Goal: Task Accomplishment & Management: Use online tool/utility

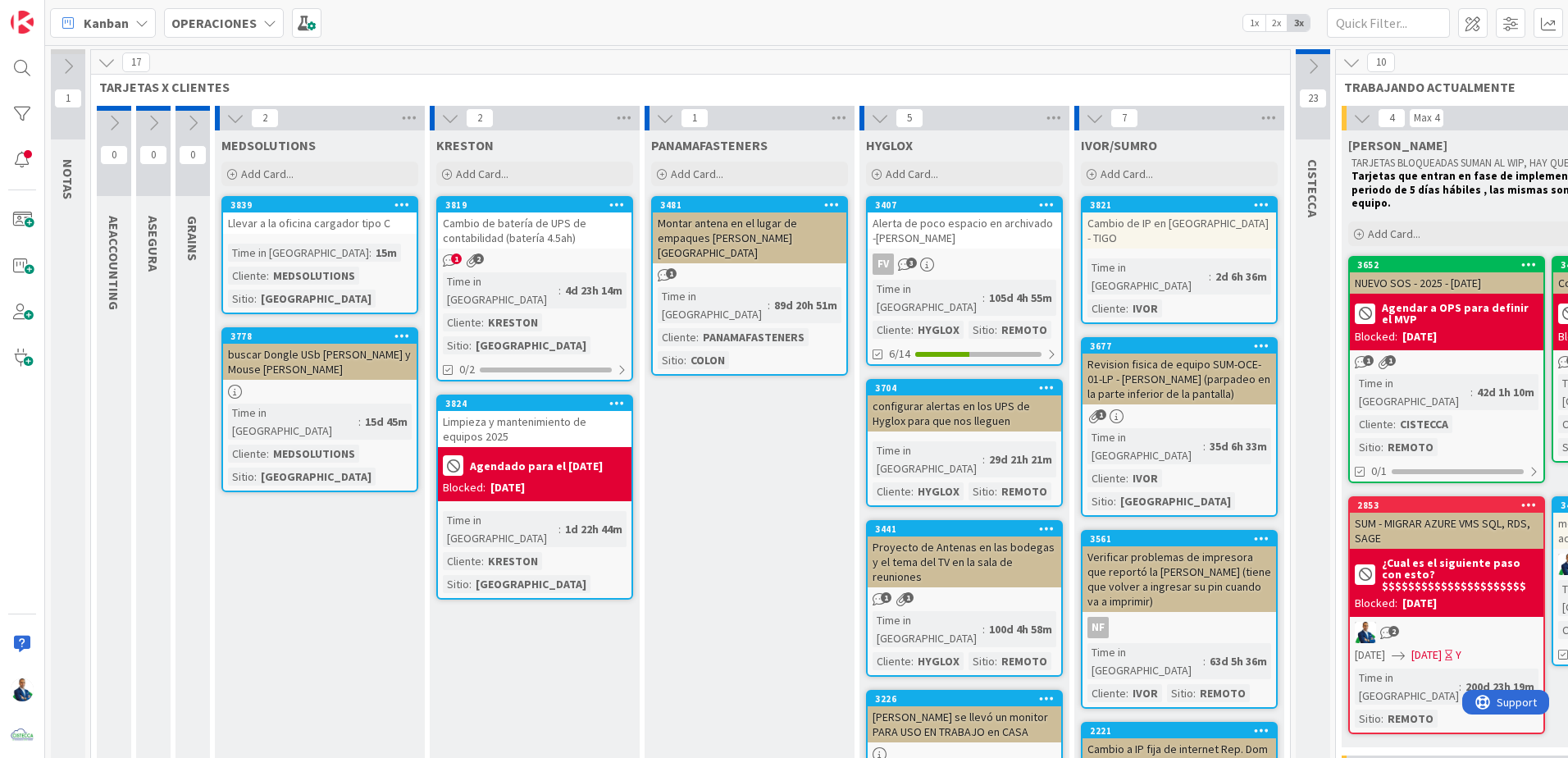
click at [236, 18] on b "OPERACIONES" at bounding box center [214, 23] width 85 height 16
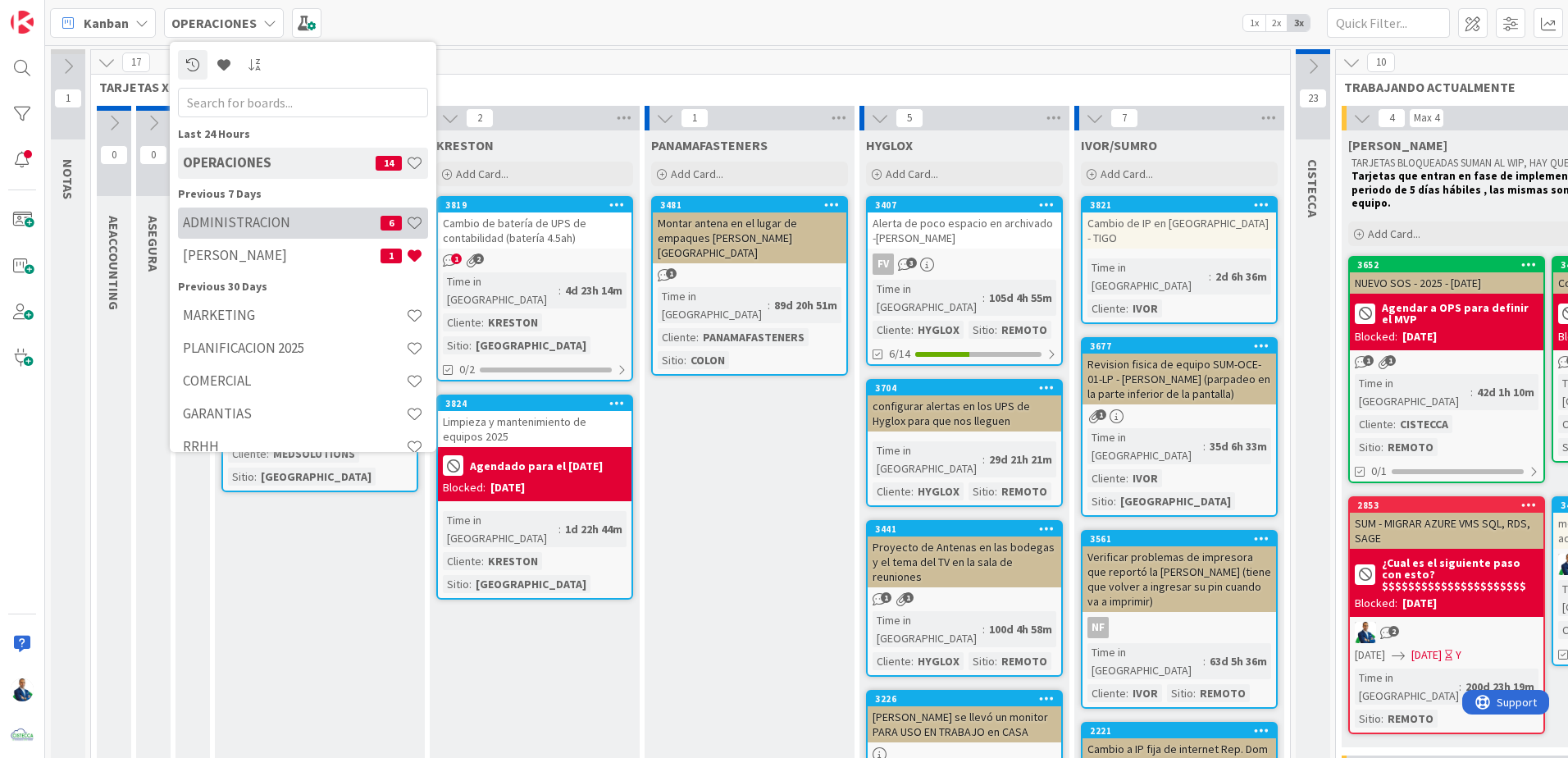
click at [251, 209] on div "ADMINISTRACION 6" at bounding box center [303, 223] width 250 height 31
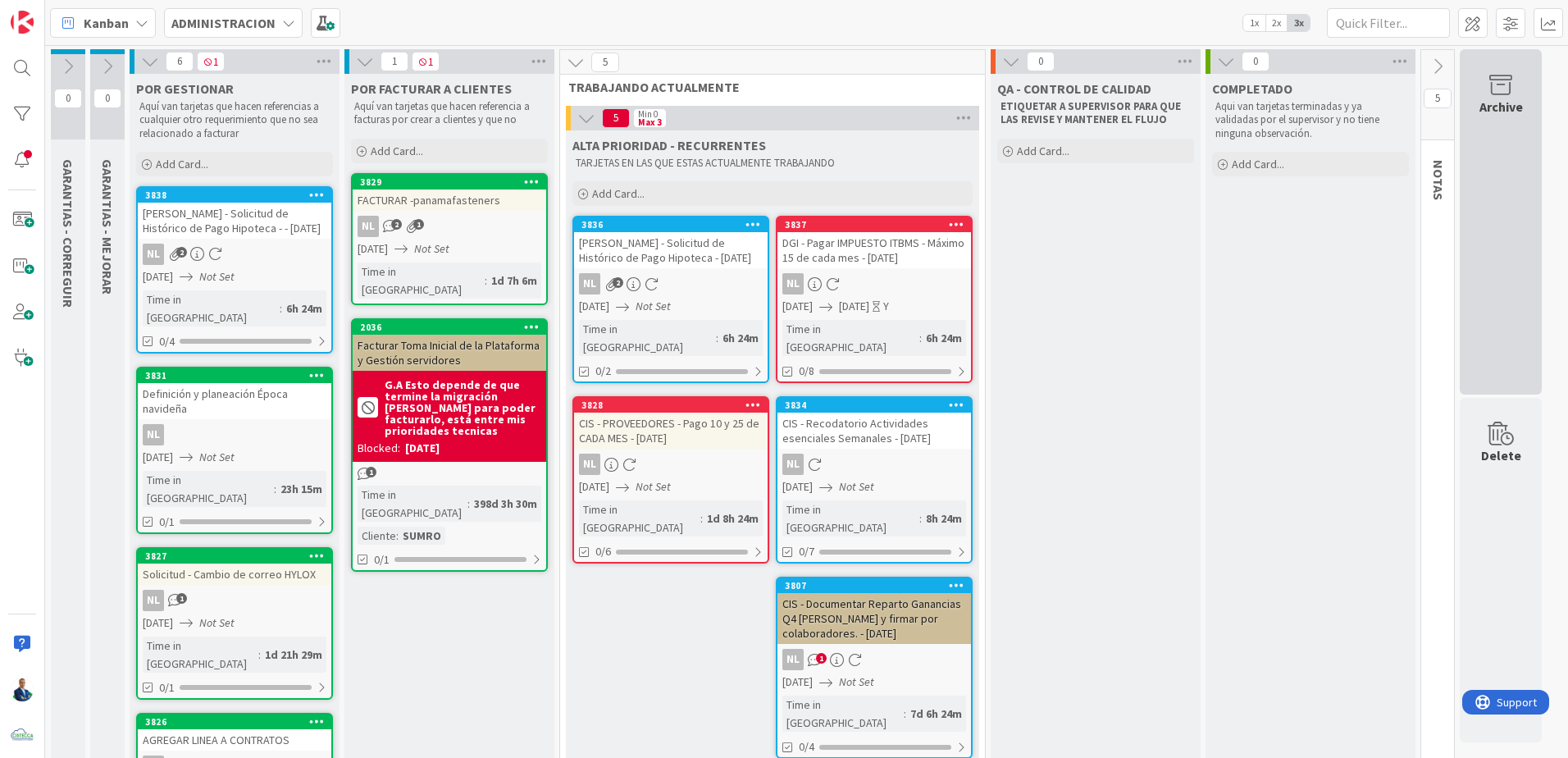
click at [1506, 174] on div "Archive" at bounding box center [1501, 221] width 82 height 345
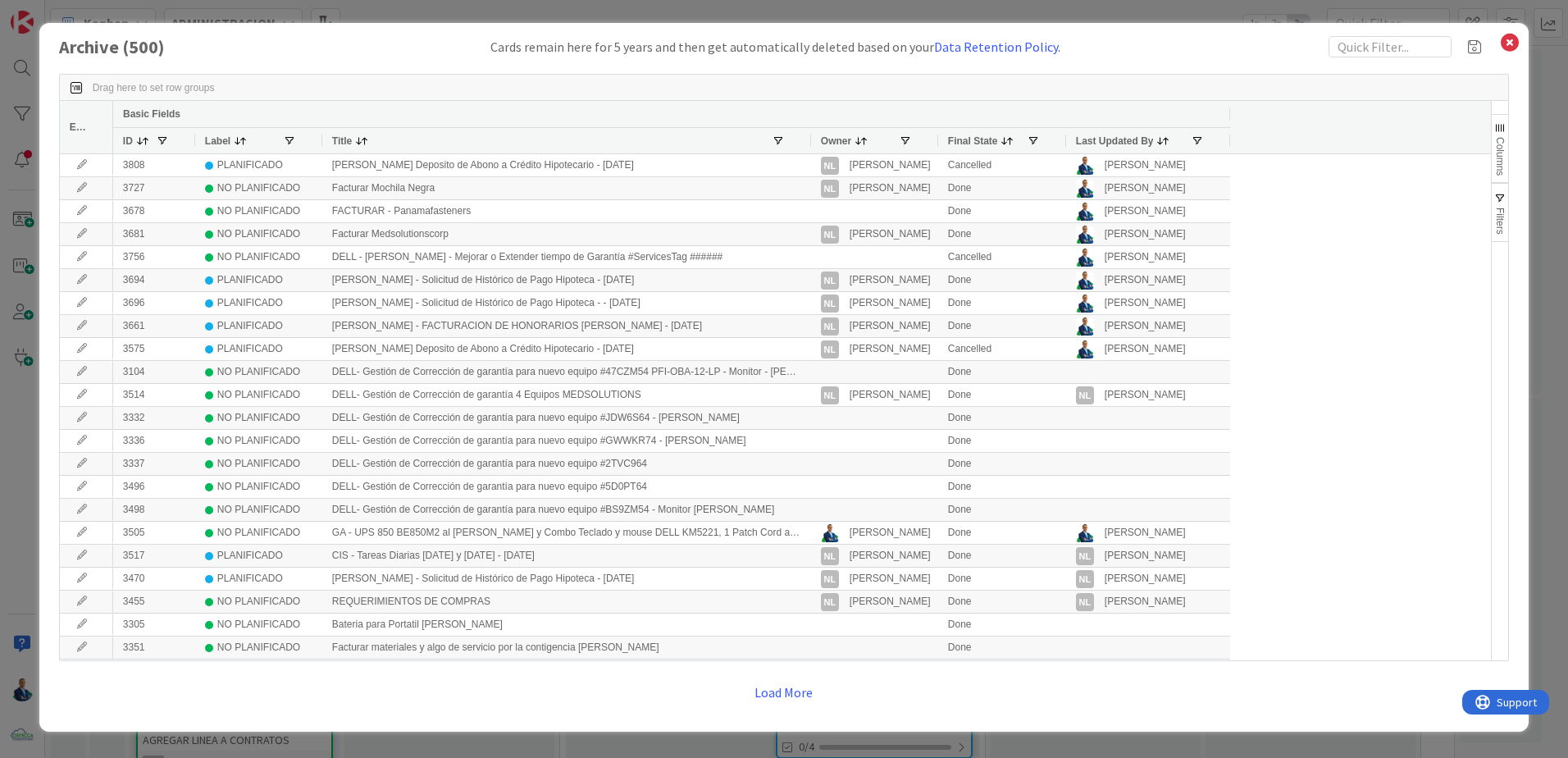
drag, startPoint x: 482, startPoint y: 143, endPoint x: 807, endPoint y: 141, distance: 325.0
click at [807, 141] on div at bounding box center [810, 141] width 6 height 25
click at [1367, 49] on input "text" at bounding box center [1390, 47] width 123 height 22
click at [1369, 53] on input "text" at bounding box center [1390, 47] width 123 height 22
paste input "CW52CB4"
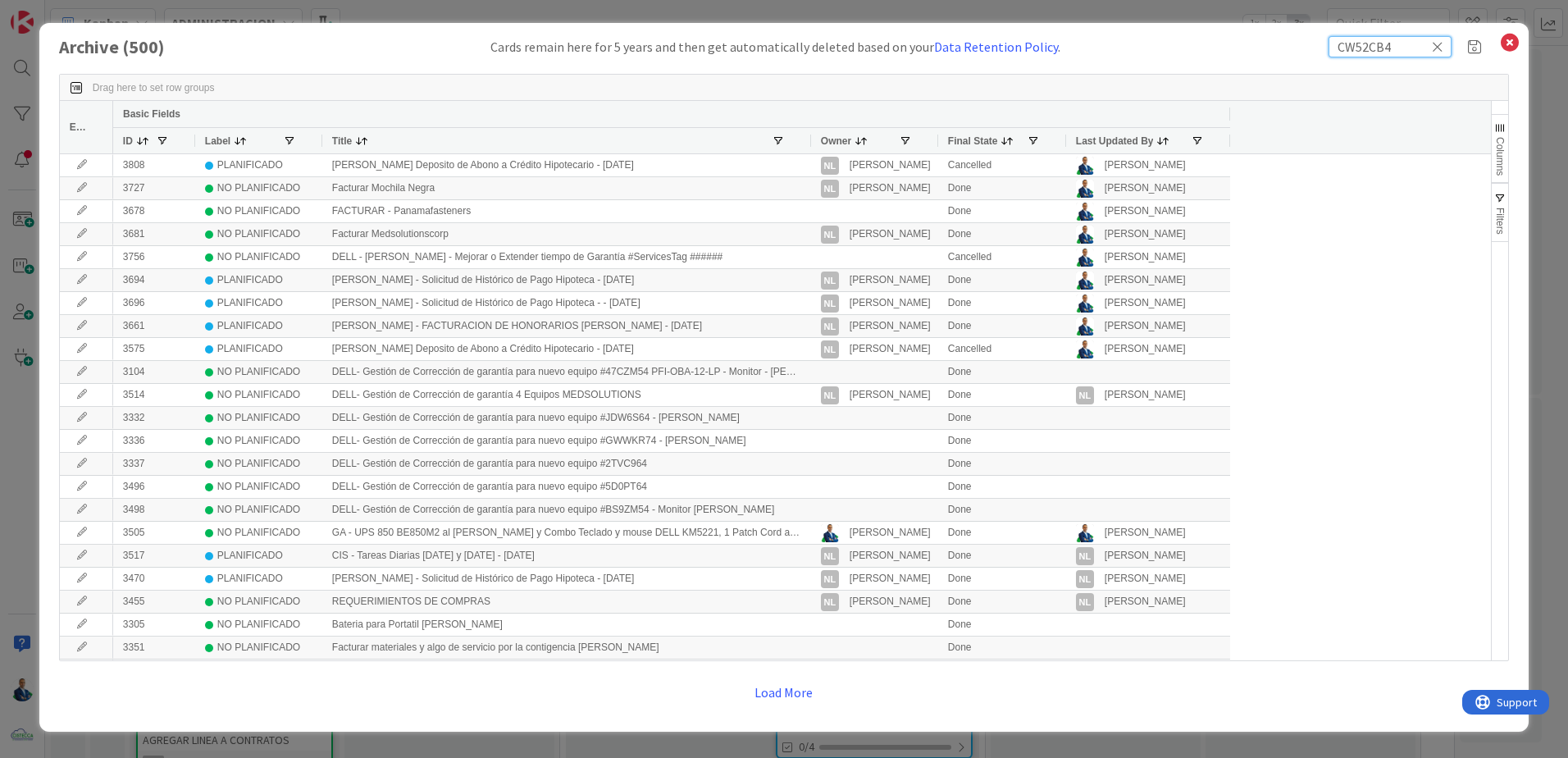
type input "CW52CB4"
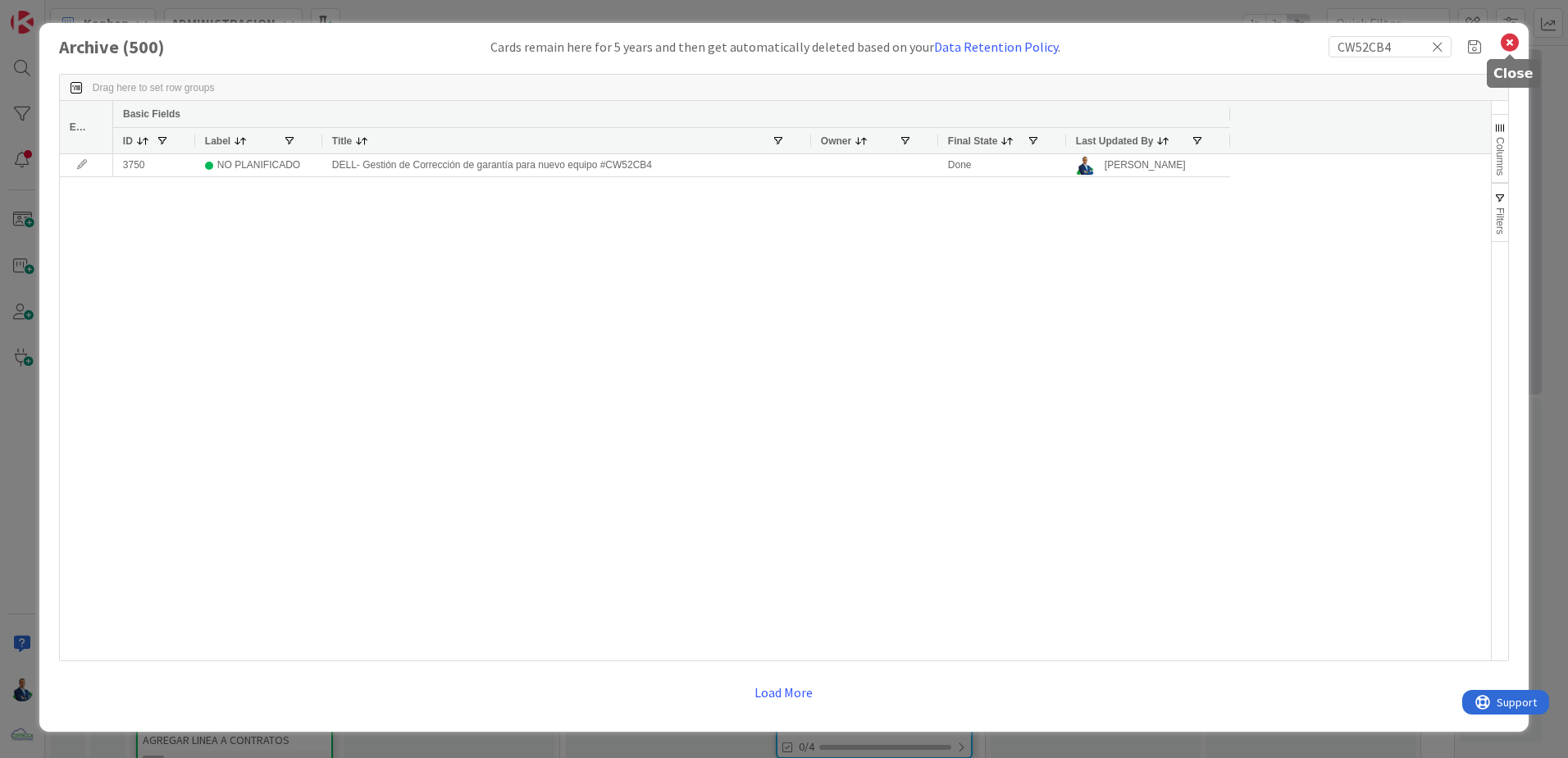
click at [1505, 50] on icon at bounding box center [1510, 42] width 22 height 23
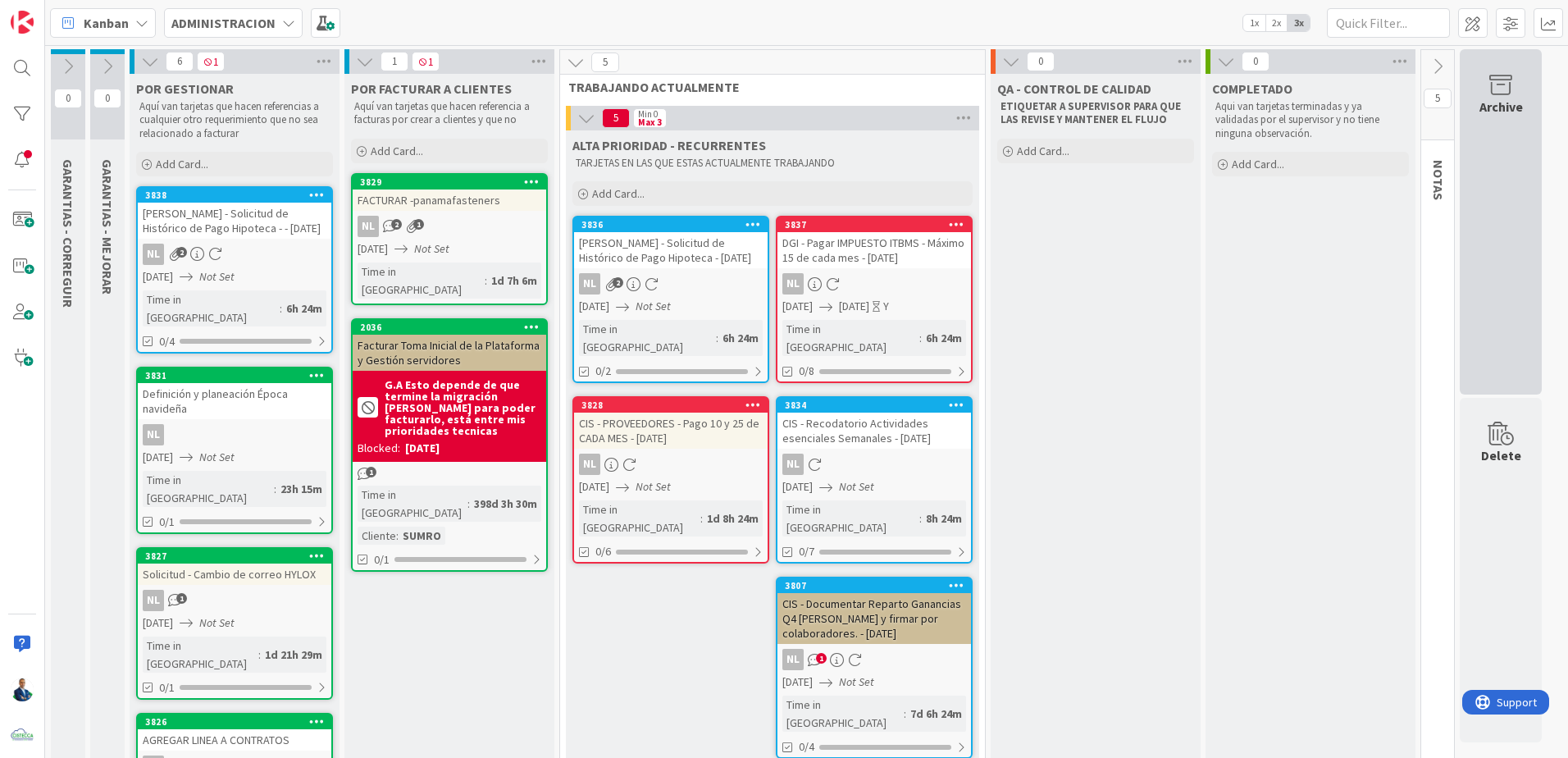
click at [1505, 139] on div "Archive" at bounding box center [1501, 221] width 82 height 345
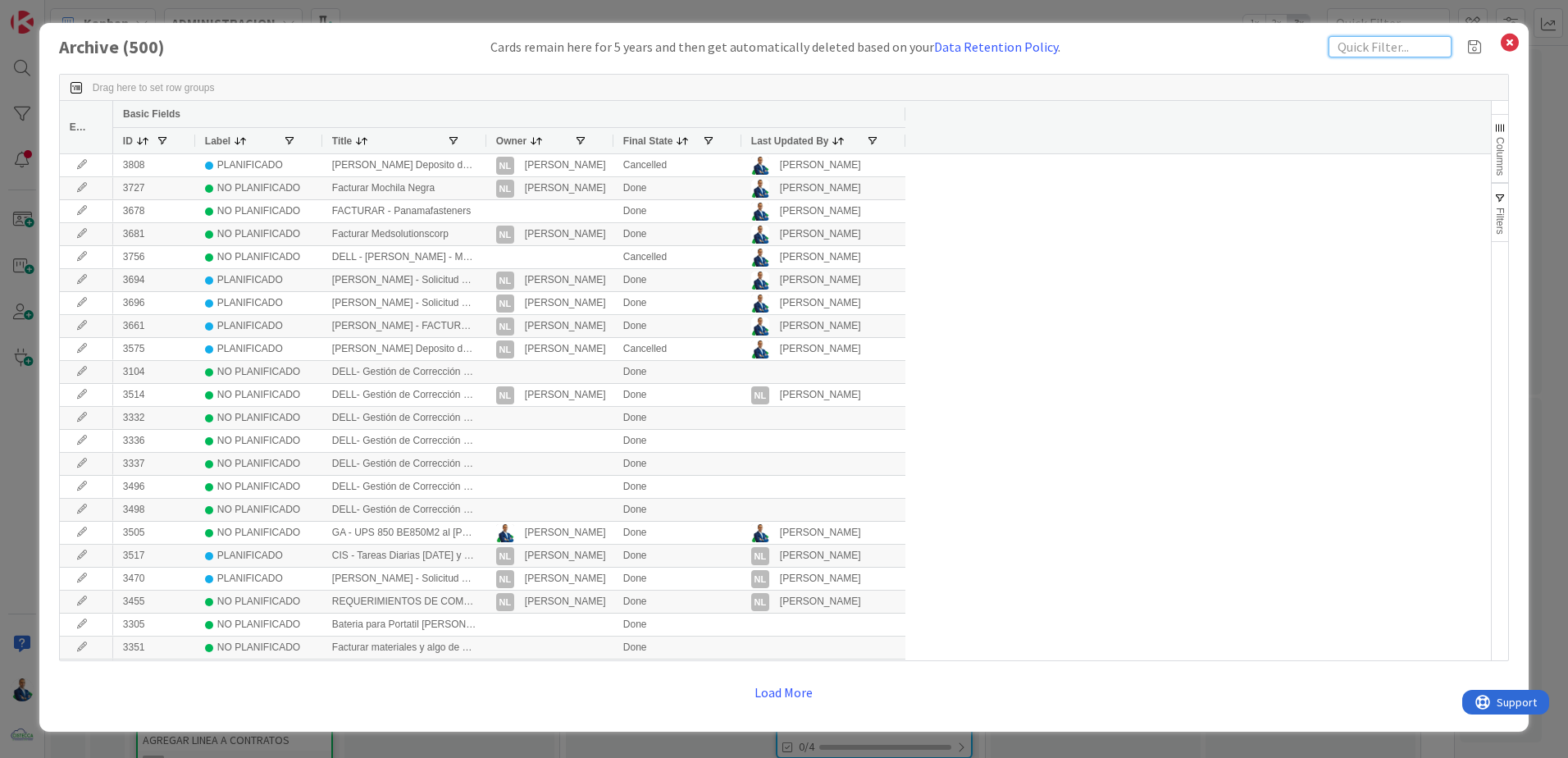
click at [1381, 47] on input "text" at bounding box center [1390, 47] width 123 height 22
paste input "CW52CB4"
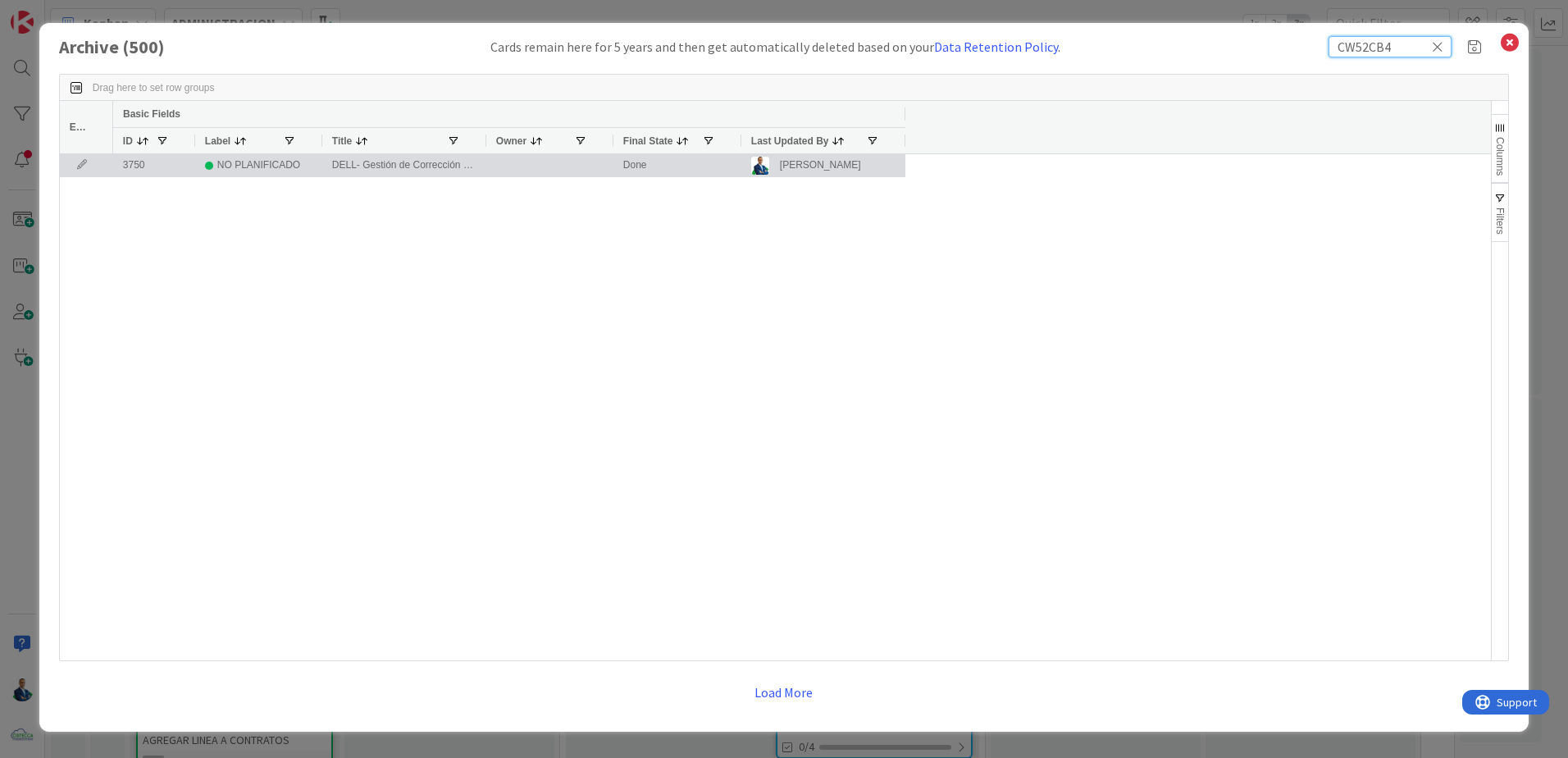
type input "CW52CB4"
click at [85, 163] on icon at bounding box center [82, 164] width 24 height 10
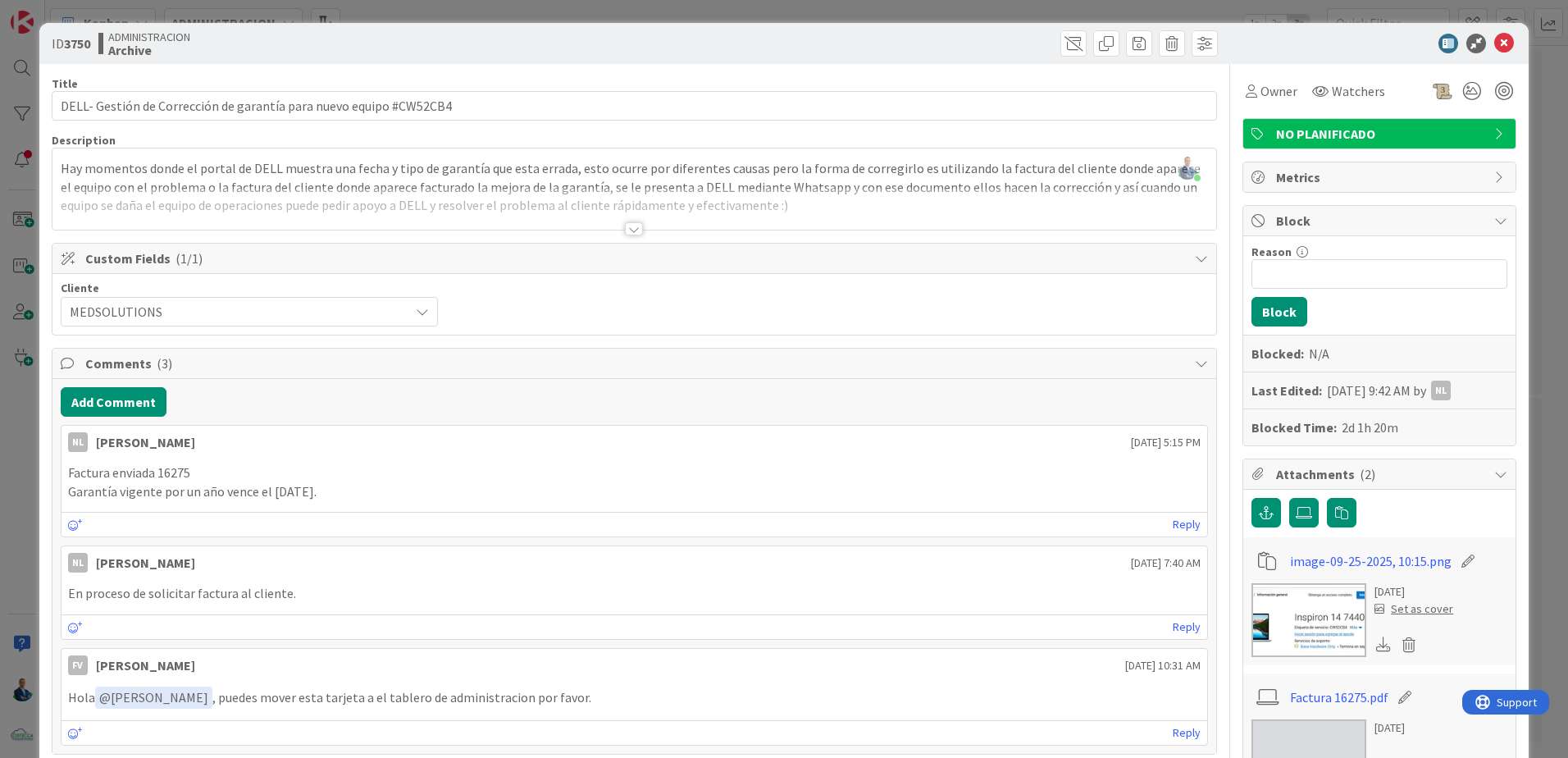
click at [636, 230] on div at bounding box center [634, 228] width 18 height 13
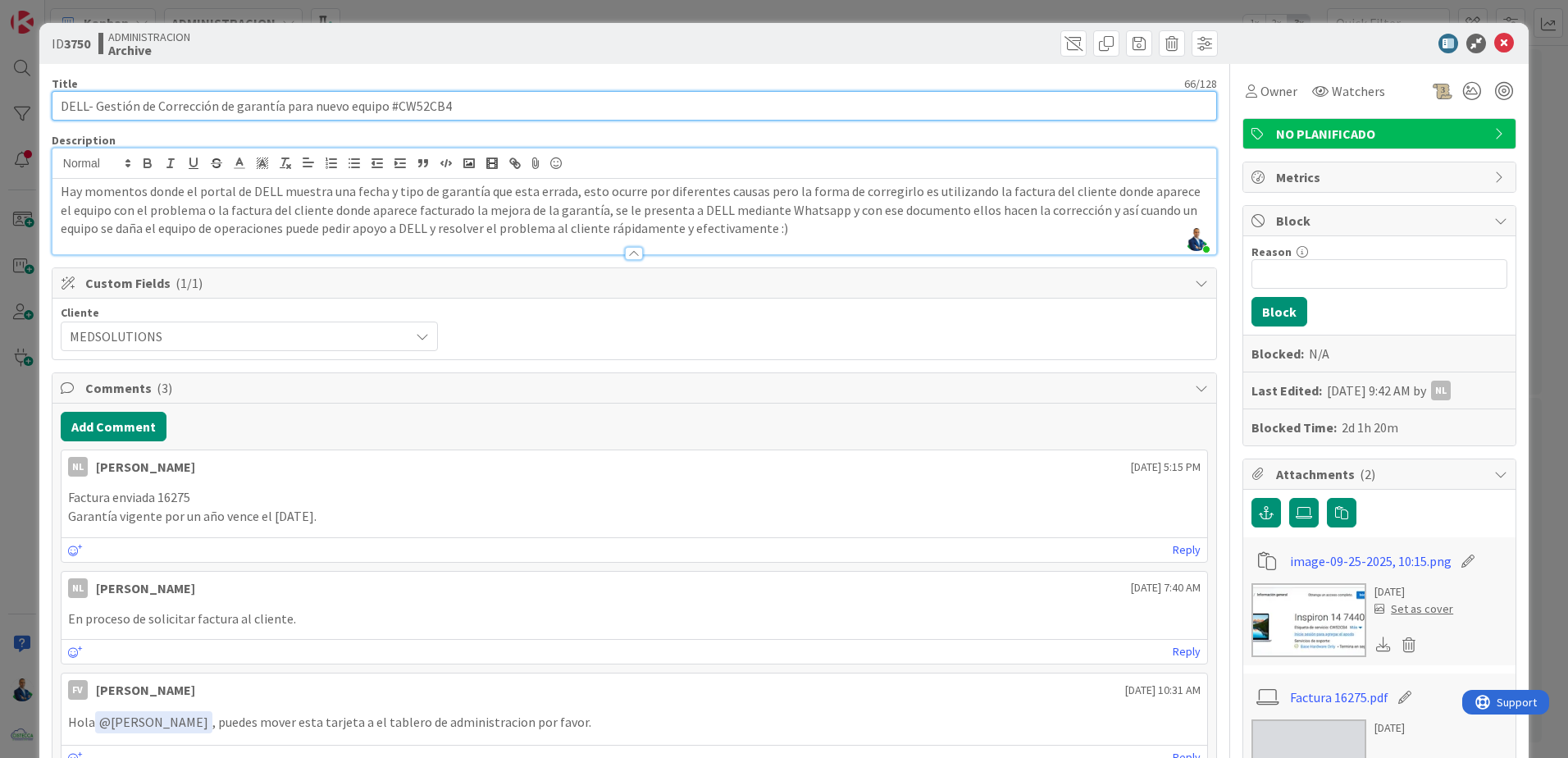
drag, startPoint x: 493, startPoint y: 104, endPoint x: -107, endPoint y: 94, distance: 600.1
click at [0, 94] on html "Kanban ADMINISTRACION 1x 2x 3x 0 GARANTIAS - CORREGUIR Aquí van tarjetas que ha…" at bounding box center [784, 379] width 1568 height 758
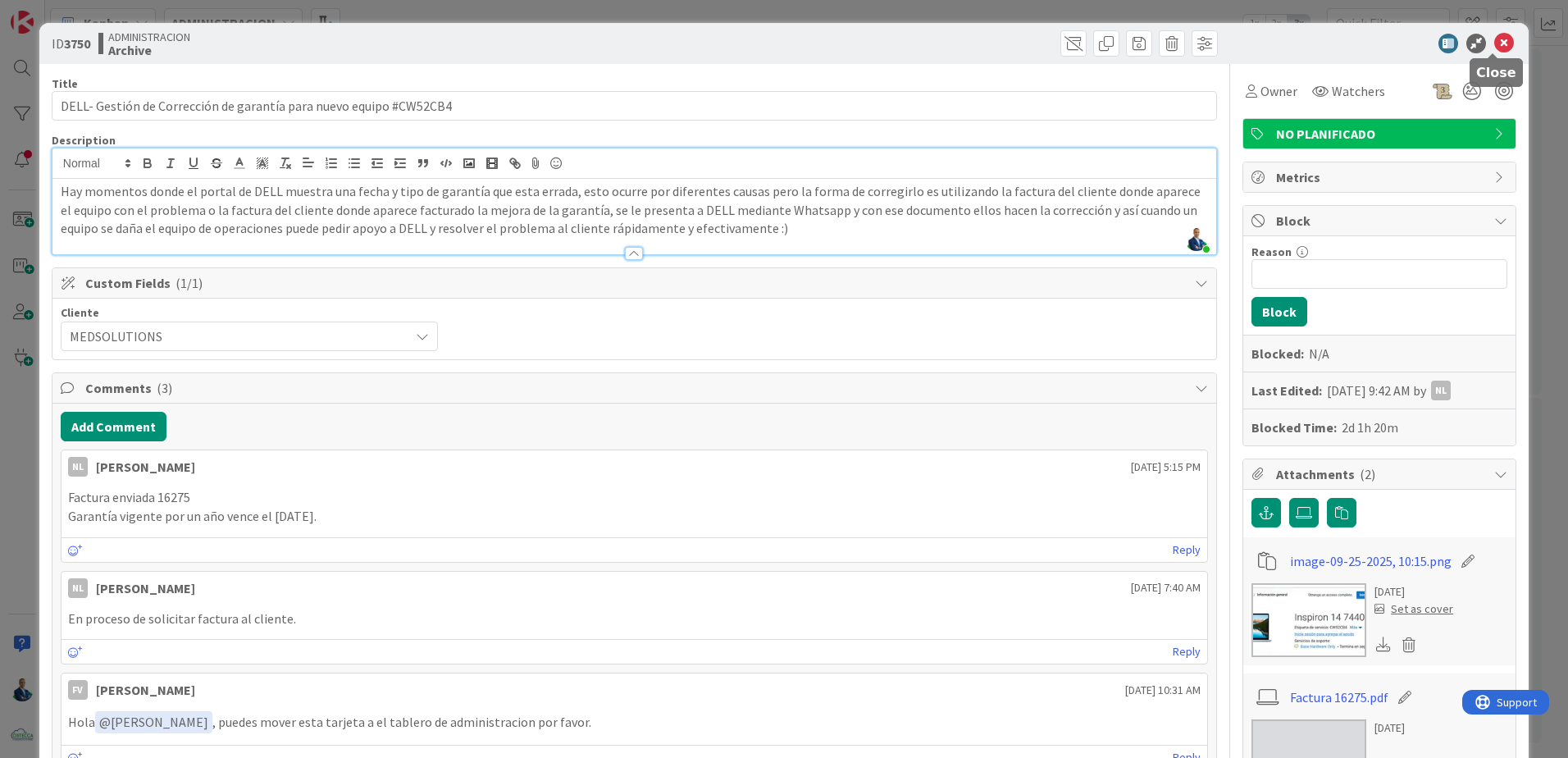
click at [1495, 36] on icon at bounding box center [1505, 44] width 20 height 20
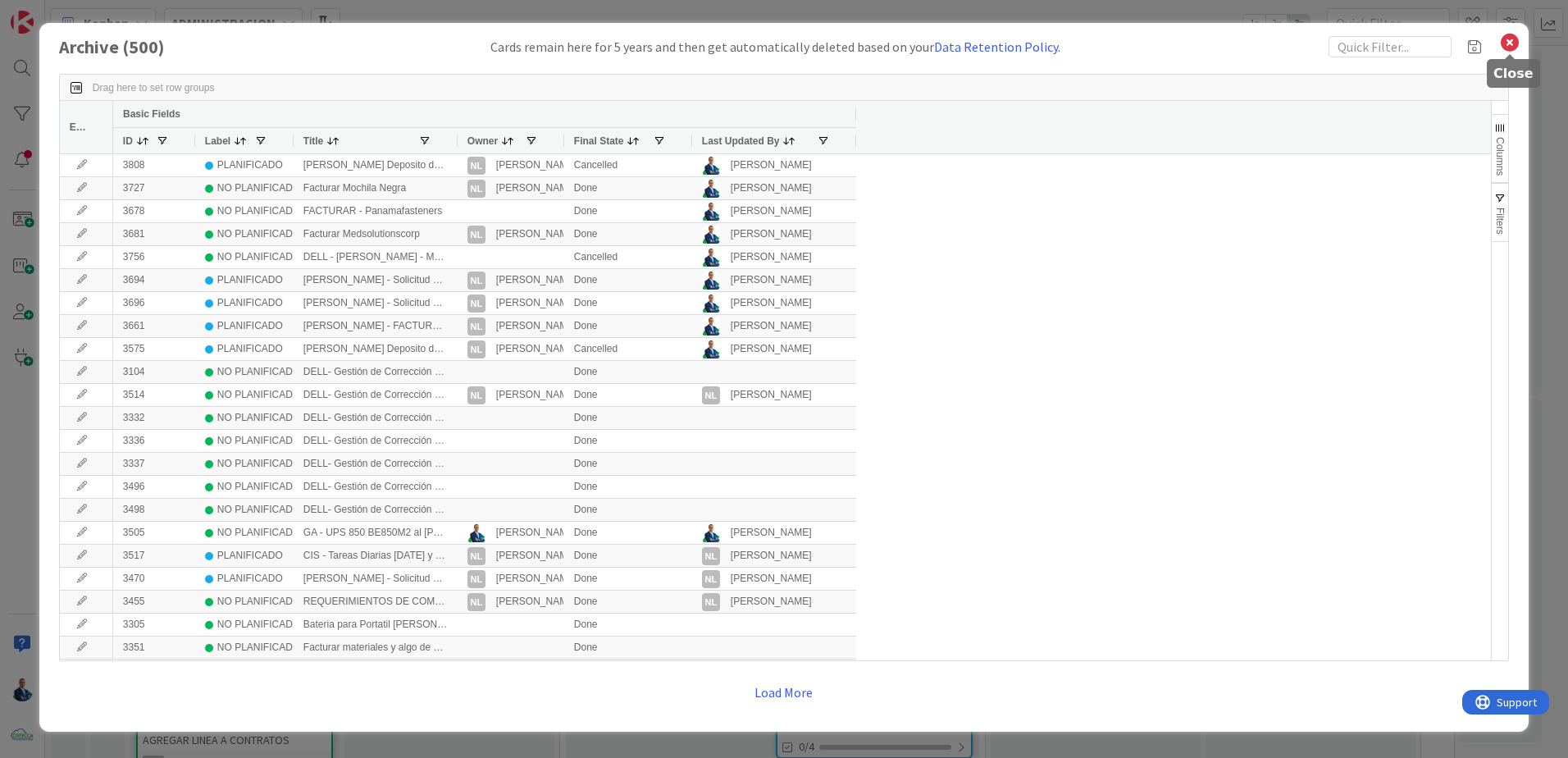
click at [1515, 47] on icon at bounding box center [1510, 42] width 22 height 23
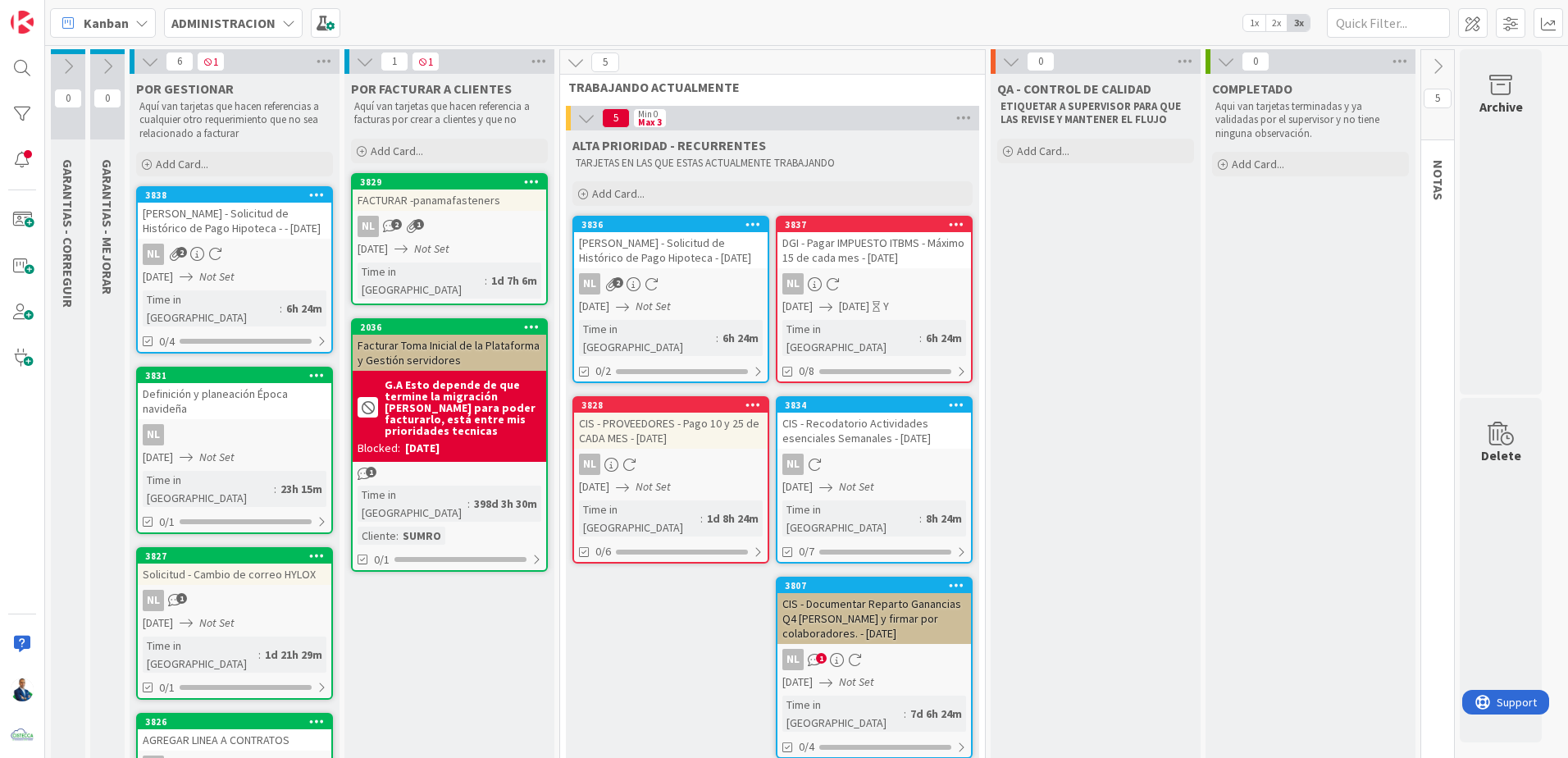
click at [108, 73] on icon at bounding box center [108, 66] width 18 height 18
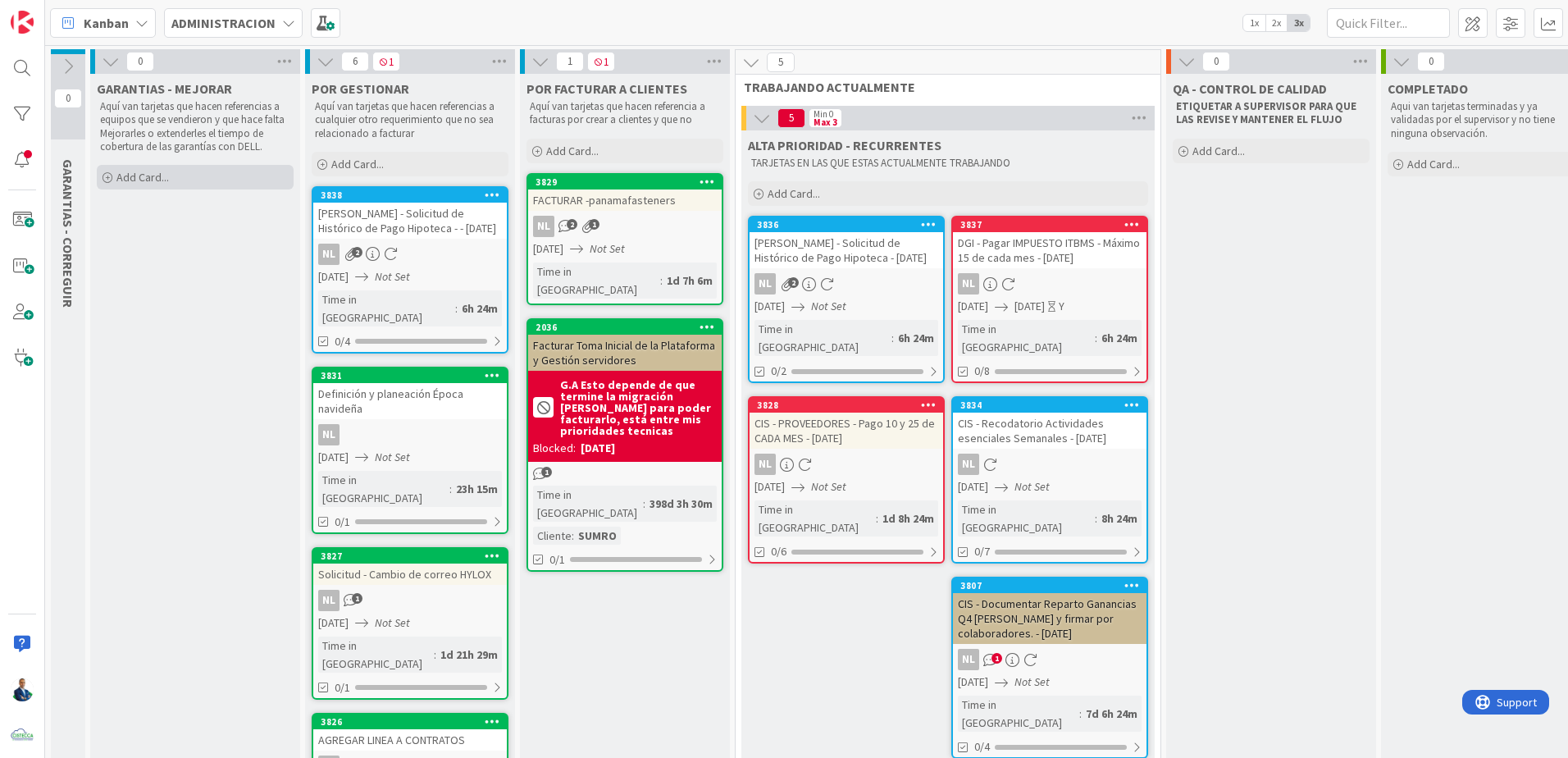
click at [219, 176] on div "Add Card..." at bounding box center [195, 177] width 197 height 24
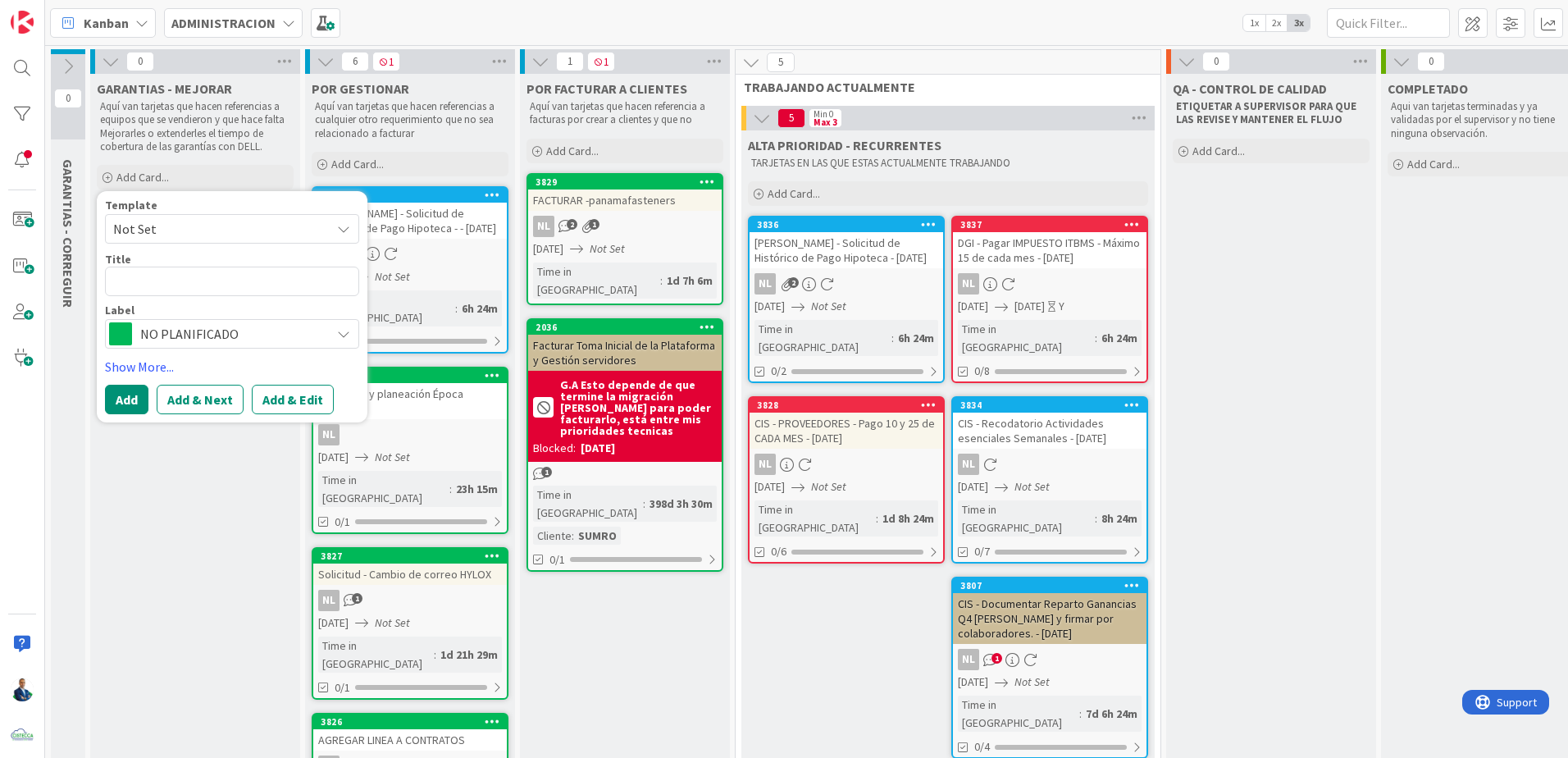
click at [208, 248] on div "Template Not Set Title 0 / 128 Label NO PLANIFICADO" at bounding box center [232, 274] width 254 height 150
click at [212, 229] on span "Not Set" at bounding box center [216, 229] width 205 height 22
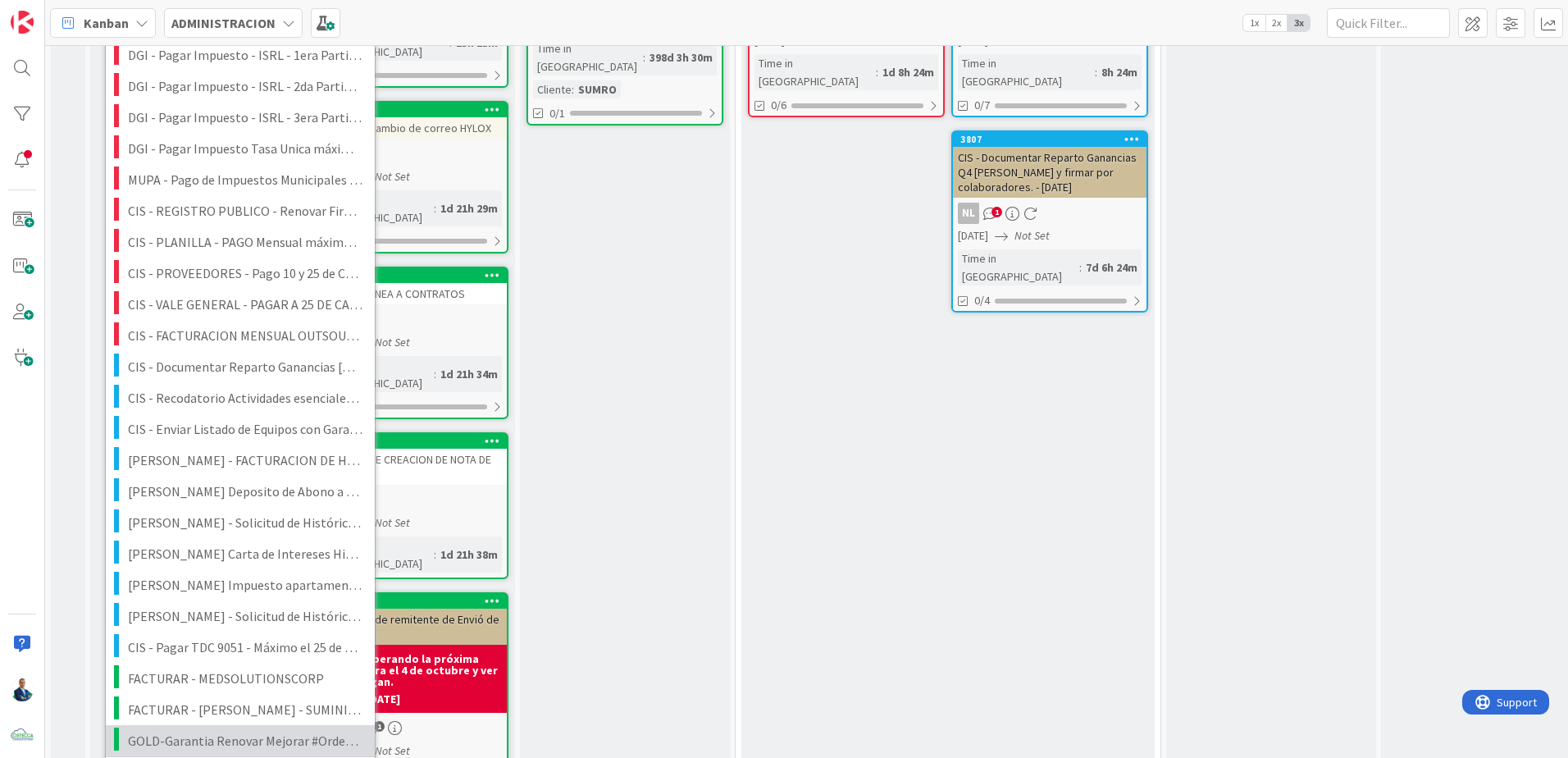
scroll to position [532, 0]
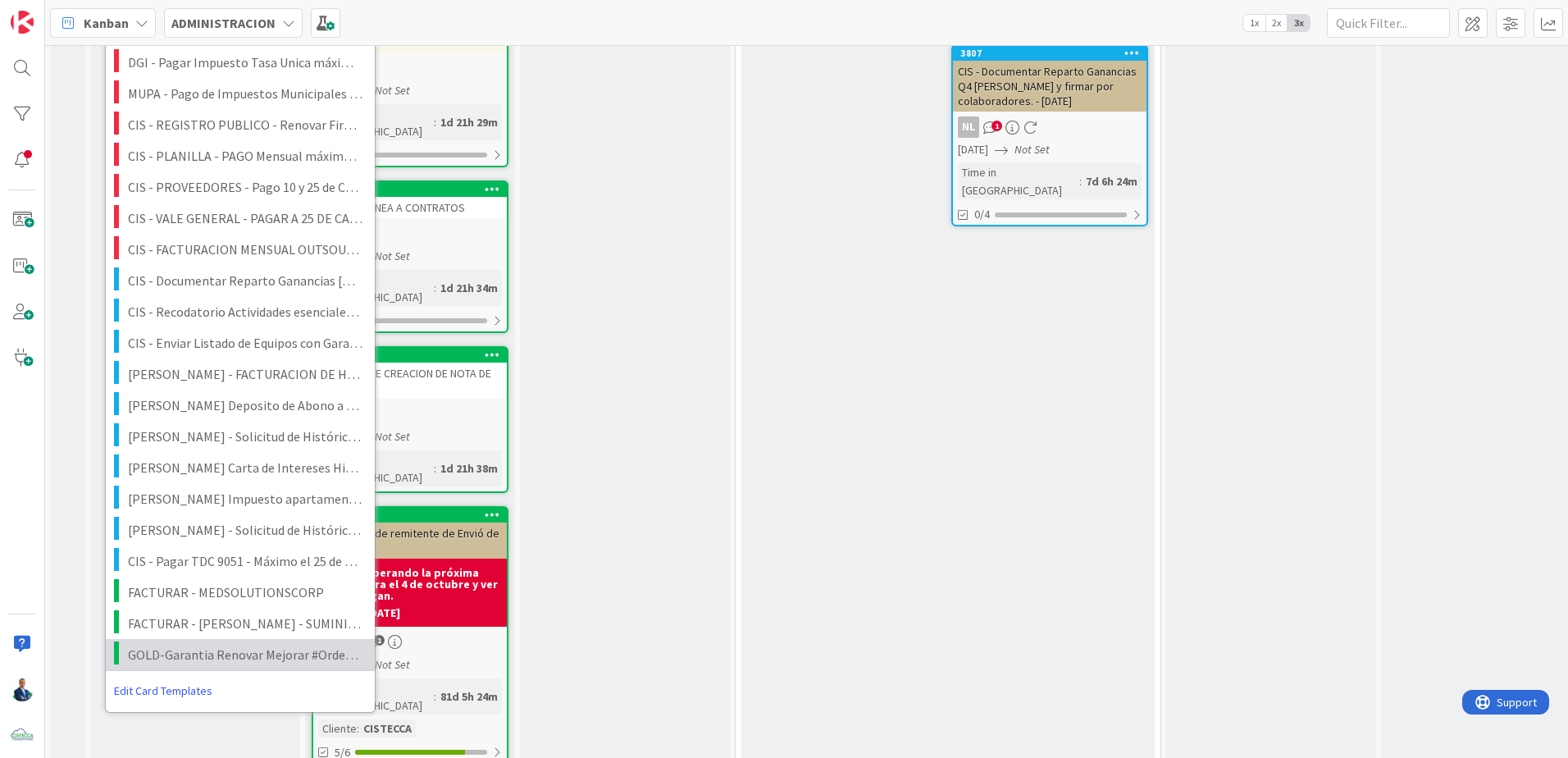
click at [197, 660] on span "GOLD-Garantia Renovar Mejorar #OrdenDeCompra" at bounding box center [245, 655] width 235 height 22
type textarea "x"
type textarea "GOLD-Garantia Renovar Mejorar #OrdenDeCompra"
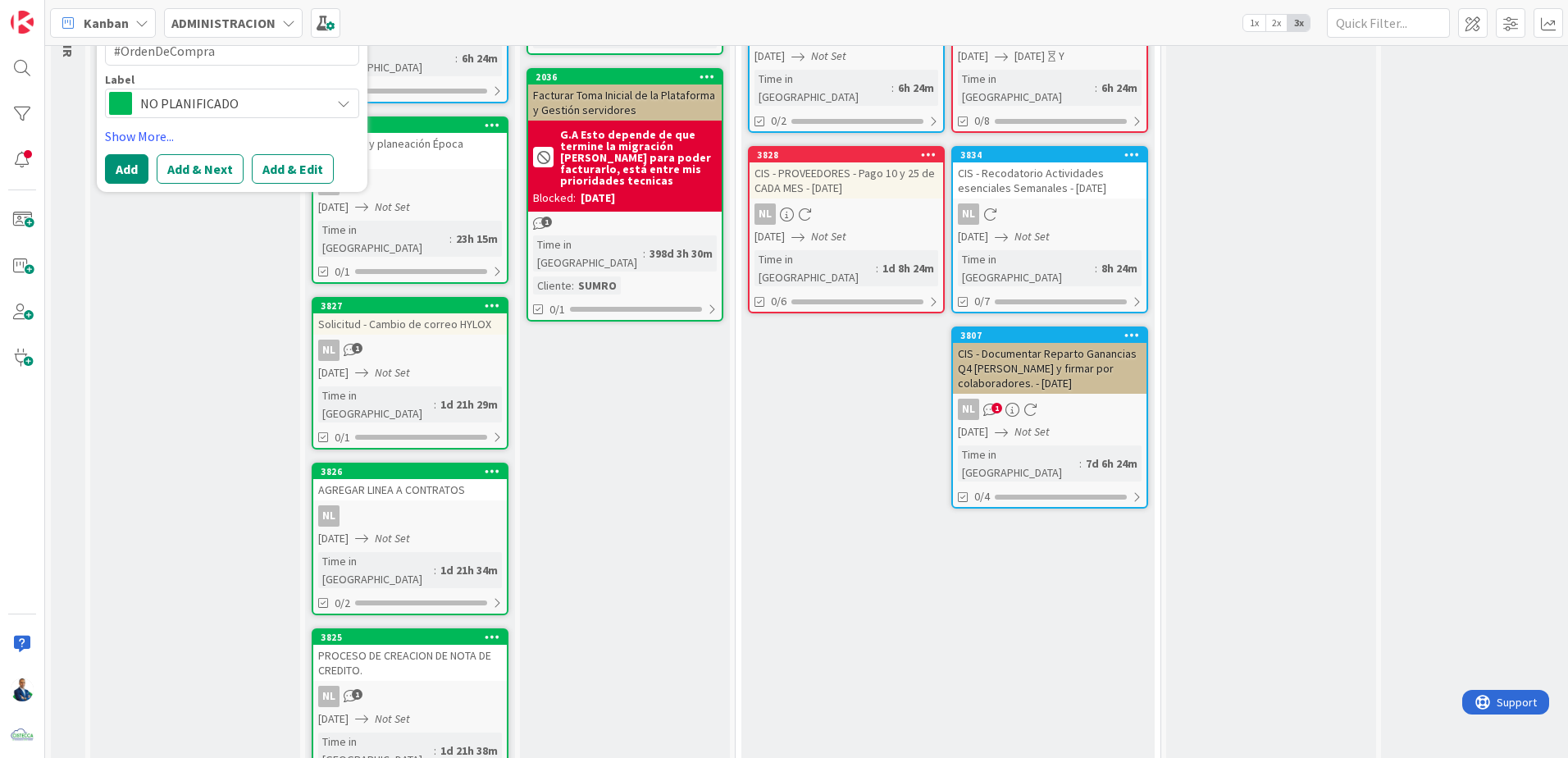
scroll to position [0, 0]
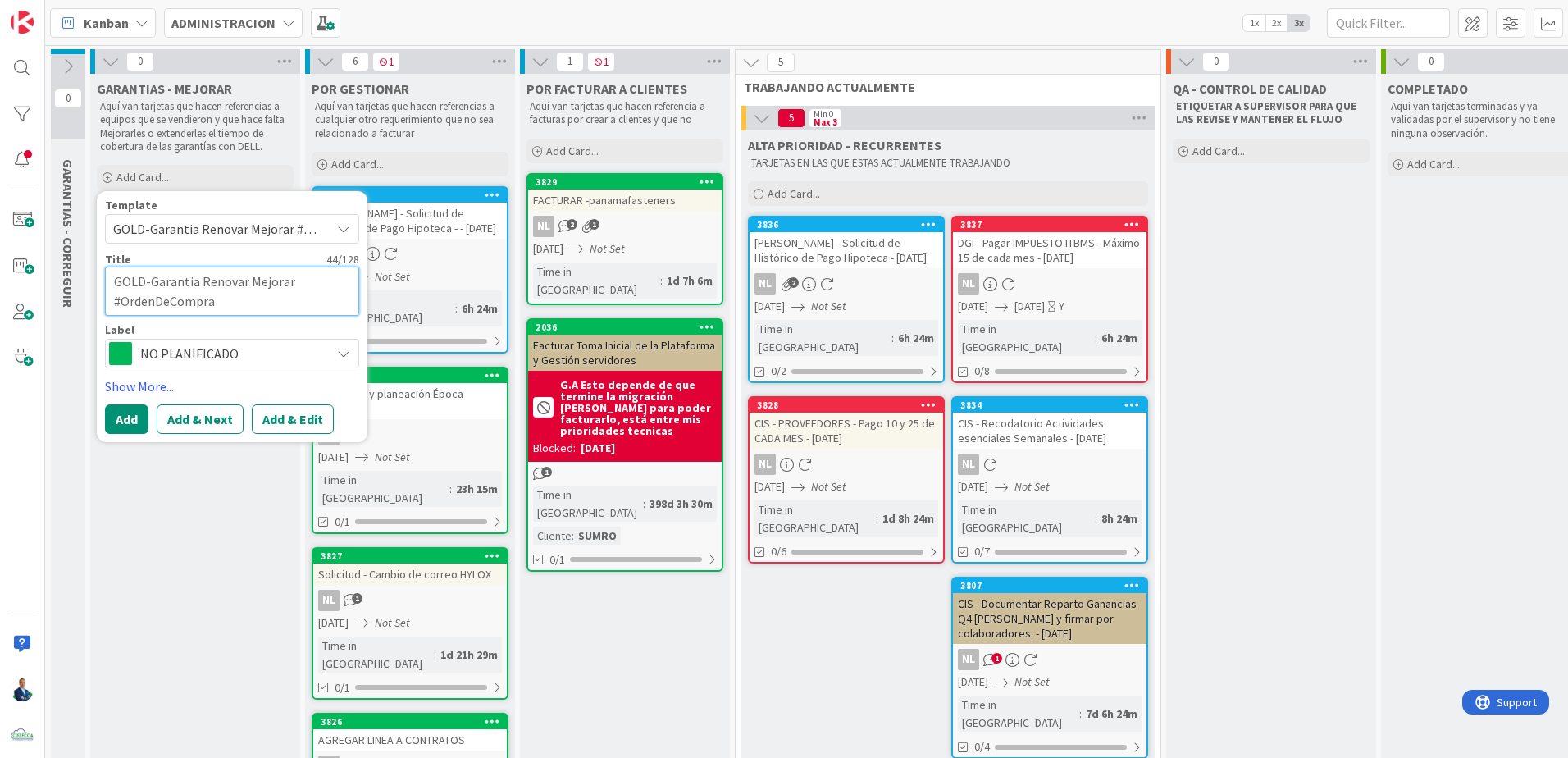
click at [258, 297] on textarea "GOLD-Garantia Renovar Mejorar #OrdenDeCompra" at bounding box center [232, 291] width 254 height 49
drag, startPoint x: 211, startPoint y: 299, endPoint x: 122, endPoint y: 302, distance: 89.1
click at [122, 302] on textarea "GOLD-Garantia Renovar Mejorar #OrdenDeCompra" at bounding box center [232, 291] width 254 height 49
click at [230, 303] on textarea "GOLD-Garantia Renovar Mejorar #OrdenDeCompra" at bounding box center [232, 291] width 254 height 49
type textarea "x"
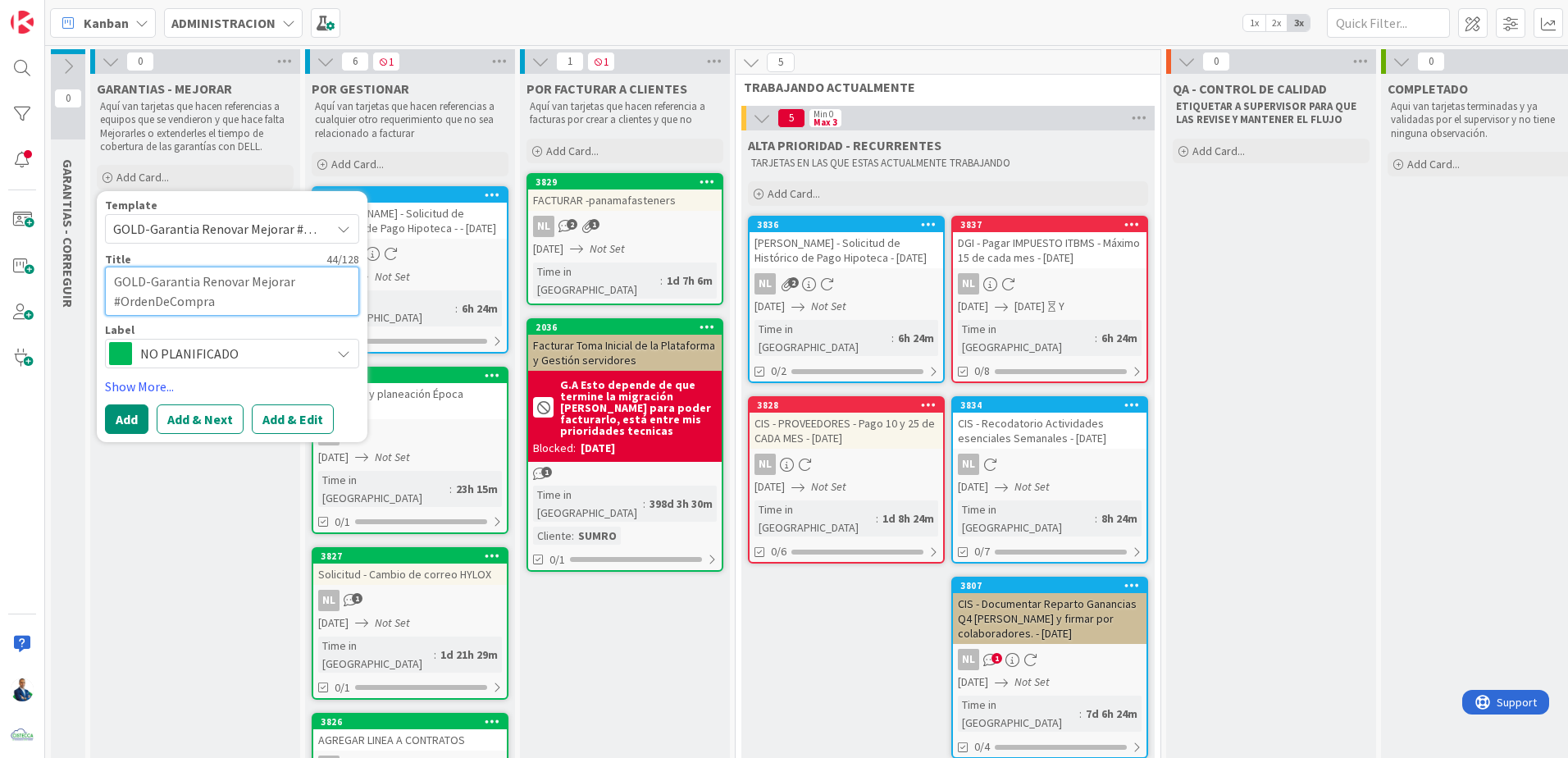
type textarea "GOLD-Garantia Renovar Mejorar #OrdenDeCompra"
paste textarea "CW52CB4"
type textarea "x"
type textarea "GOLD-Garantia Renovar Mejorar #OrdenDeCompra CW52CB4"
click at [215, 303] on textarea "GOLD-Garantia Renovar Mejorar #OrdenDeCompra CW52CB4" at bounding box center [232, 291] width 254 height 49
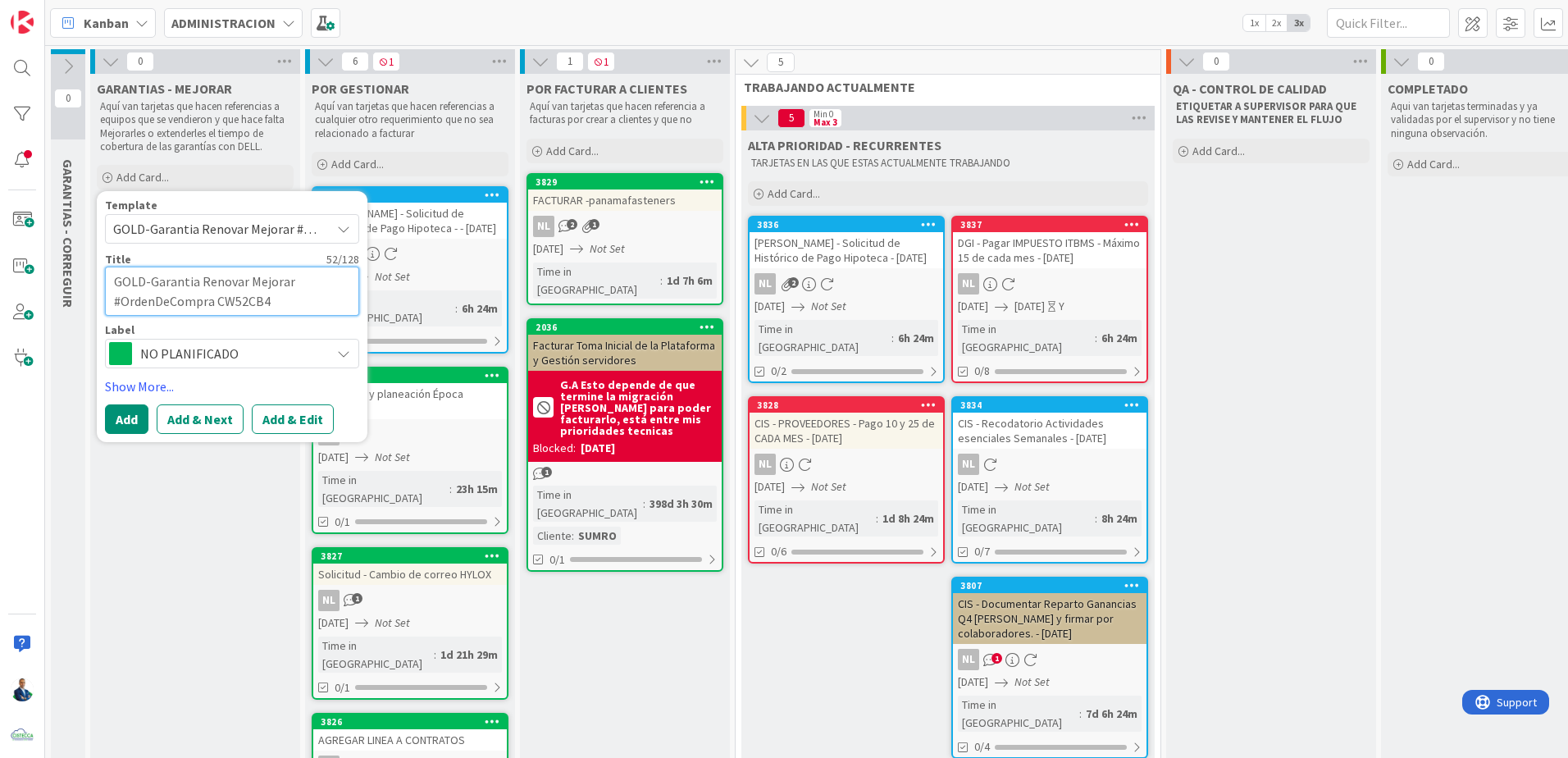
drag, startPoint x: 212, startPoint y: 301, endPoint x: 124, endPoint y: 301, distance: 88.0
click at [124, 301] on textarea "GOLD-Garantia Renovar Mejorar #OrdenDeCompra CW52CB4" at bounding box center [232, 291] width 254 height 49
type textarea "x"
type textarea "GOLD-Garantia Renovar Mejorar #O CW52CB4"
type textarea "x"
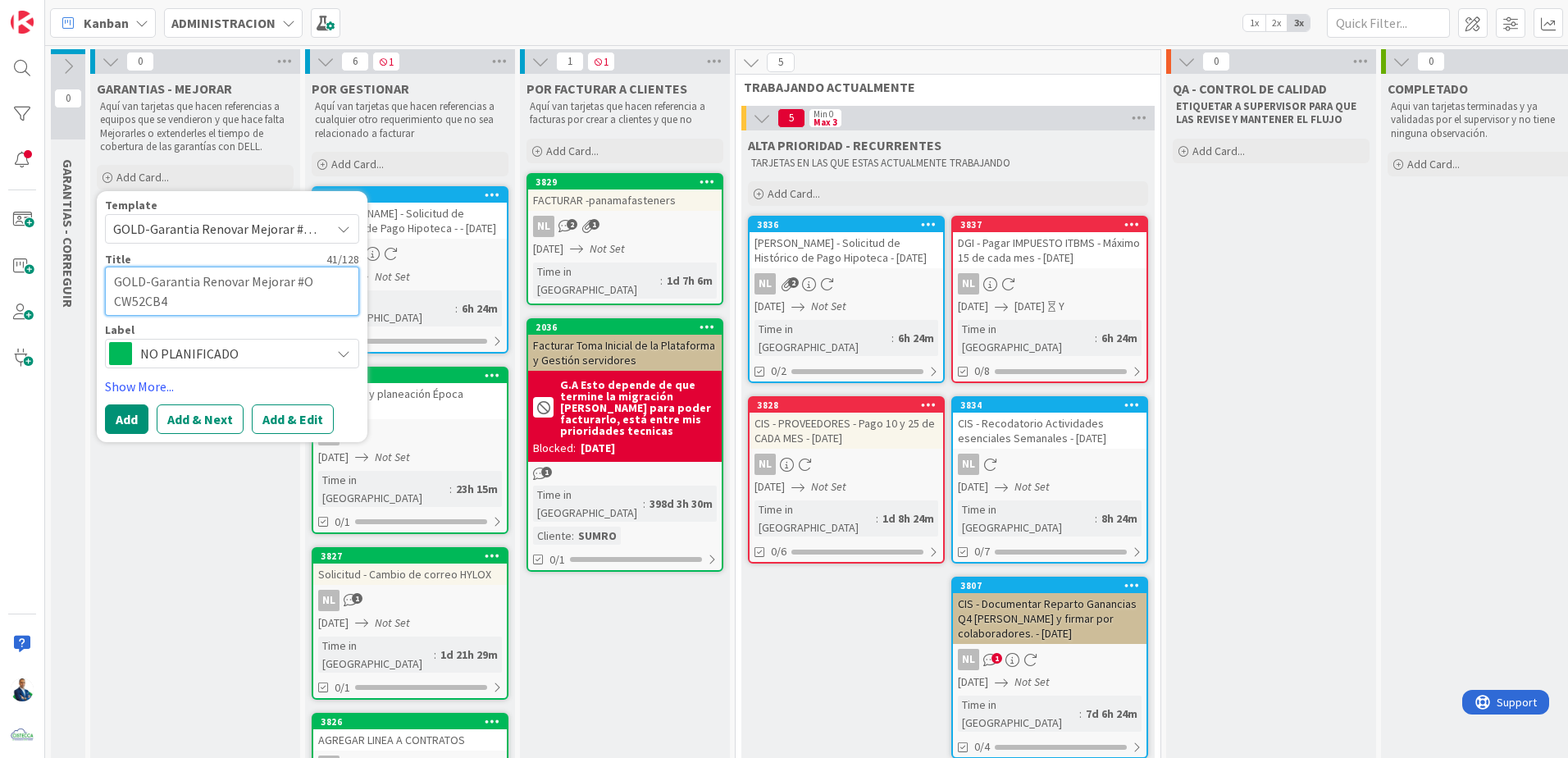
type textarea "GOLD-Garantia Renovar Mejorar #OP CW52CB4"
type textarea "x"
type textarea "GOLD-Garantia Renovar Mejorar #O CW52CB4"
type textarea "x"
type textarea "GOLD-Garantia Renovar Mejorar #OC CW52CB4"
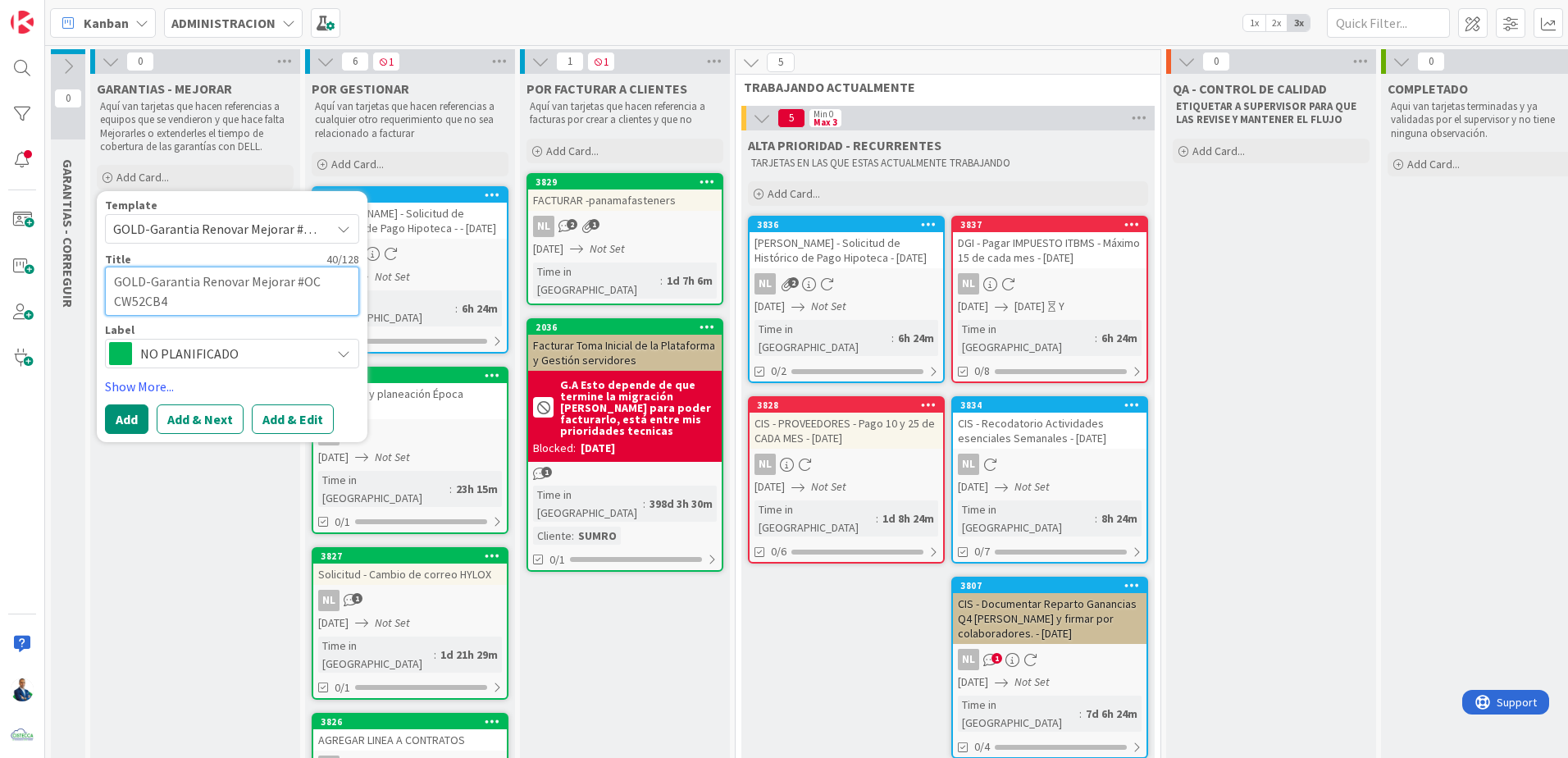
type textarea "x"
type textarea "GOLD-Garantia Renovar Mejorar #OCP CW52CB4"
type textarea "x"
type textarea "GOLD-Garantia Renovar Mejorar #OCP- CW52CB4"
type textarea "x"
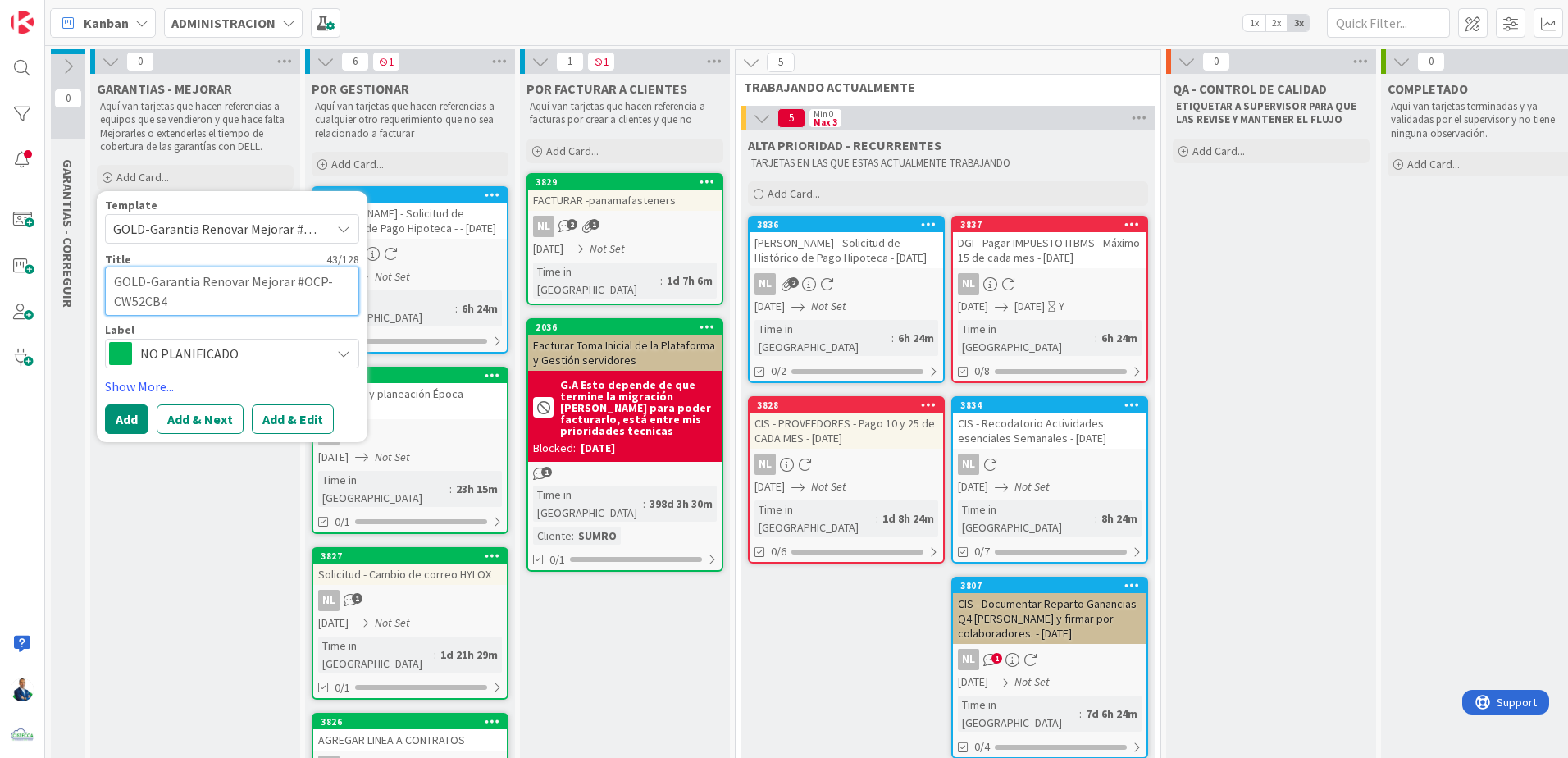
type textarea "GOLD-Garantia Renovar Mejorar #OCP-0 CW52CB4"
type textarea "x"
type textarea "GOLD-Garantia Renovar Mejorar #OCP-00 CW52CB4"
click at [345, 288] on textarea "GOLD-Garantia Renovar Mejorar #OCP-00 CW52CB4" at bounding box center [232, 291] width 254 height 49
type textarea "x"
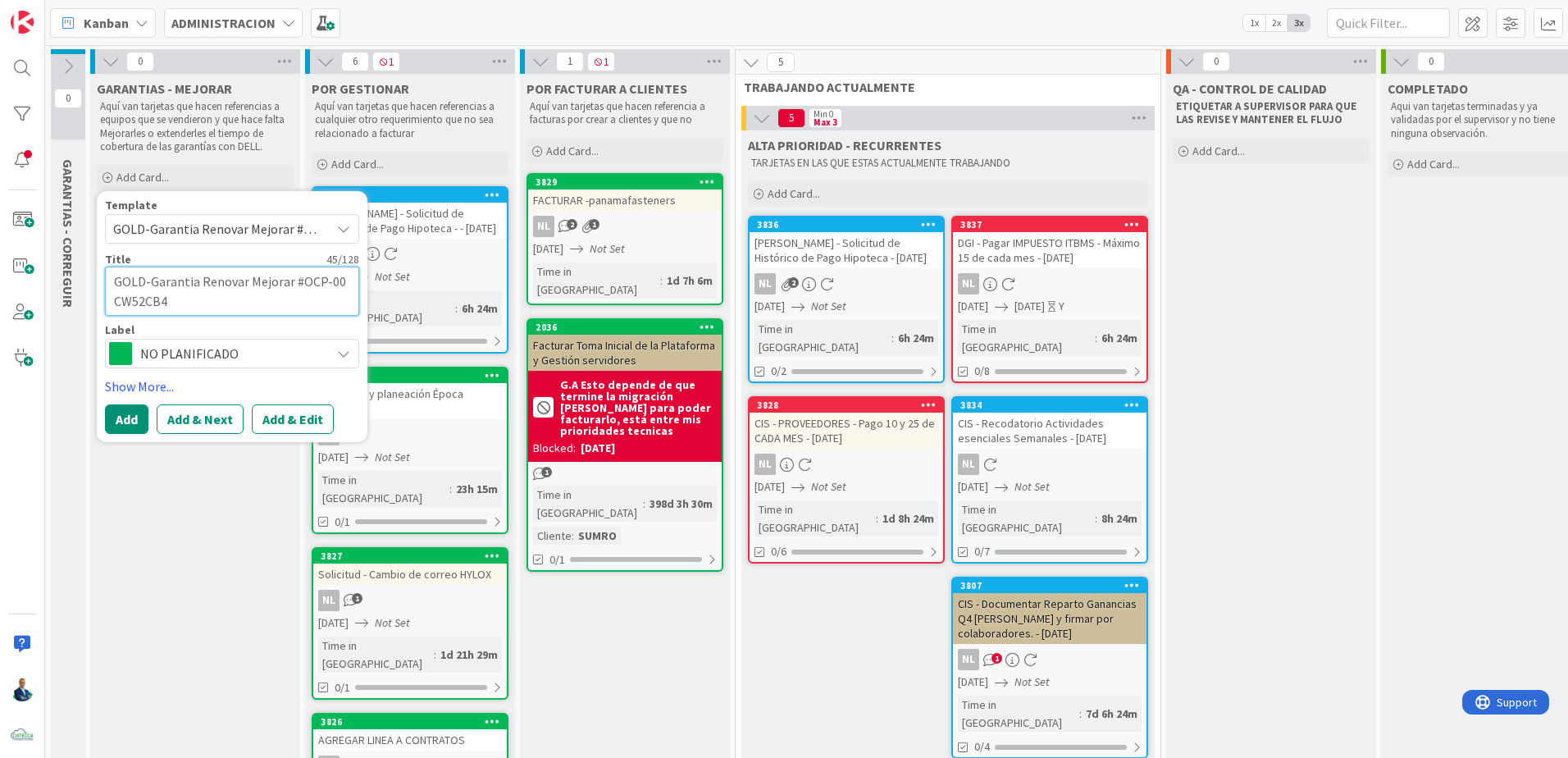
type textarea "GOLD-Garantia Renovar Mejorar #OCP-00CW52CB4"
type textarea "x"
type textarea "GOLD-Garantia Renovar Mejorar #OCP-004CW52CB4"
type textarea "x"
type textarea "GOLD-Garantia Renovar Mejorar #OCP-0046CW52CB4"
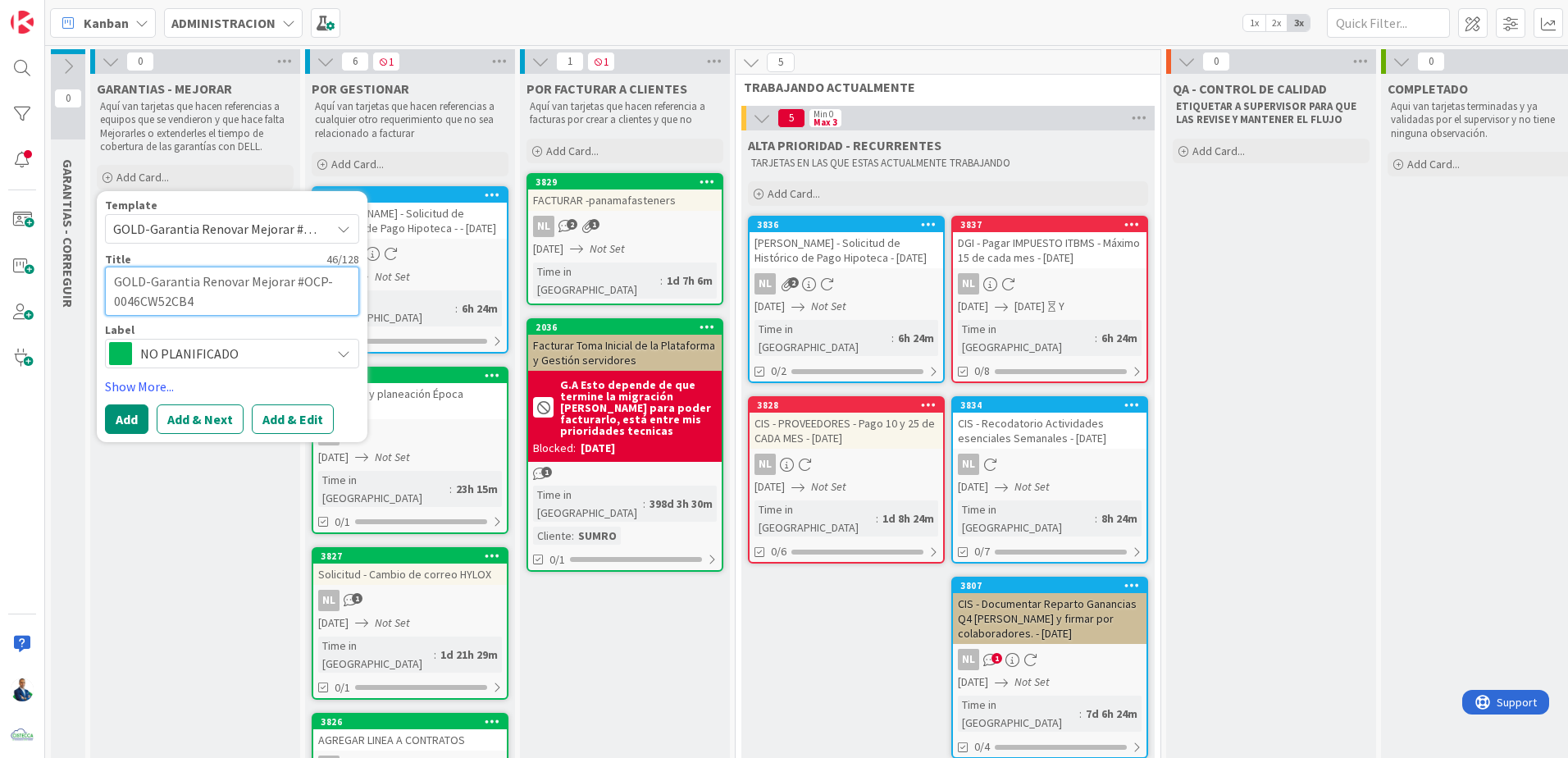
type textarea "x"
type textarea "GOLD-Garantia Renovar Mejorar #OCP-0046 CW52CB4"
type textarea "x"
type textarea "GOLD-Garantia Renovar Mejorar #OCP-0046 -CW52CB4"
type textarea "x"
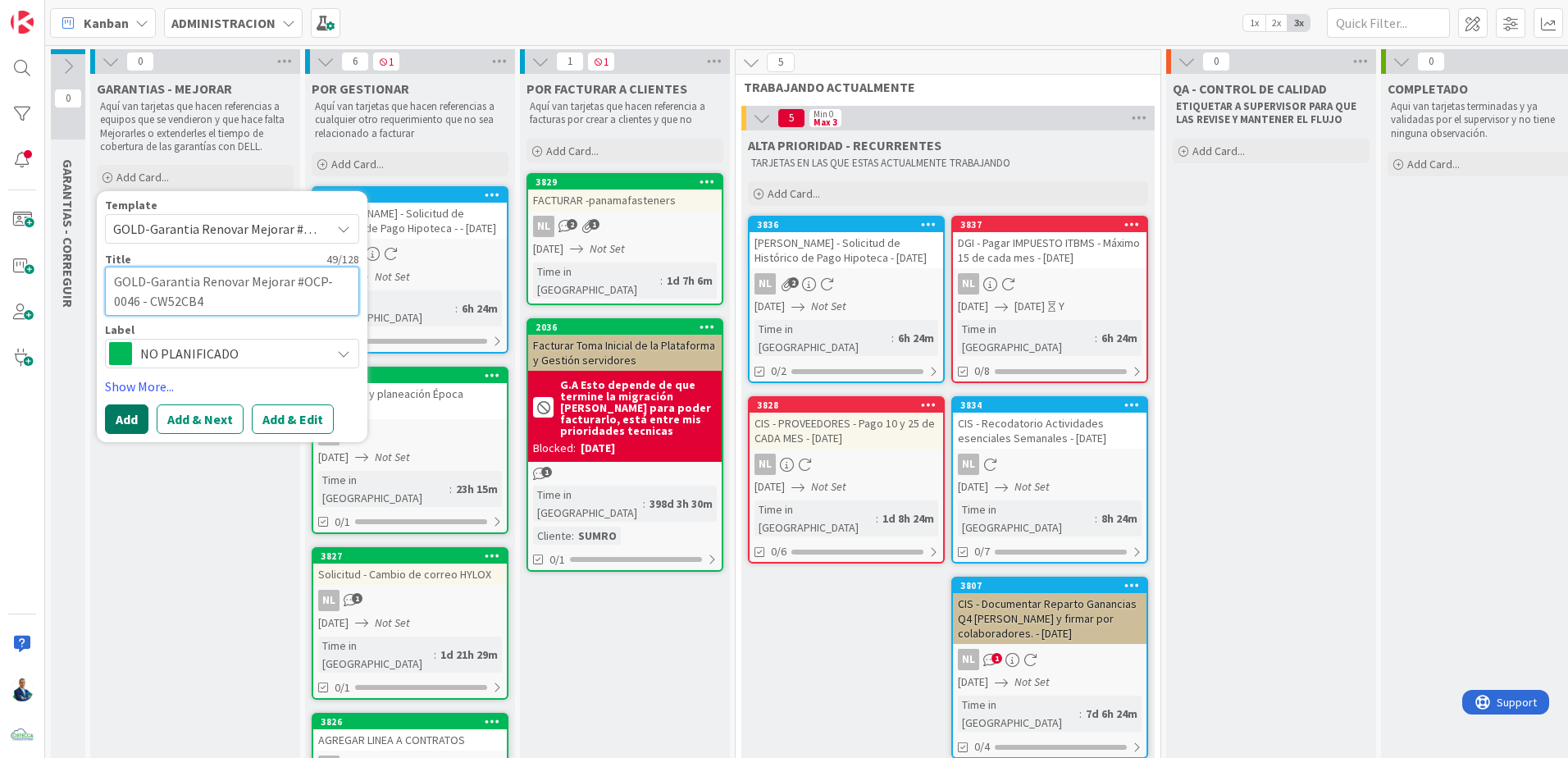
type textarea "GOLD-Garantia Renovar Mejorar #OCP-0046 - CW52CB4"
click at [124, 417] on button "Add" at bounding box center [127, 419] width 44 height 30
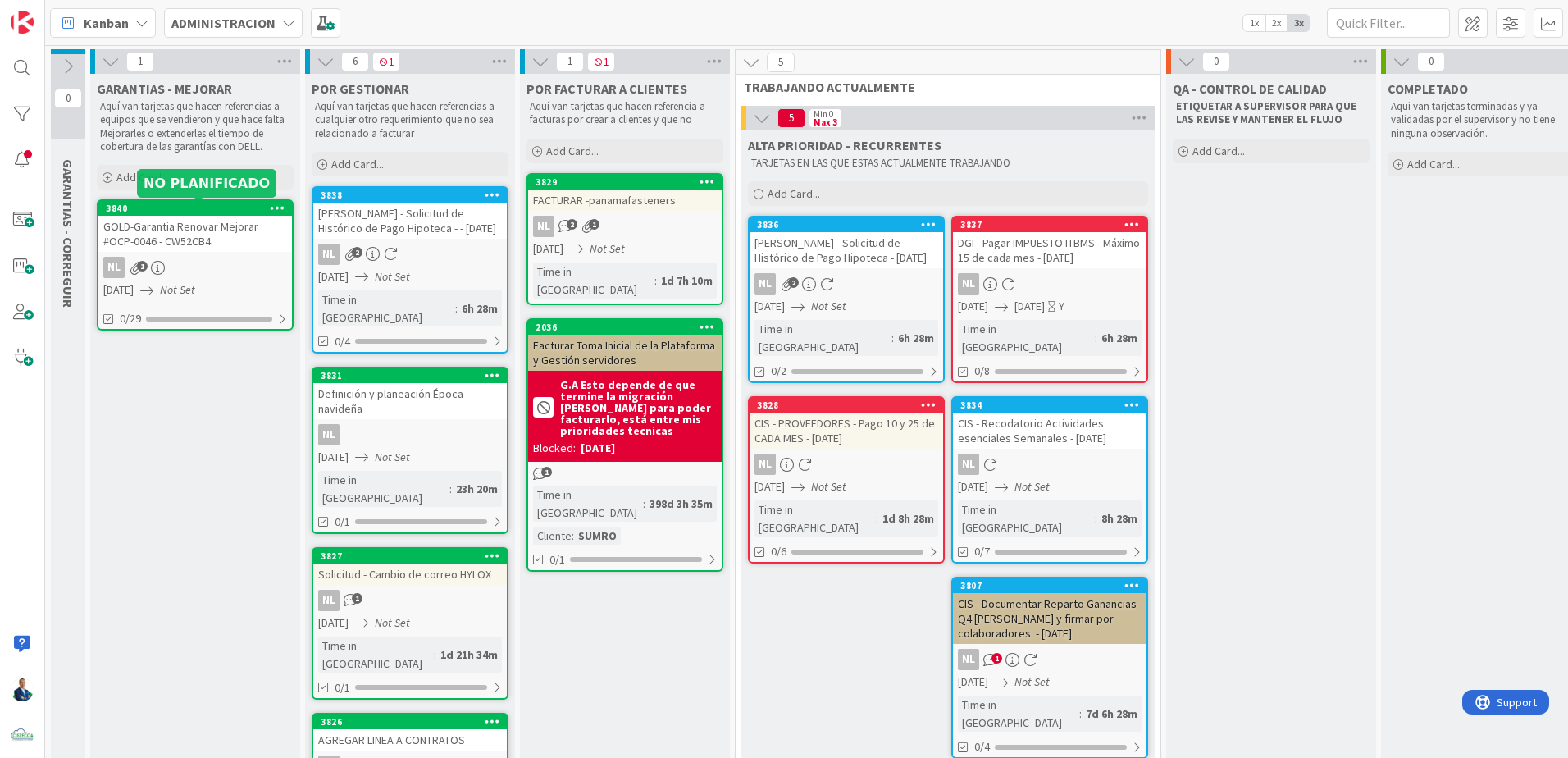
click at [212, 209] on div "3840" at bounding box center [199, 208] width 186 height 12
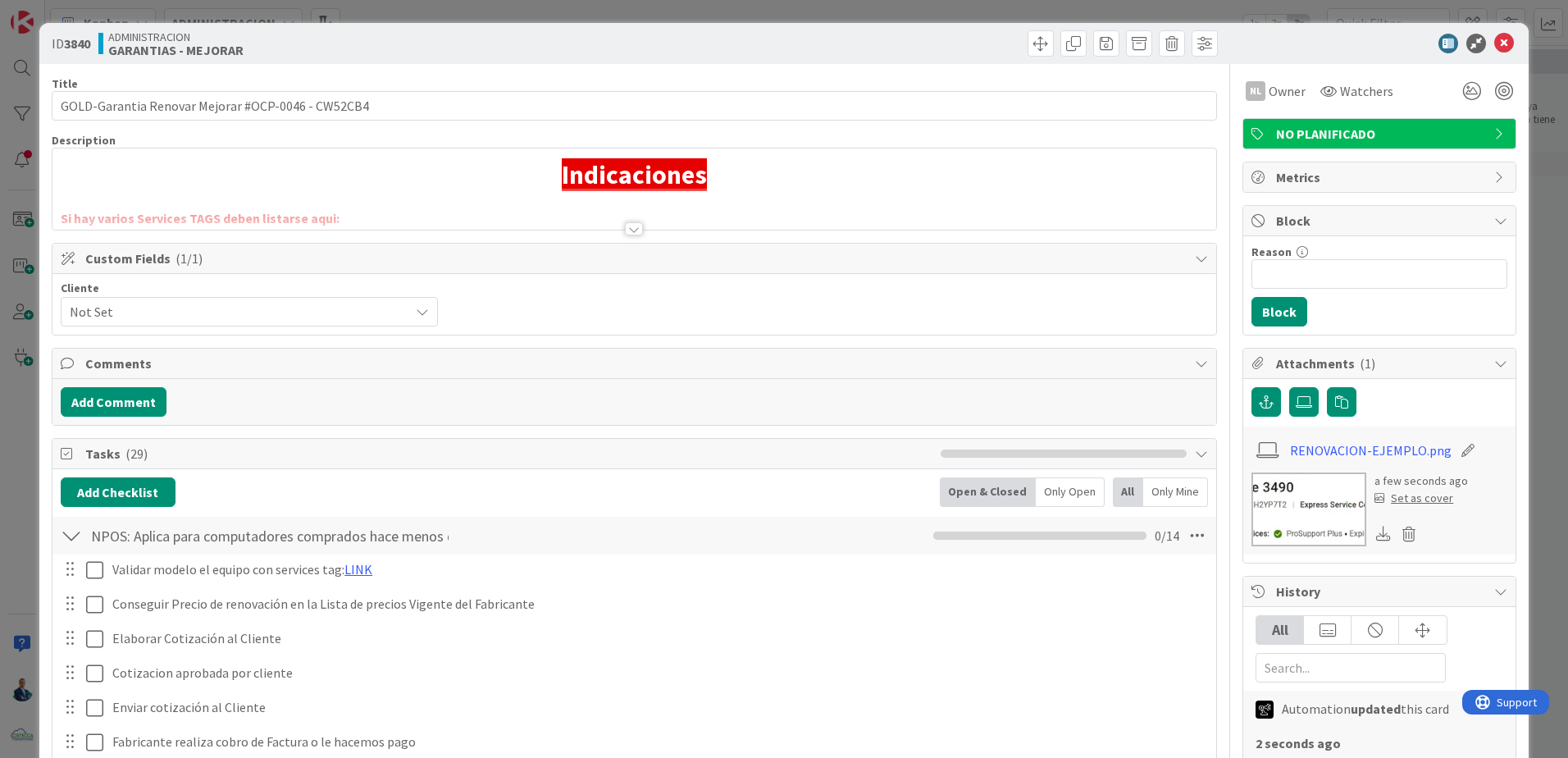
scroll to position [246, 0]
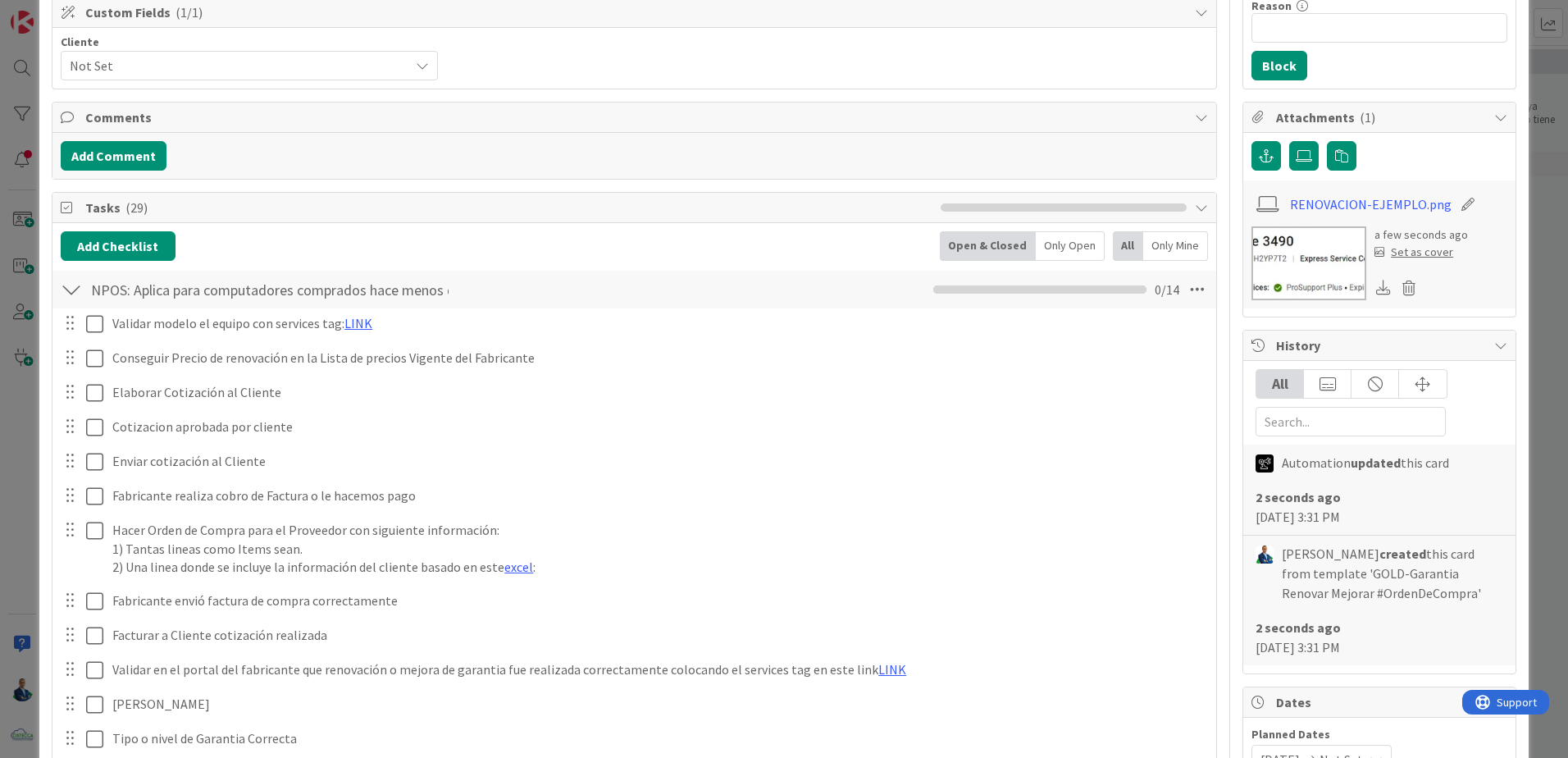
click at [73, 296] on div at bounding box center [72, 289] width 22 height 30
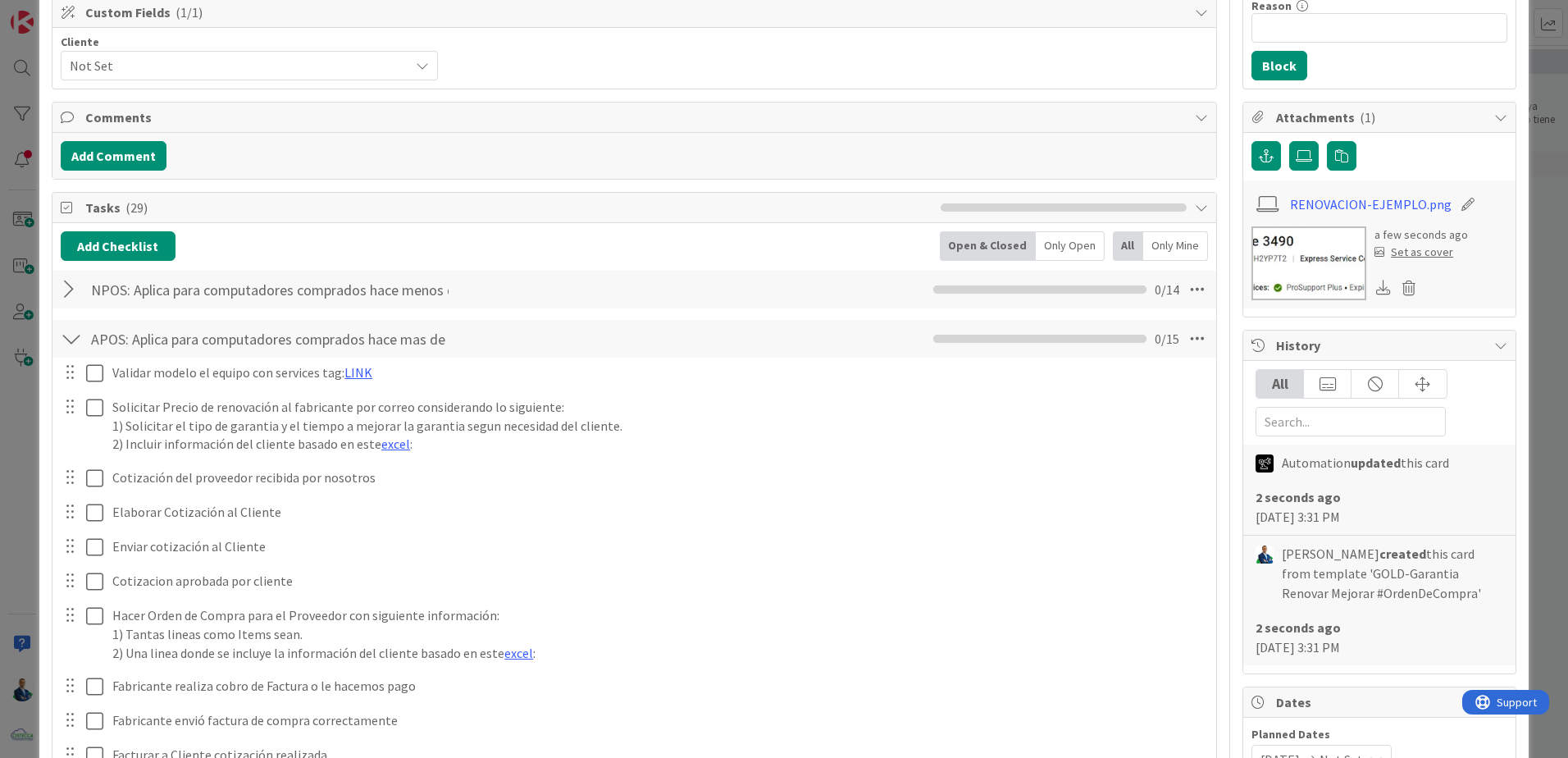
click at [69, 341] on div at bounding box center [72, 338] width 22 height 30
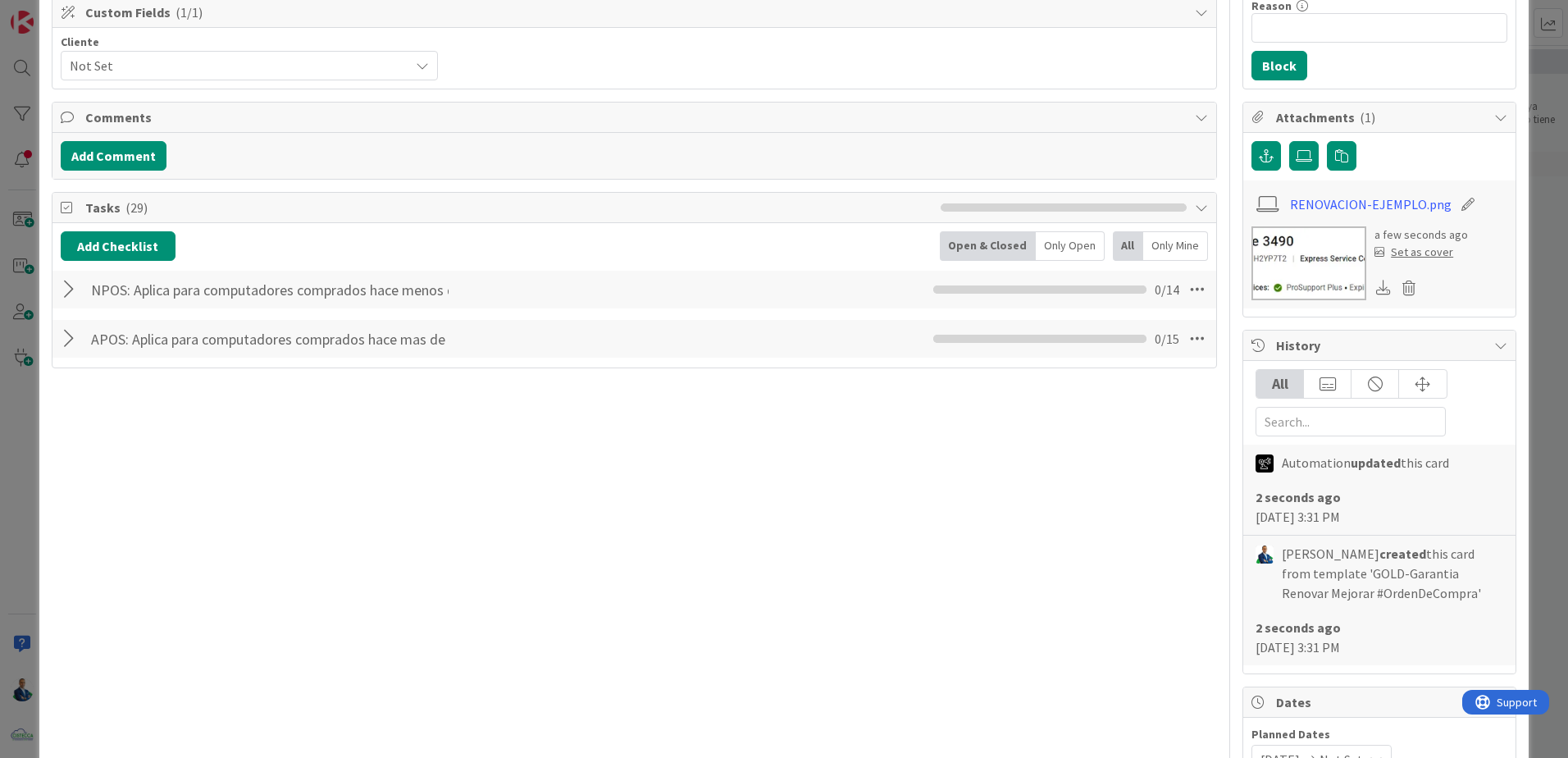
scroll to position [0, 0]
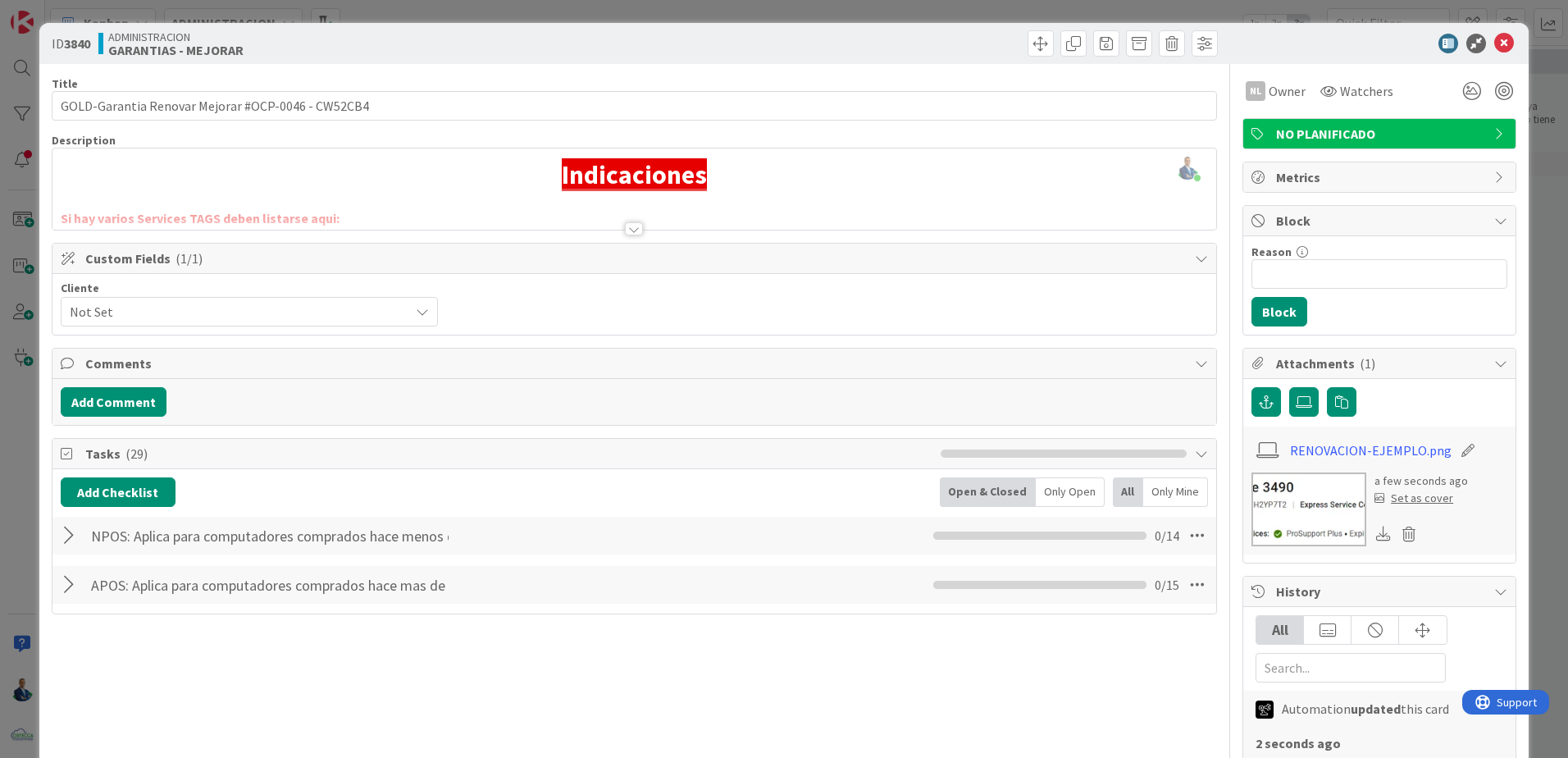
click at [634, 228] on div at bounding box center [634, 228] width 18 height 13
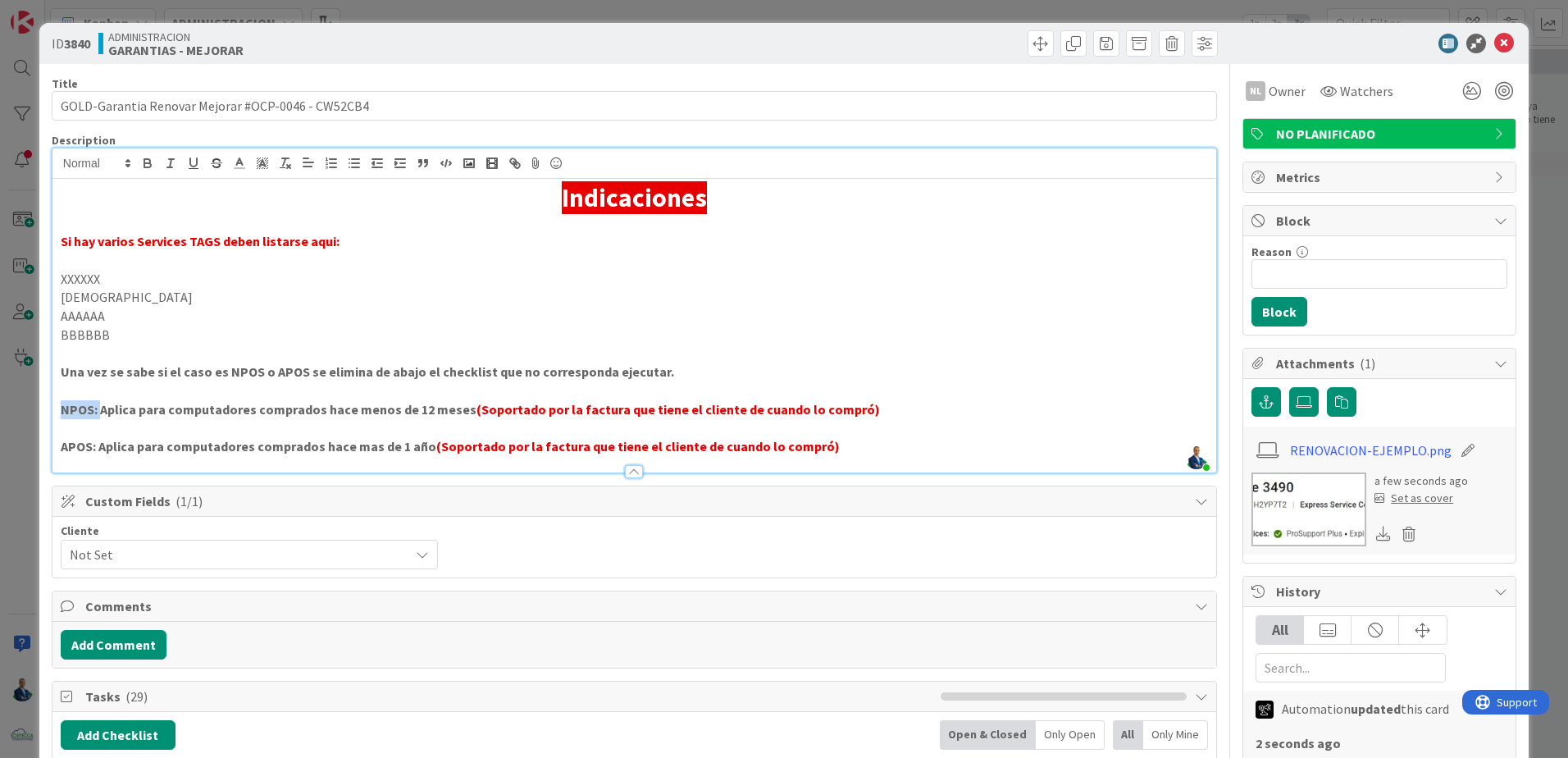
drag, startPoint x: 60, startPoint y: 414, endPoint x: 102, endPoint y: 408, distance: 42.4
click at [102, 408] on strong "NPOS: Aplica para computadores comprados hace menos de 12 meses" at bounding box center [268, 409] width 416 height 16
click at [104, 408] on strong "NPOS: Aplica para computadores comprados hace menos de 12 meses" at bounding box center [268, 409] width 416 height 16
drag, startPoint x: 101, startPoint y: 408, endPoint x: 463, endPoint y: 411, distance: 362.0
click at [463, 411] on p "NPOS: Aplica para computadores comprados hace menos de 12 meses (Soportado por …" at bounding box center [634, 409] width 1147 height 19
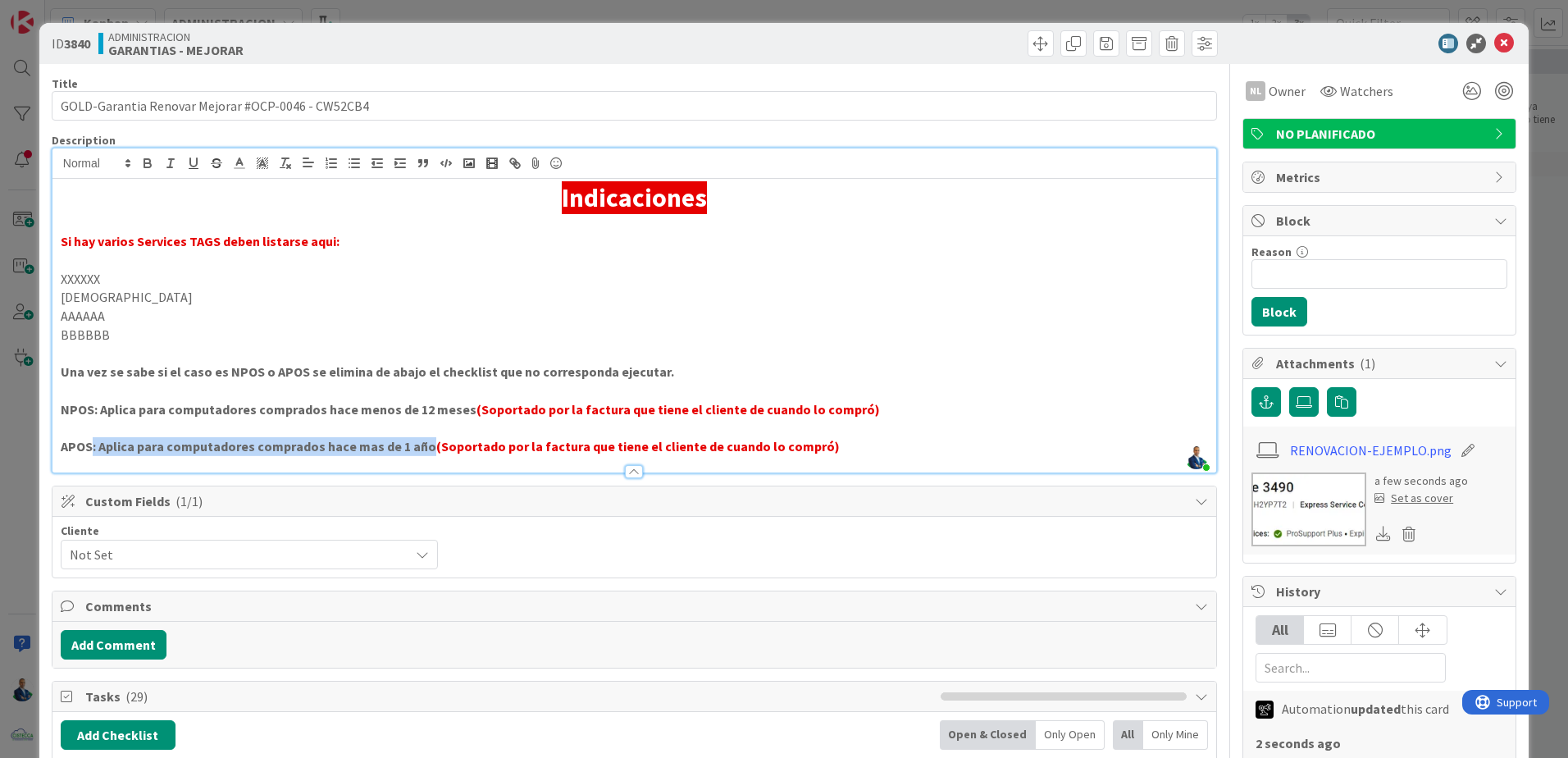
drag, startPoint x: 93, startPoint y: 451, endPoint x: 421, endPoint y: 450, distance: 328.0
click at [421, 450] on strong "APOS: Aplica para computadores comprados hace mas de 1 año" at bounding box center [248, 446] width 375 height 16
click at [410, 450] on strong "APOS: Aplica para computadores comprados hace mas de 1 año" at bounding box center [248, 446] width 375 height 16
click at [70, 408] on strong "NPOS: Aplica para computadores comprados hace menos de 12 meses" at bounding box center [268, 409] width 416 height 16
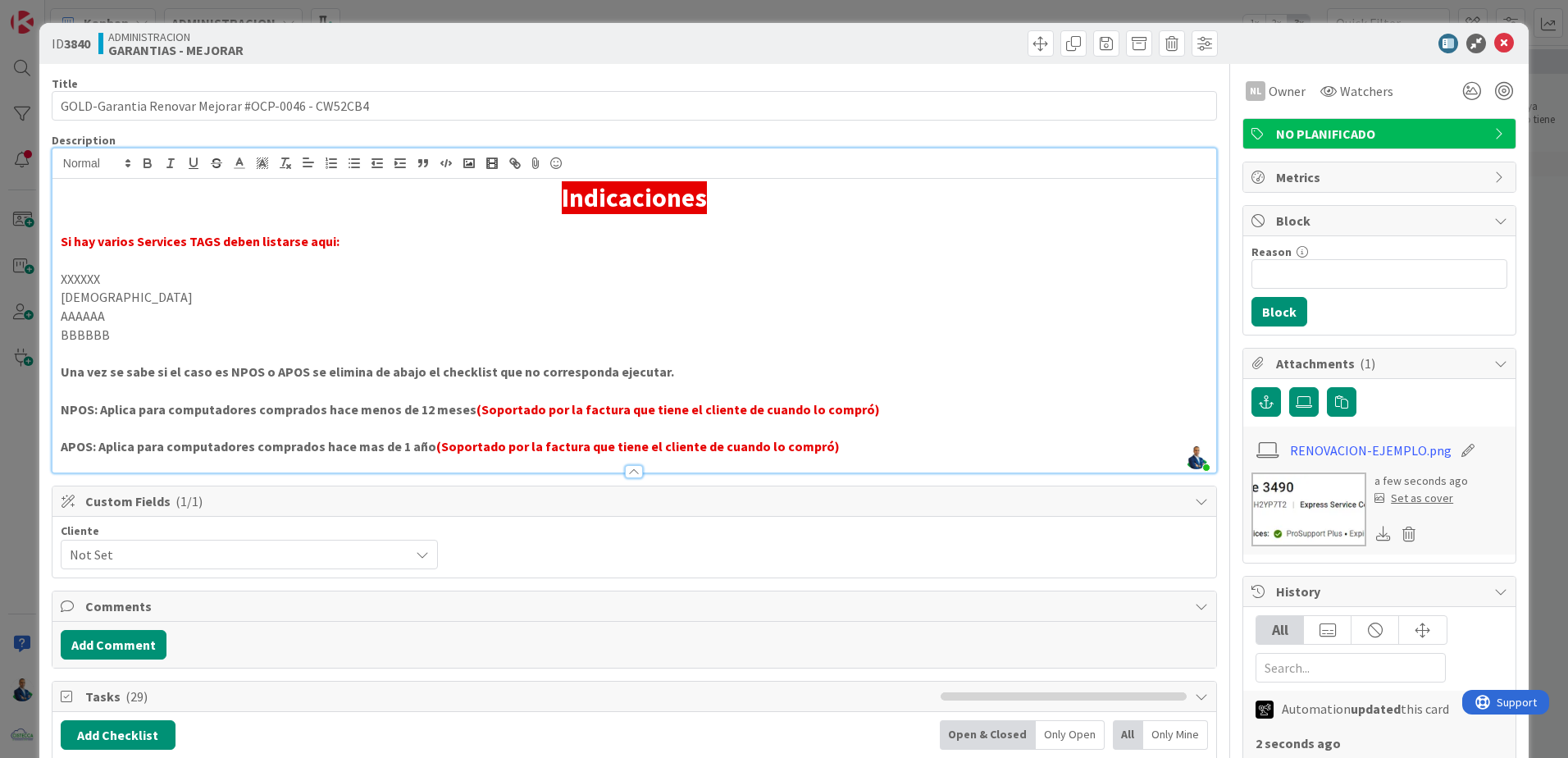
click at [161, 408] on strong "NPOS: Aplica para computadores comprados hace menos de 12 meses" at bounding box center [268, 409] width 416 height 16
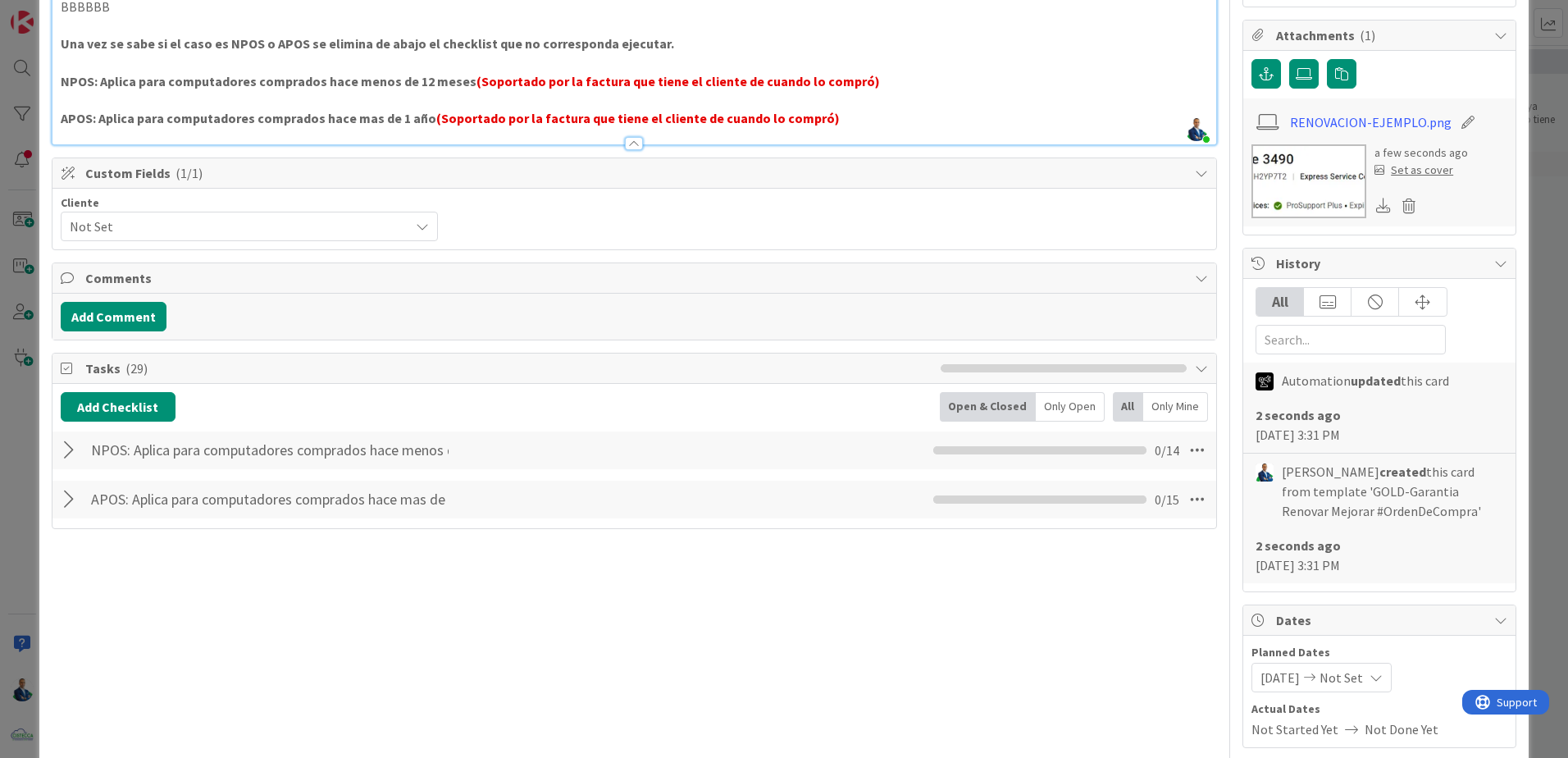
scroll to position [410, 0]
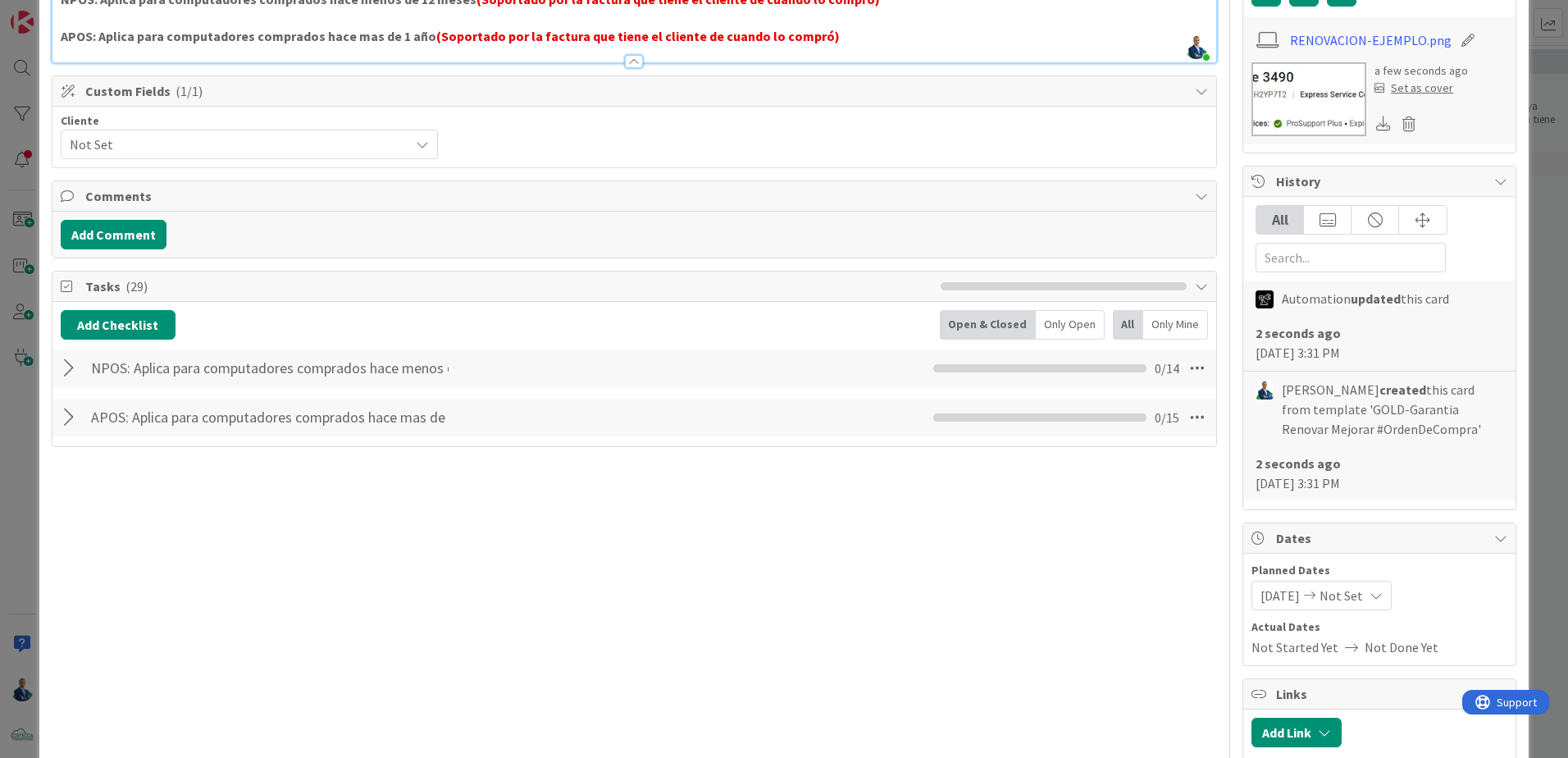
click at [49, 421] on div "ID 3840 ADMINISTRACION GARANTIAS - MEJORAR Title 49 / 128 GOLD-Garantia Renovar…" at bounding box center [784, 215] width 1489 height 1204
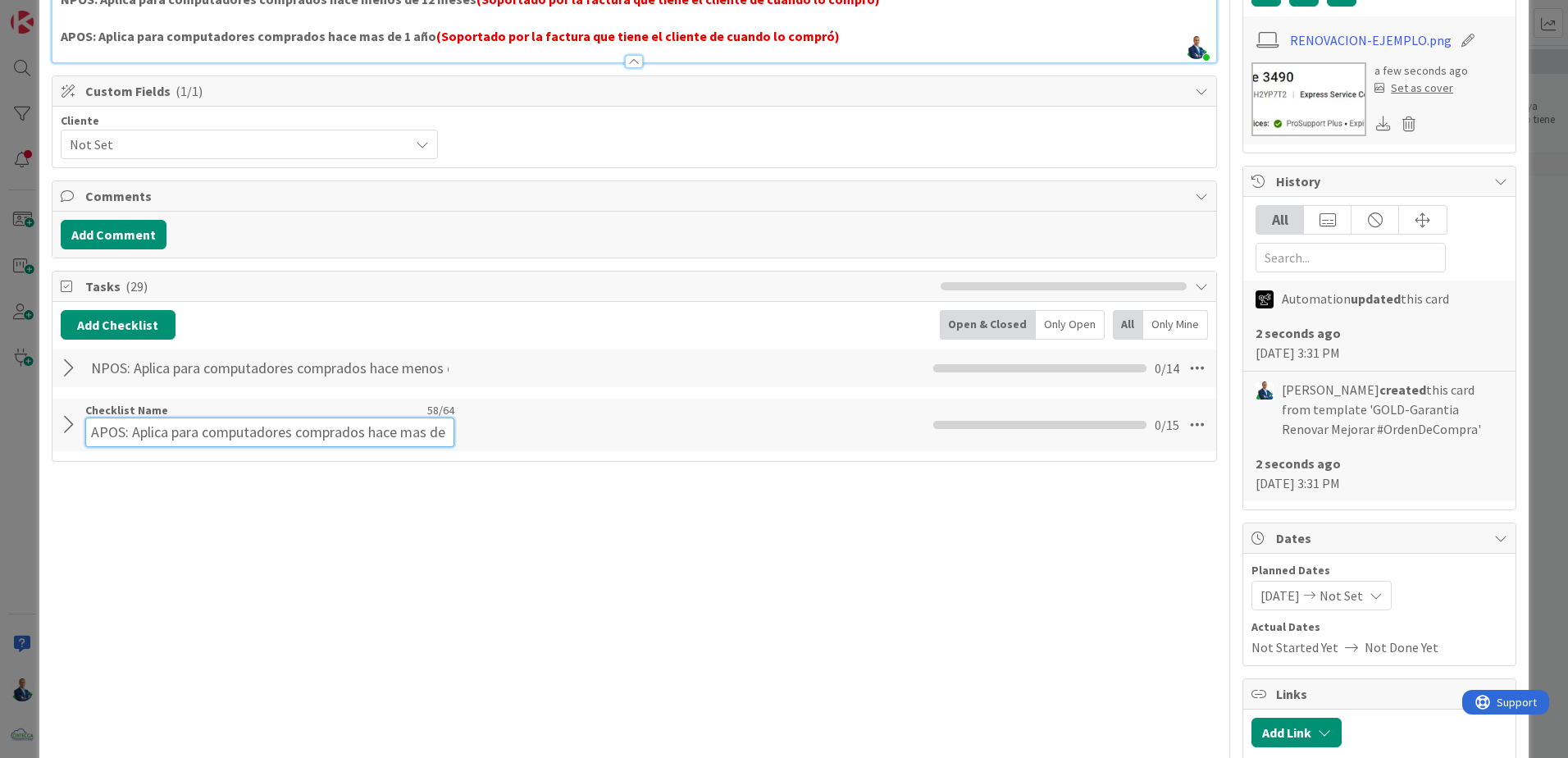
drag, startPoint x: 93, startPoint y: 414, endPoint x: 414, endPoint y: 423, distance: 321.1
click at [455, 417] on div "APOS: Aplica para computadores comprados hace mas de 1 año Checklist Name 58 / …" at bounding box center [634, 425] width 1164 height 53
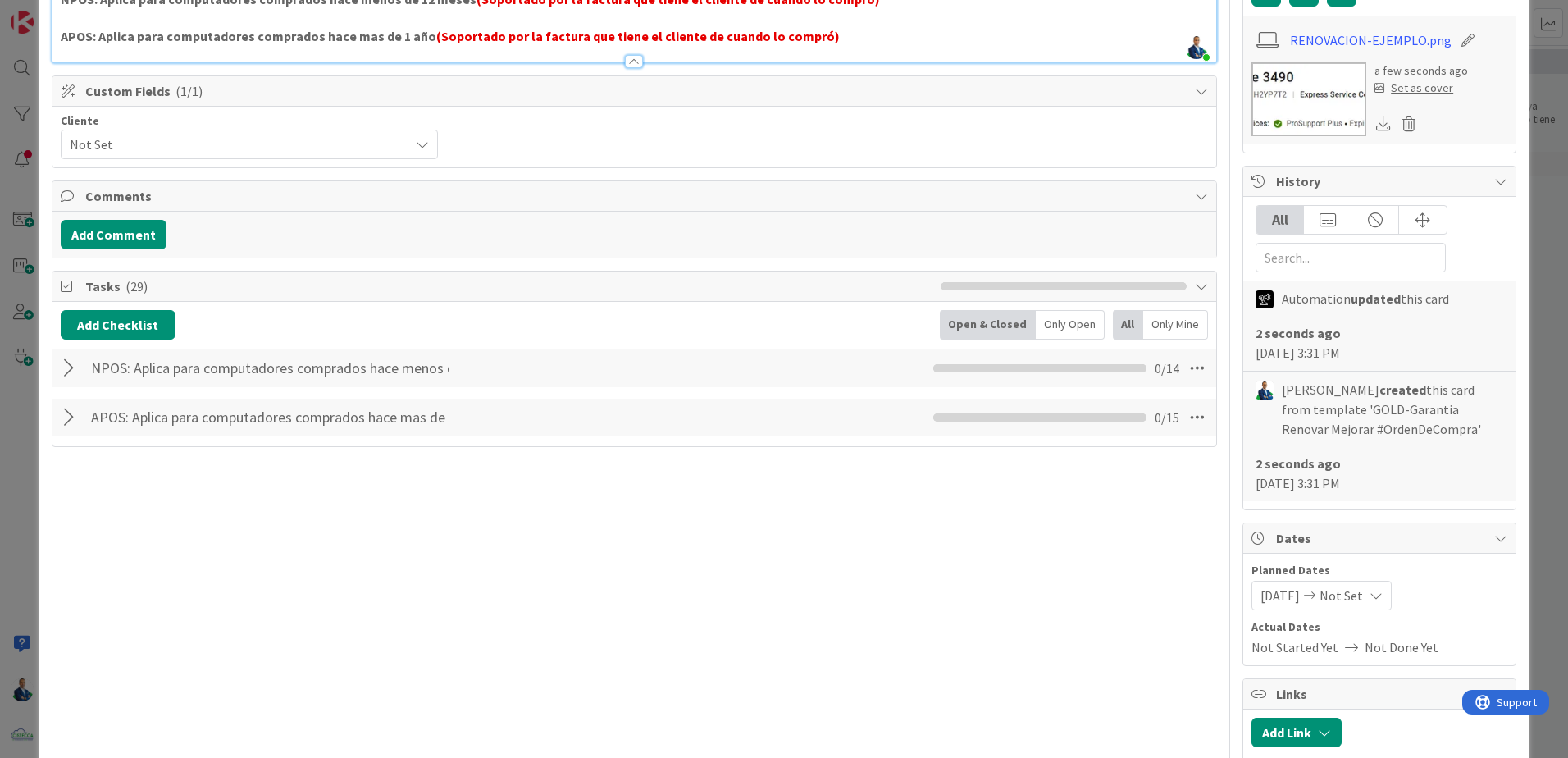
click at [73, 424] on div at bounding box center [72, 417] width 22 height 30
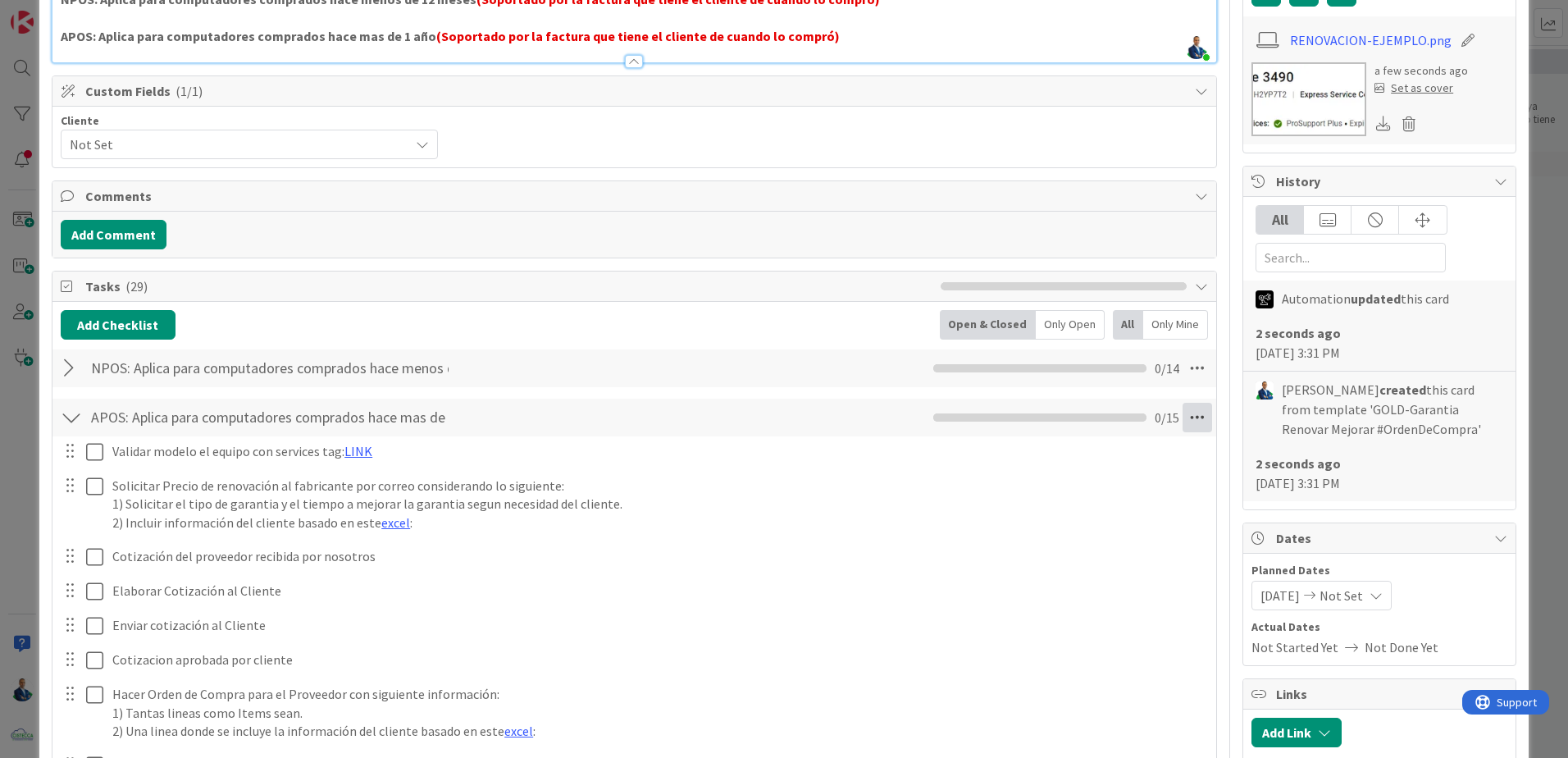
click at [1183, 416] on icon at bounding box center [1197, 417] width 30 height 30
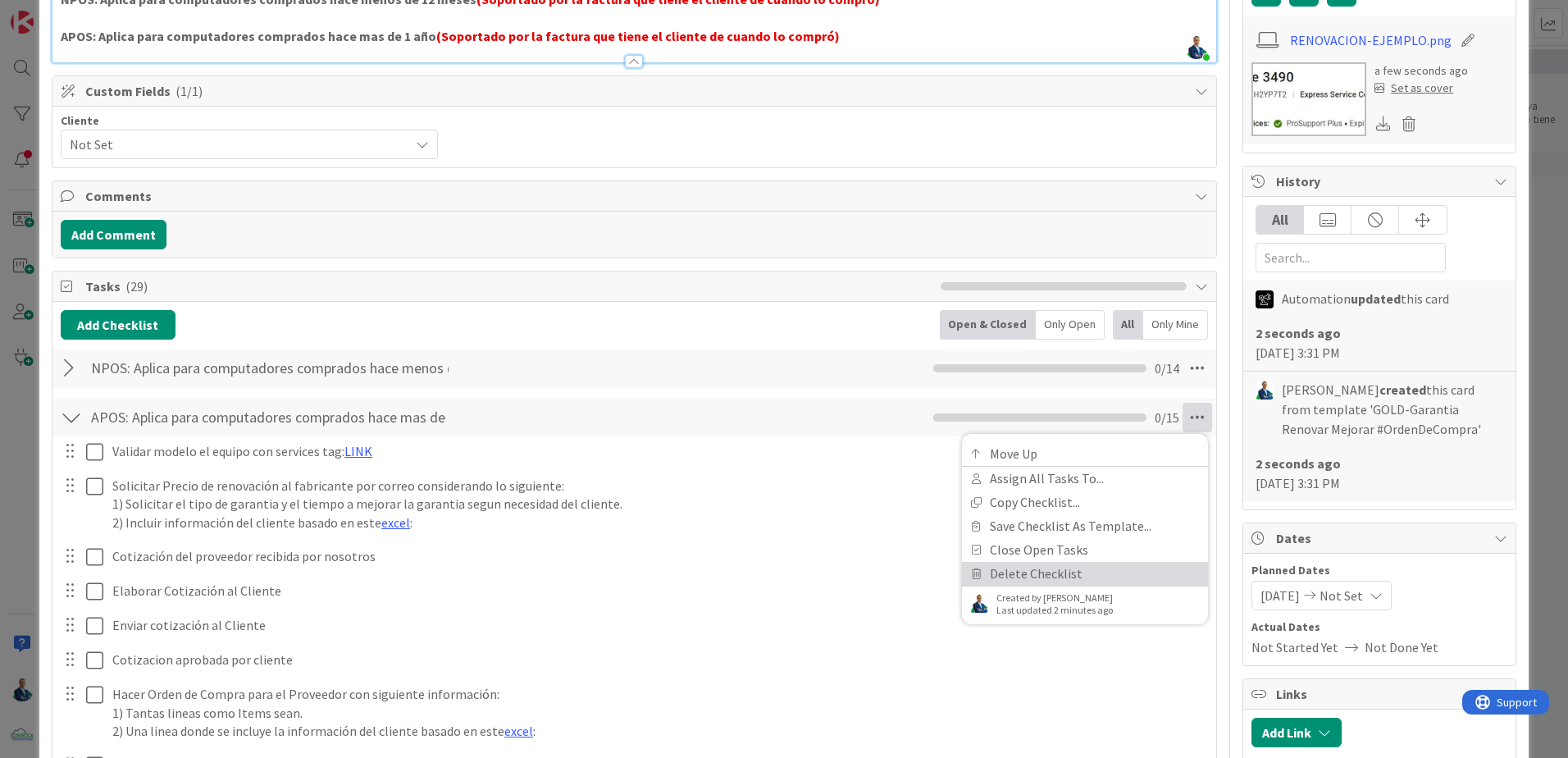
click at [1016, 571] on link "Delete Checklist" at bounding box center [1085, 574] width 246 height 24
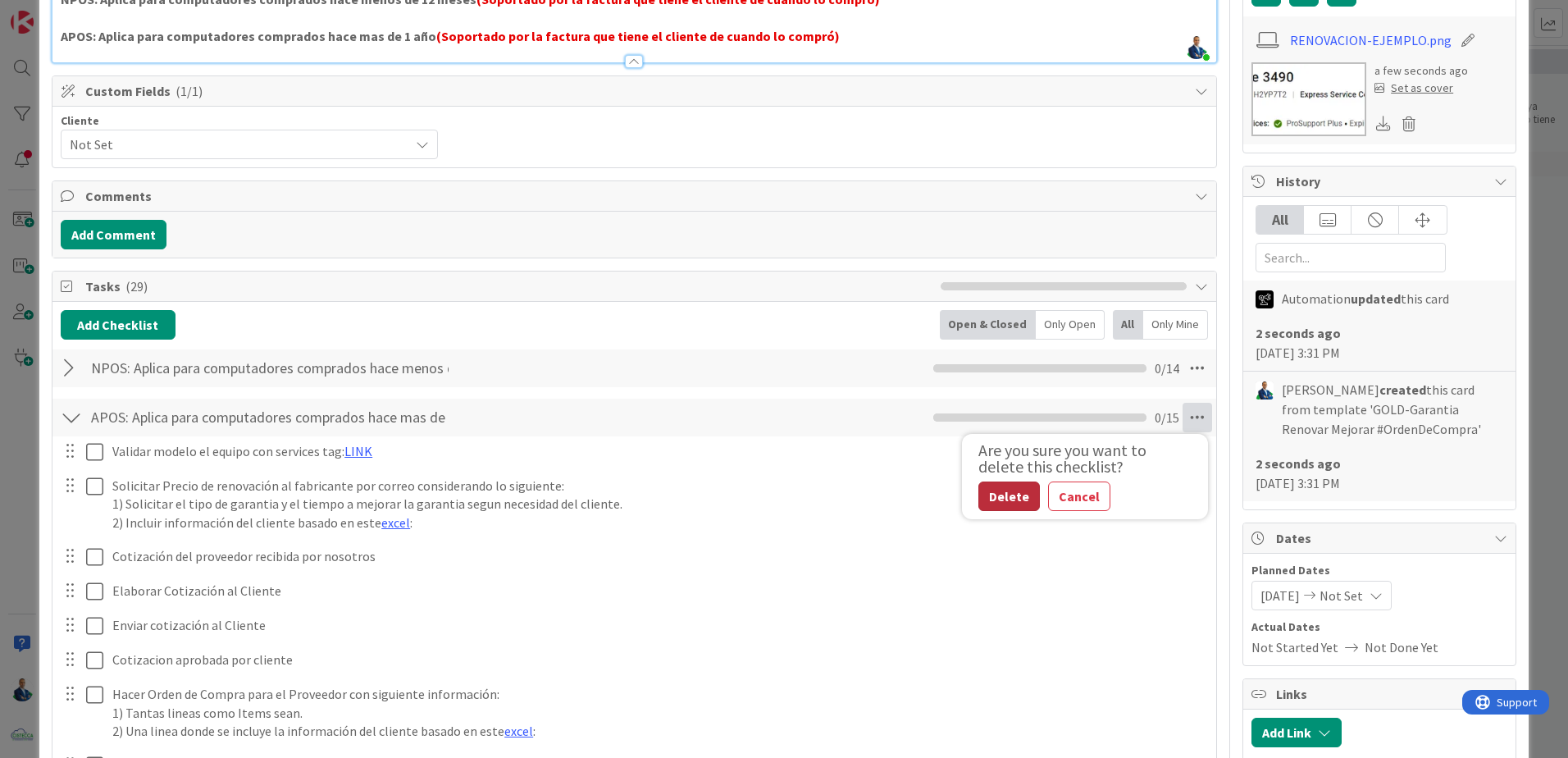
click at [1000, 496] on button "Delete" at bounding box center [1009, 496] width 62 height 30
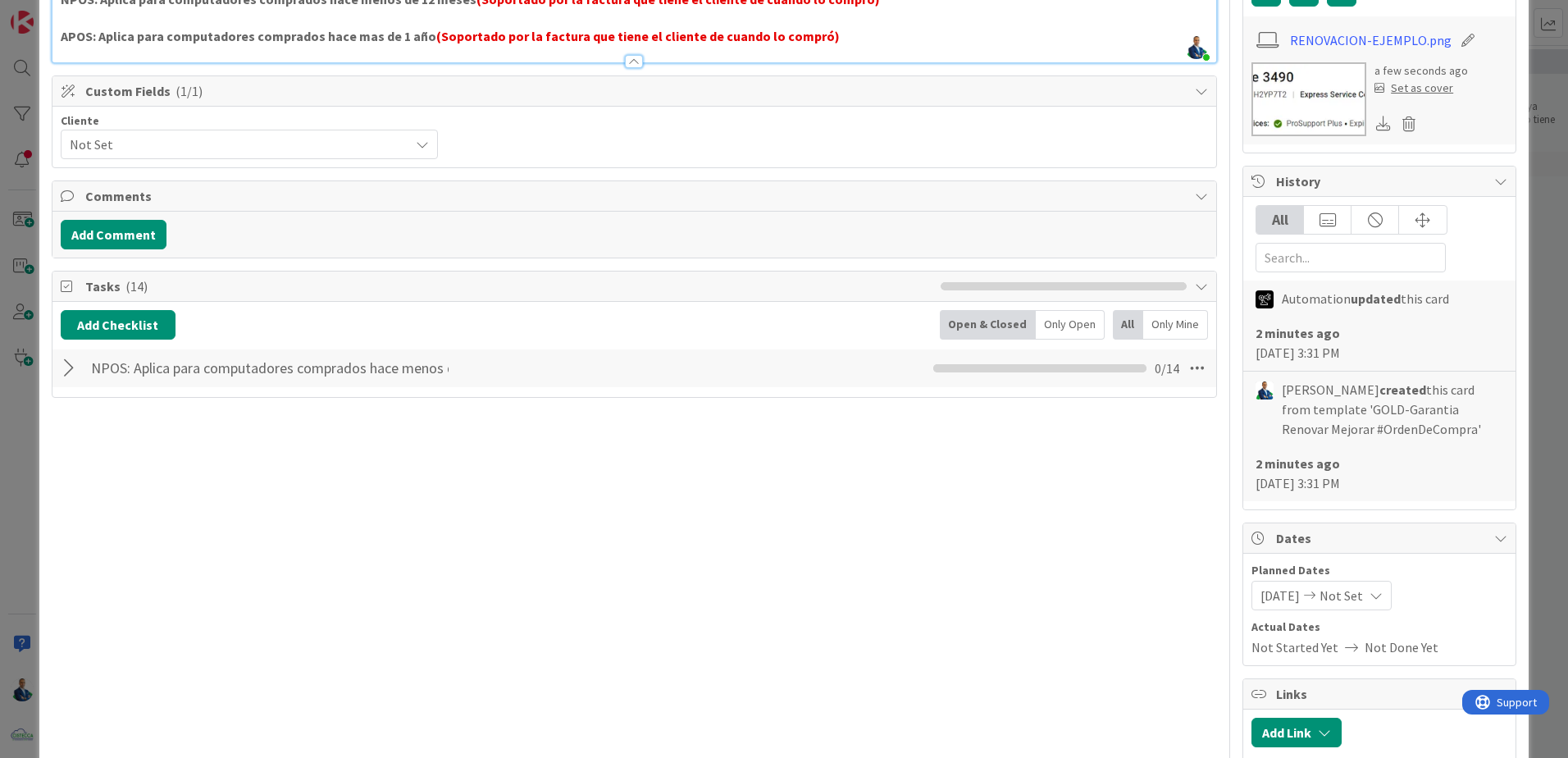
click at [65, 360] on div at bounding box center [72, 368] width 22 height 30
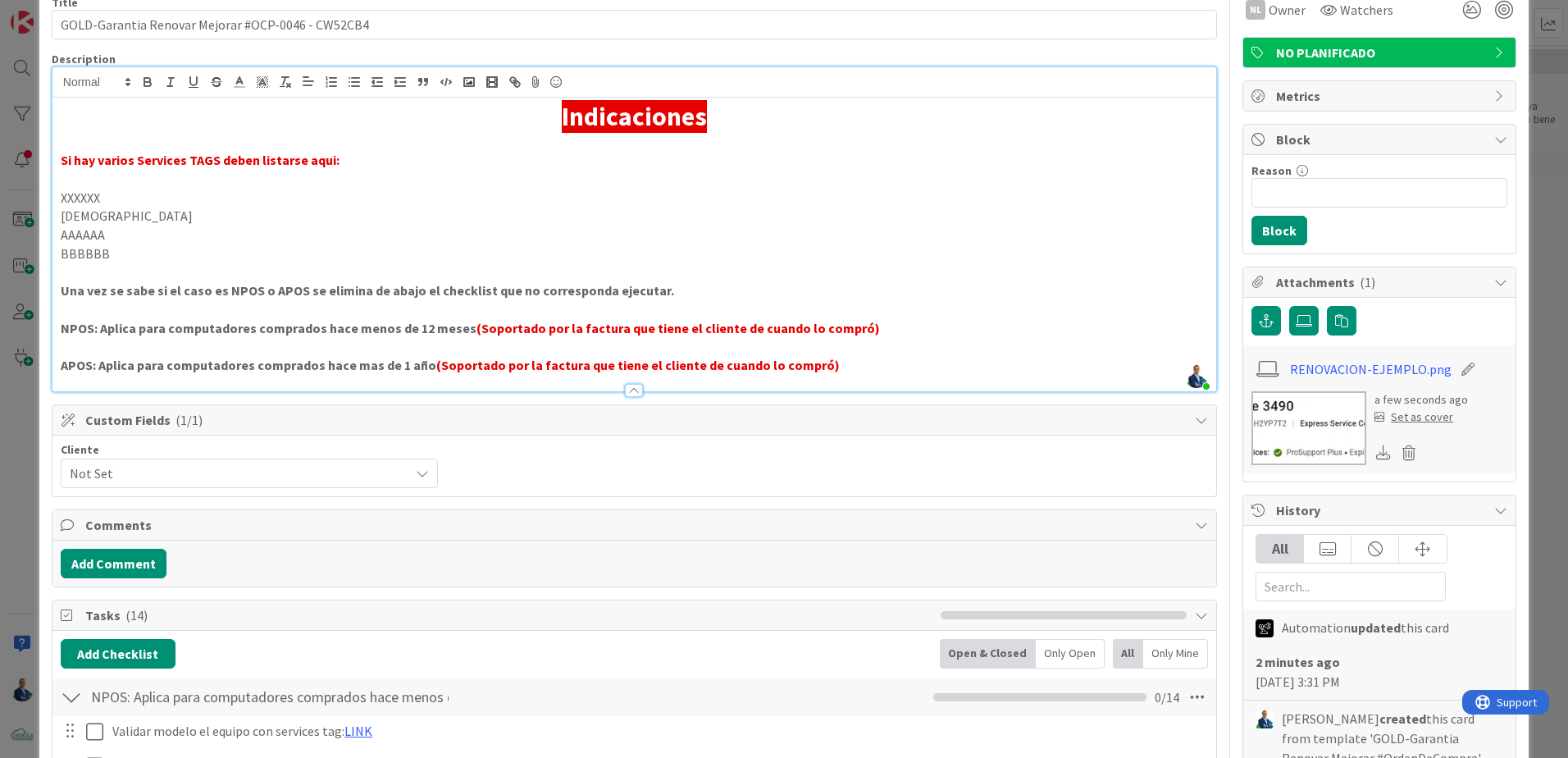
scroll to position [82, 0]
drag, startPoint x: 57, startPoint y: 334, endPoint x: 287, endPoint y: 334, distance: 230.0
click at [287, 334] on div "Indicaciones Si hay varios Services TAGS deben listarse aqui: XXXXXX YYYYYYY AA…" at bounding box center [634, 244] width 1164 height 294
click at [208, 325] on strong "NPOS: Aplica para computadores comprados hace menos de 12 meses" at bounding box center [268, 327] width 416 height 16
drag, startPoint x: 84, startPoint y: 325, endPoint x: 63, endPoint y: 328, distance: 21.2
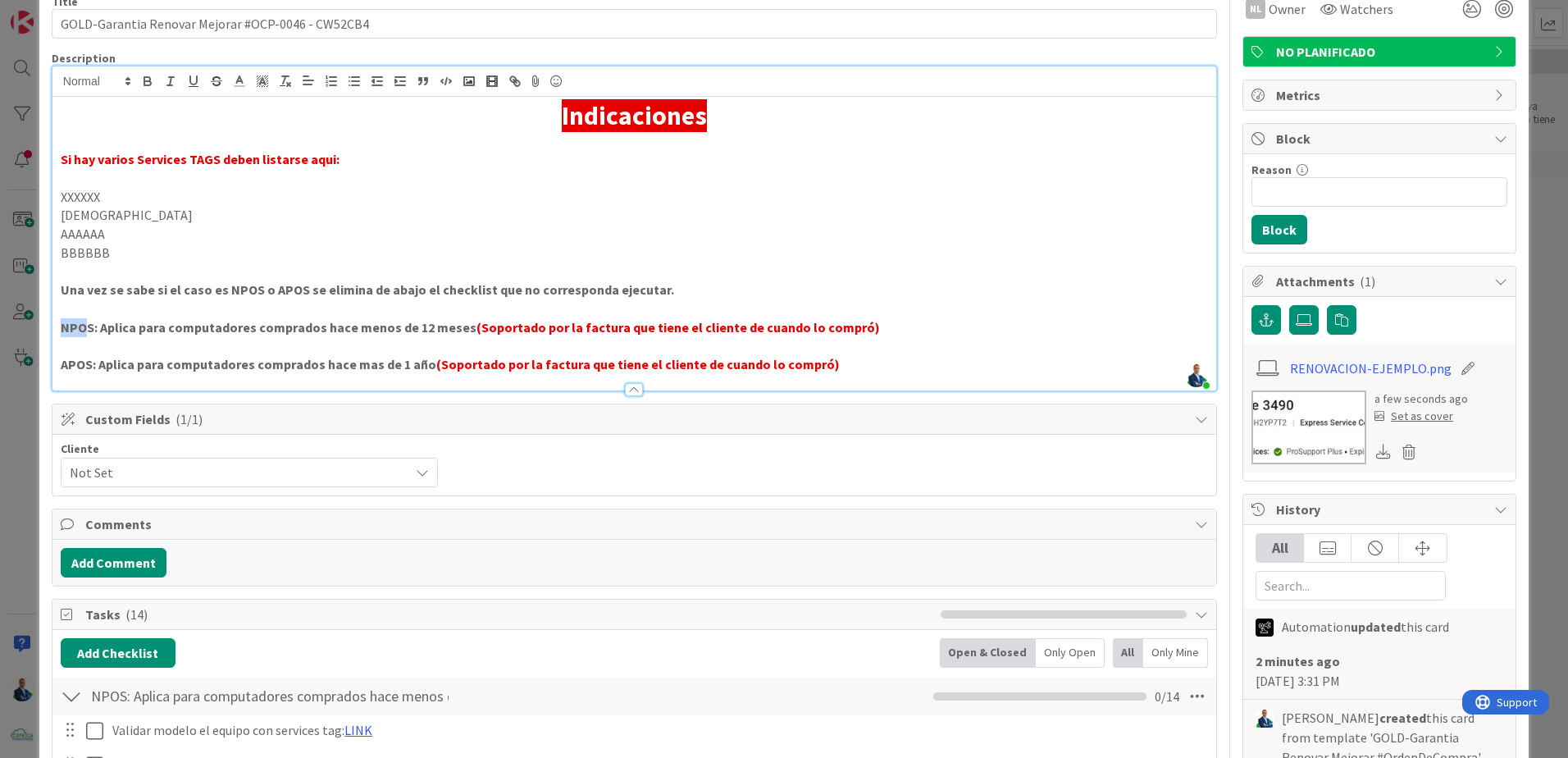
click at [63, 328] on strong "NPOS: Aplica para computadores comprados hace menos de 12 meses" at bounding box center [268, 327] width 416 height 16
click at [83, 359] on strong "APOS: Aplica para computadores comprados hace mas de 1 año" at bounding box center [248, 364] width 375 height 16
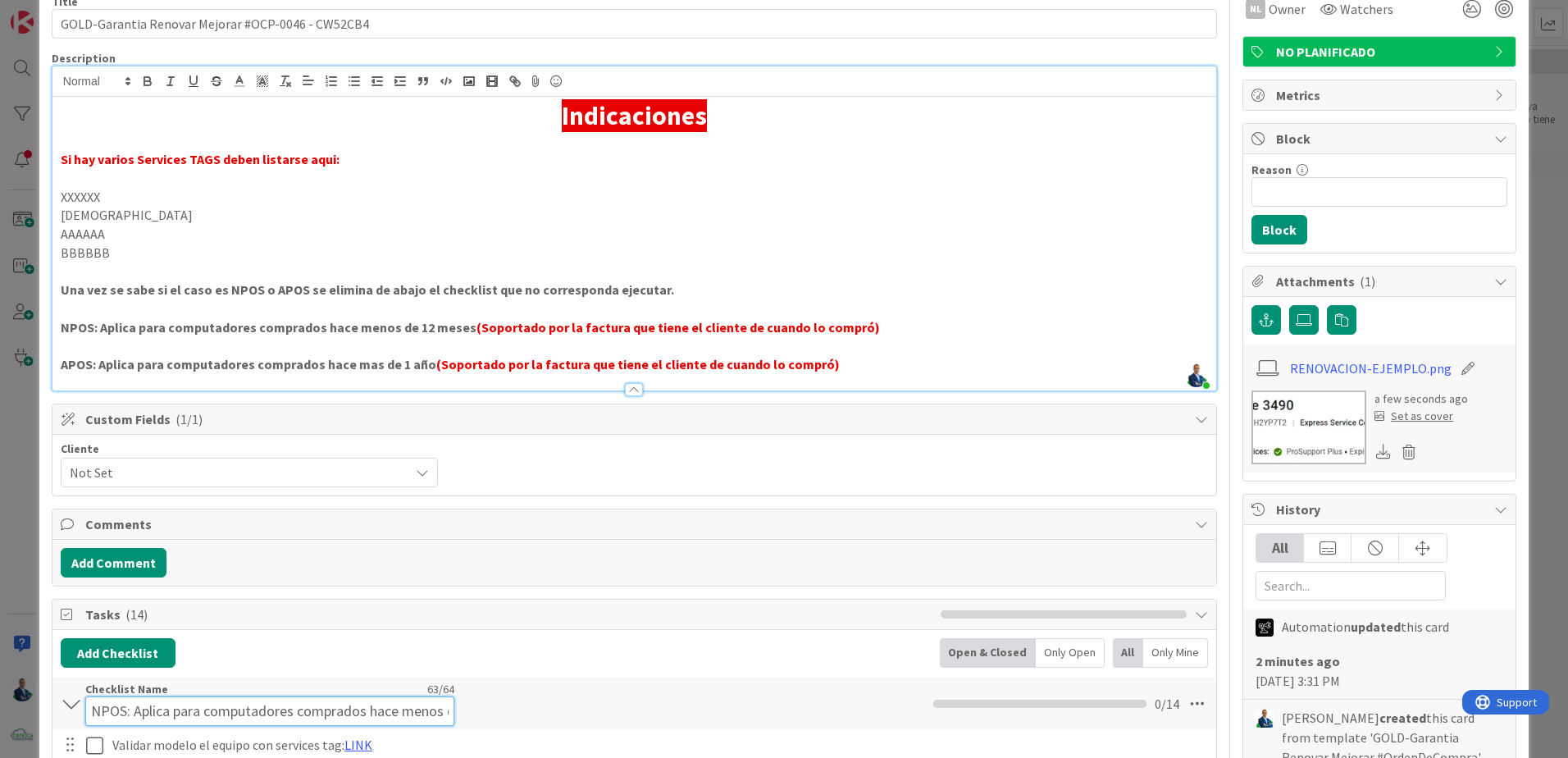
scroll to position [0, 73]
drag, startPoint x: 102, startPoint y: 700, endPoint x: 445, endPoint y: 700, distance: 343.0
click at [445, 700] on input "NPOS: Aplica para computadores comprados hace menos de 12 meses" at bounding box center [269, 711] width 369 height 30
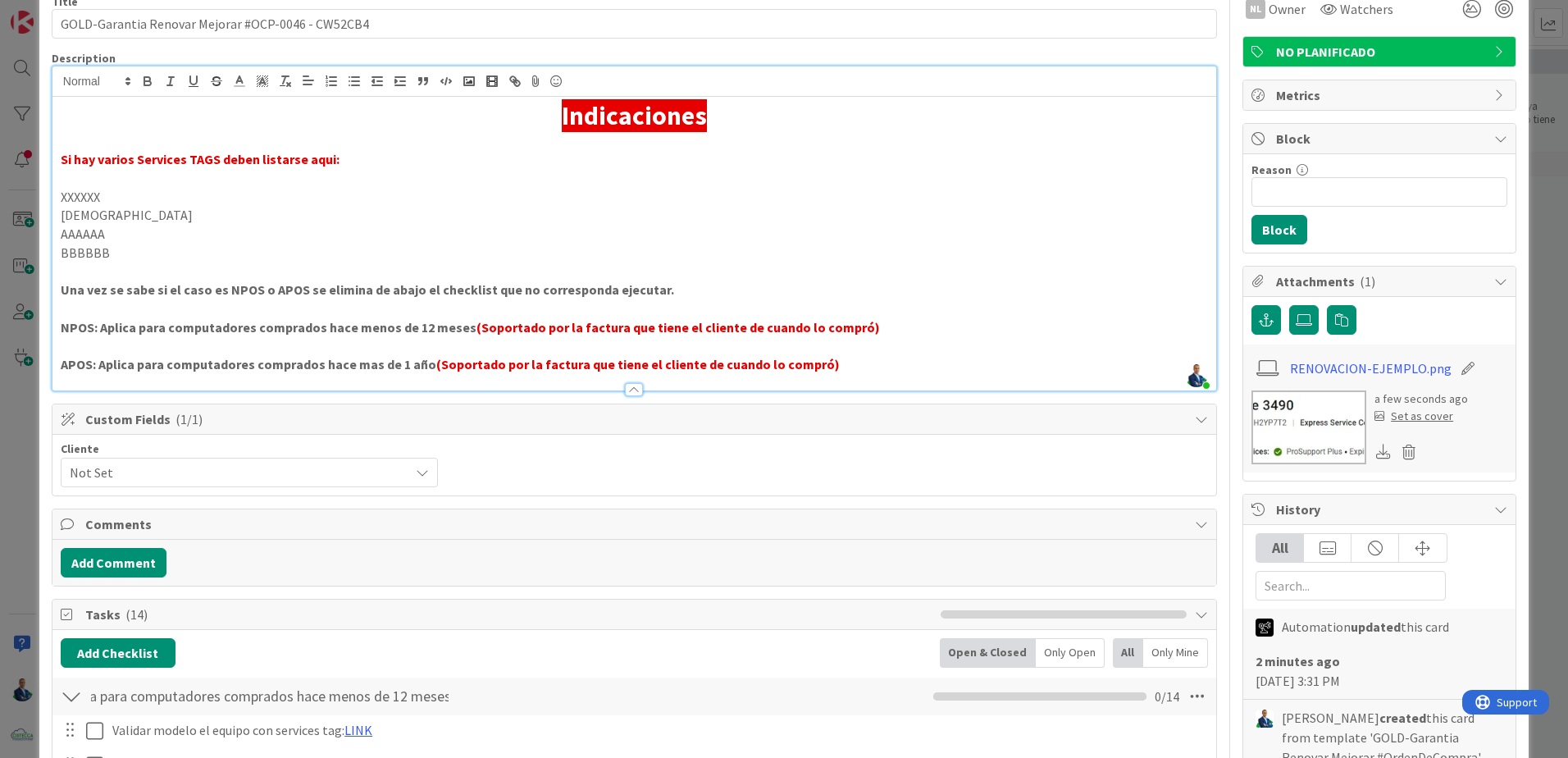
click at [443, 270] on p at bounding box center [634, 271] width 1147 height 19
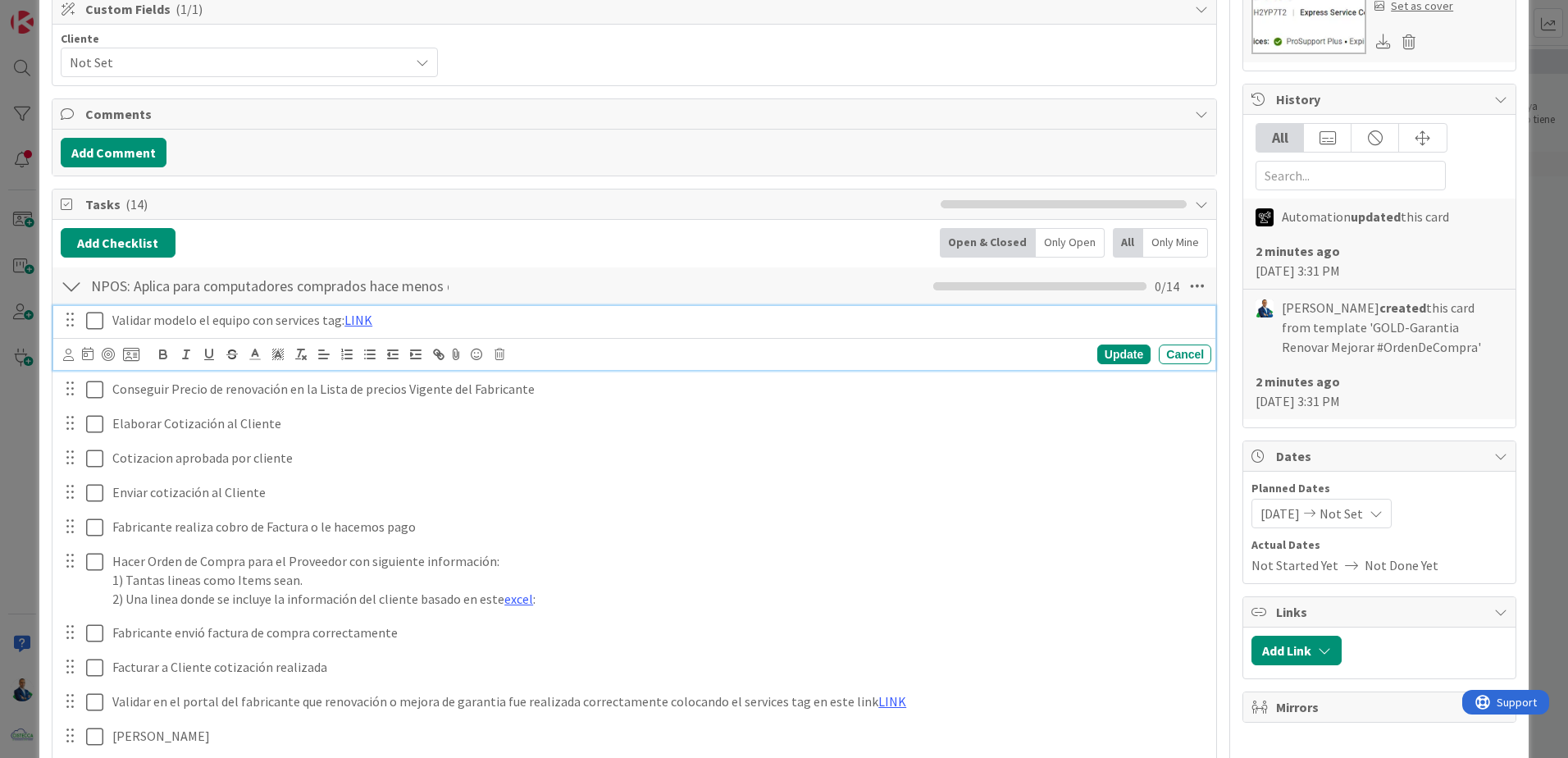
click at [101, 318] on icon at bounding box center [94, 321] width 17 height 20
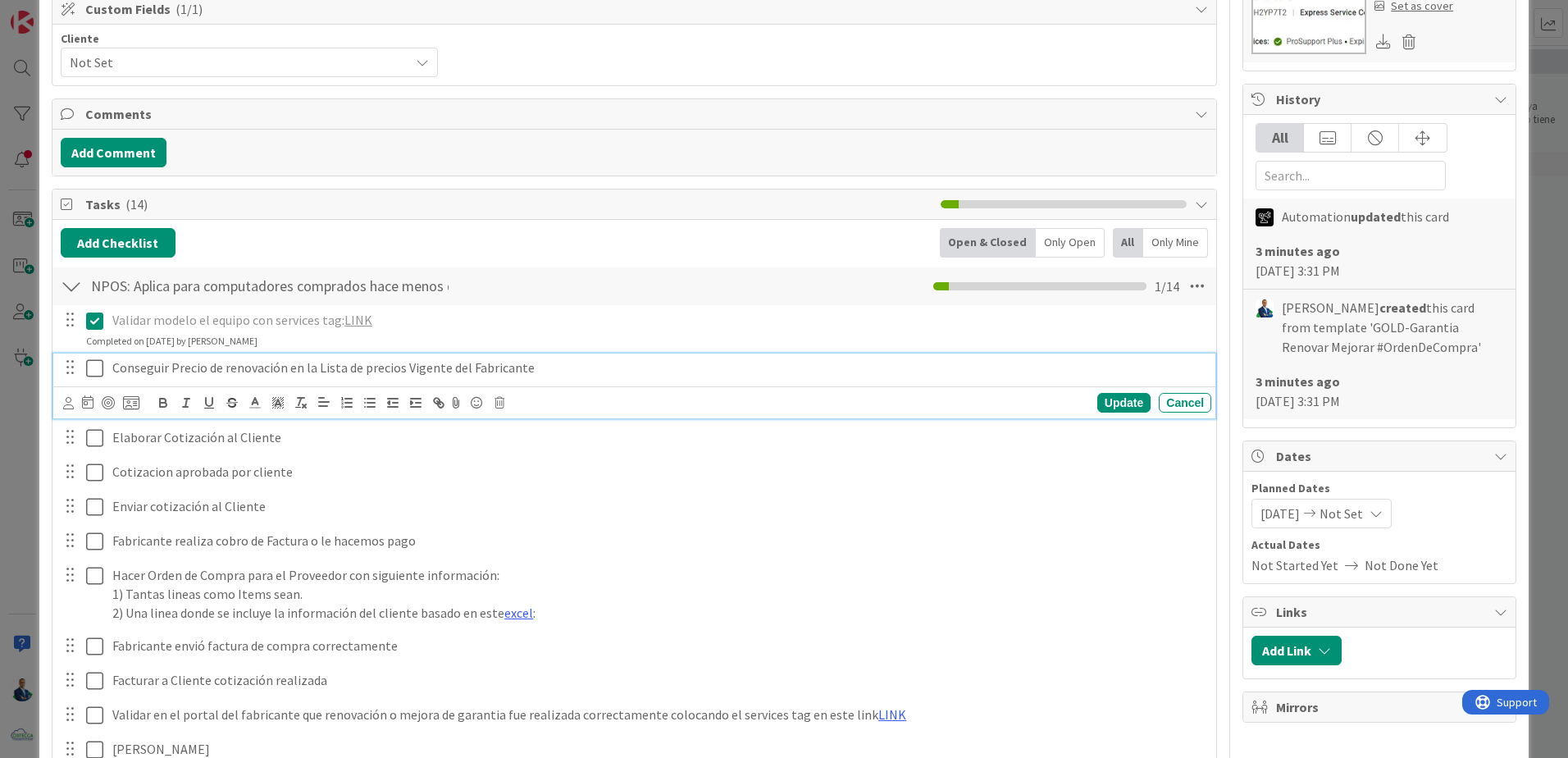
click at [94, 366] on icon at bounding box center [94, 368] width 17 height 20
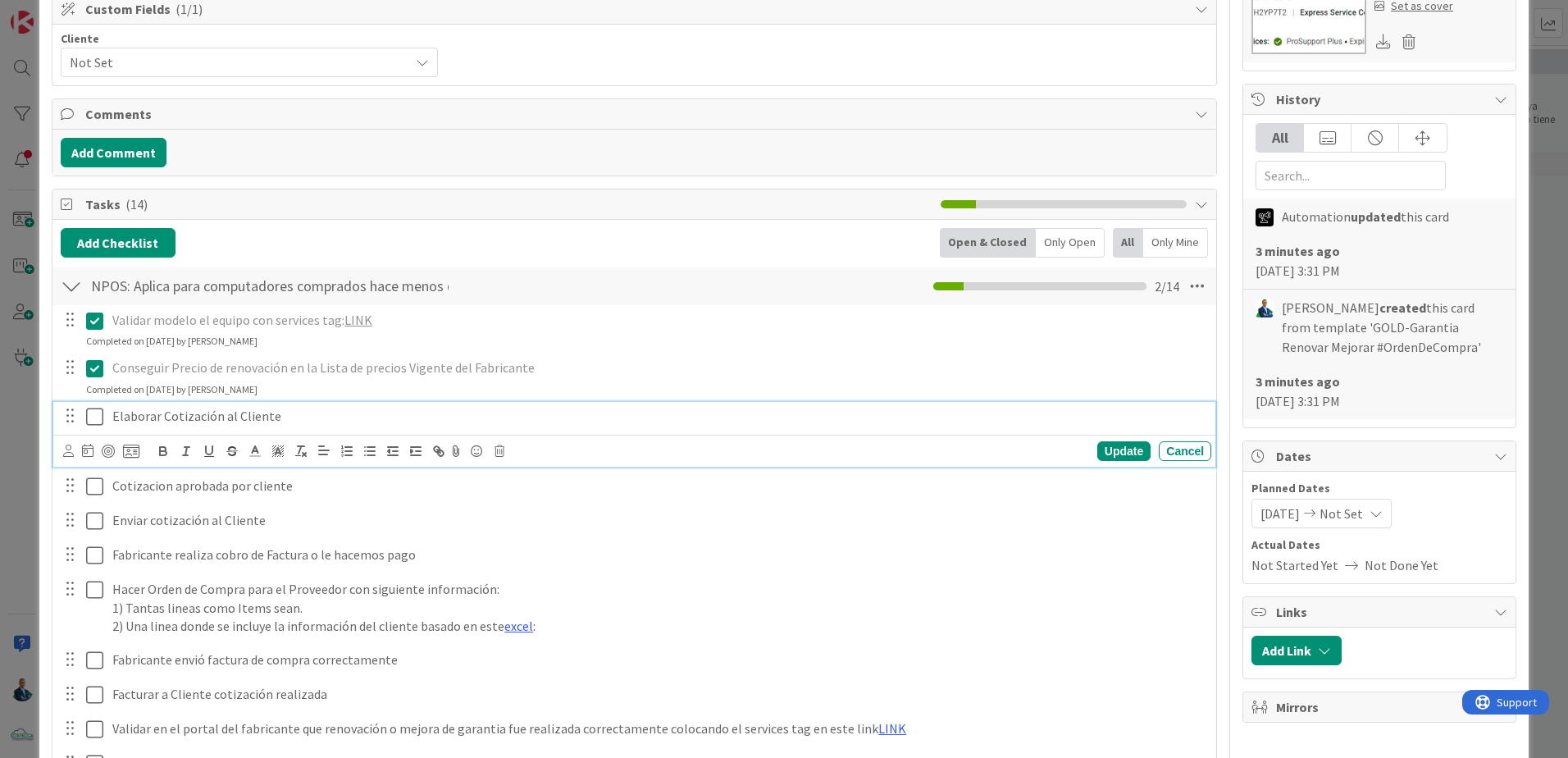
click at [91, 416] on icon at bounding box center [94, 417] width 17 height 20
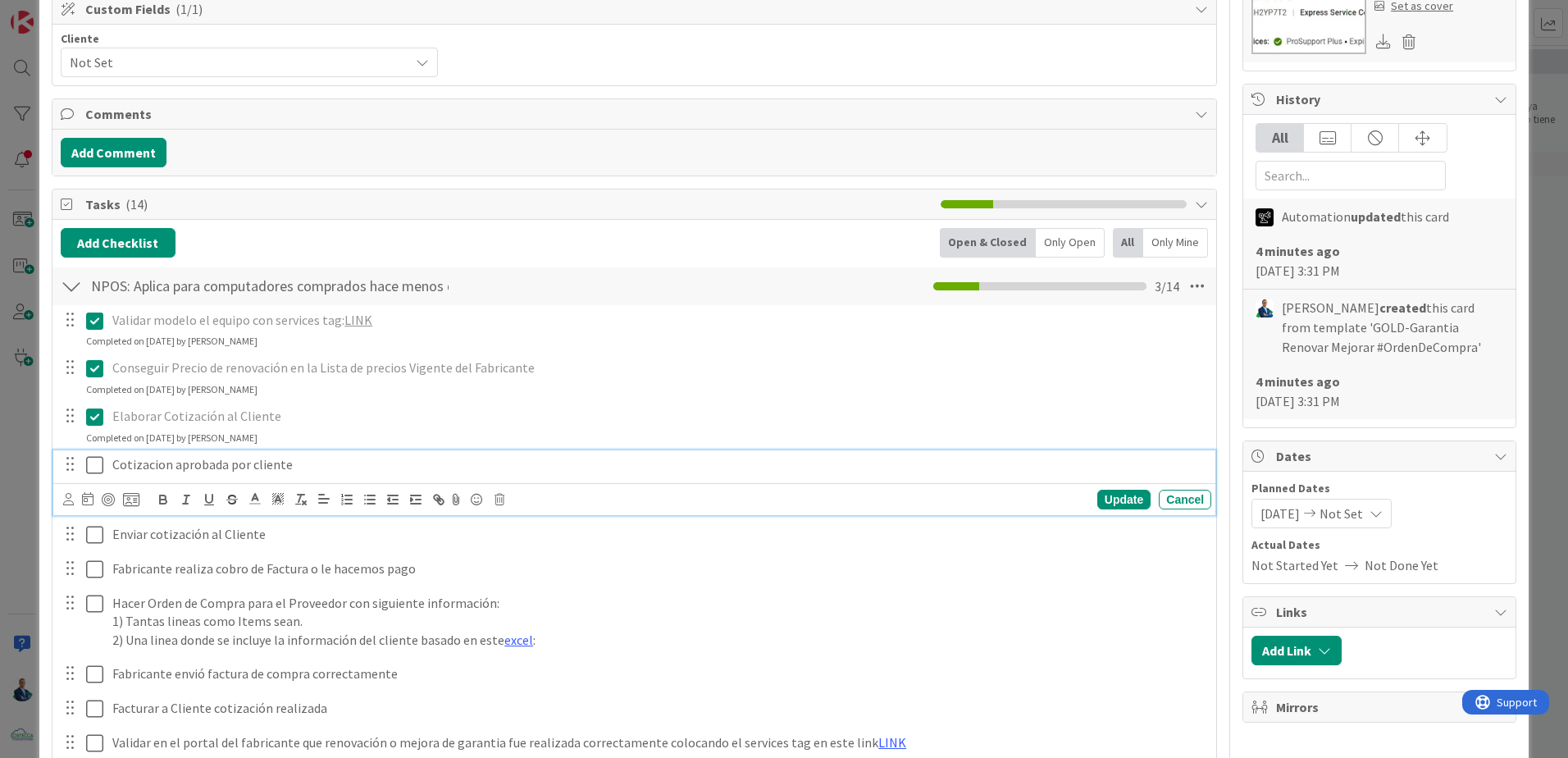
click at [90, 468] on icon at bounding box center [94, 465] width 17 height 20
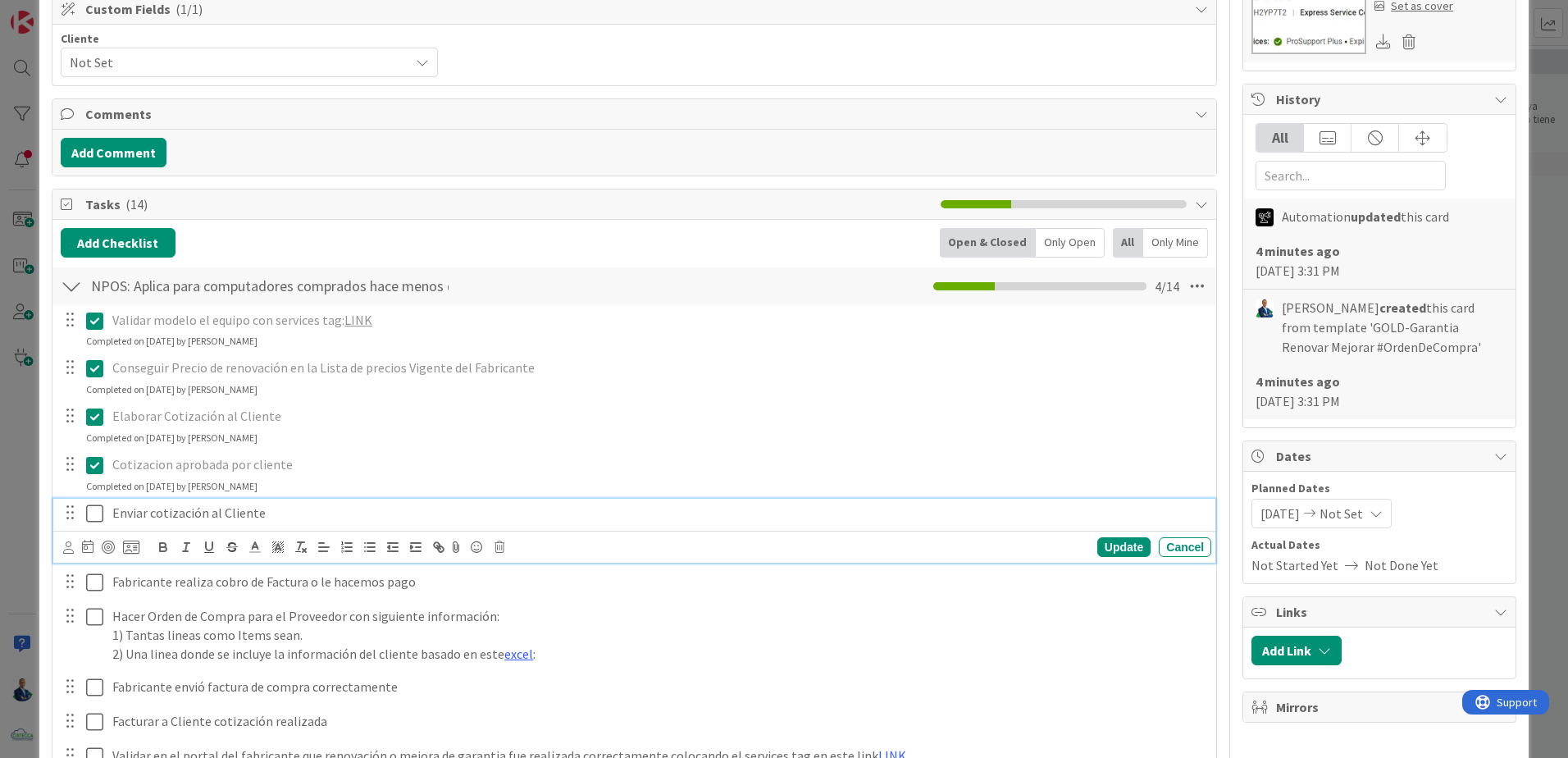
click at [93, 511] on icon at bounding box center [94, 513] width 17 height 20
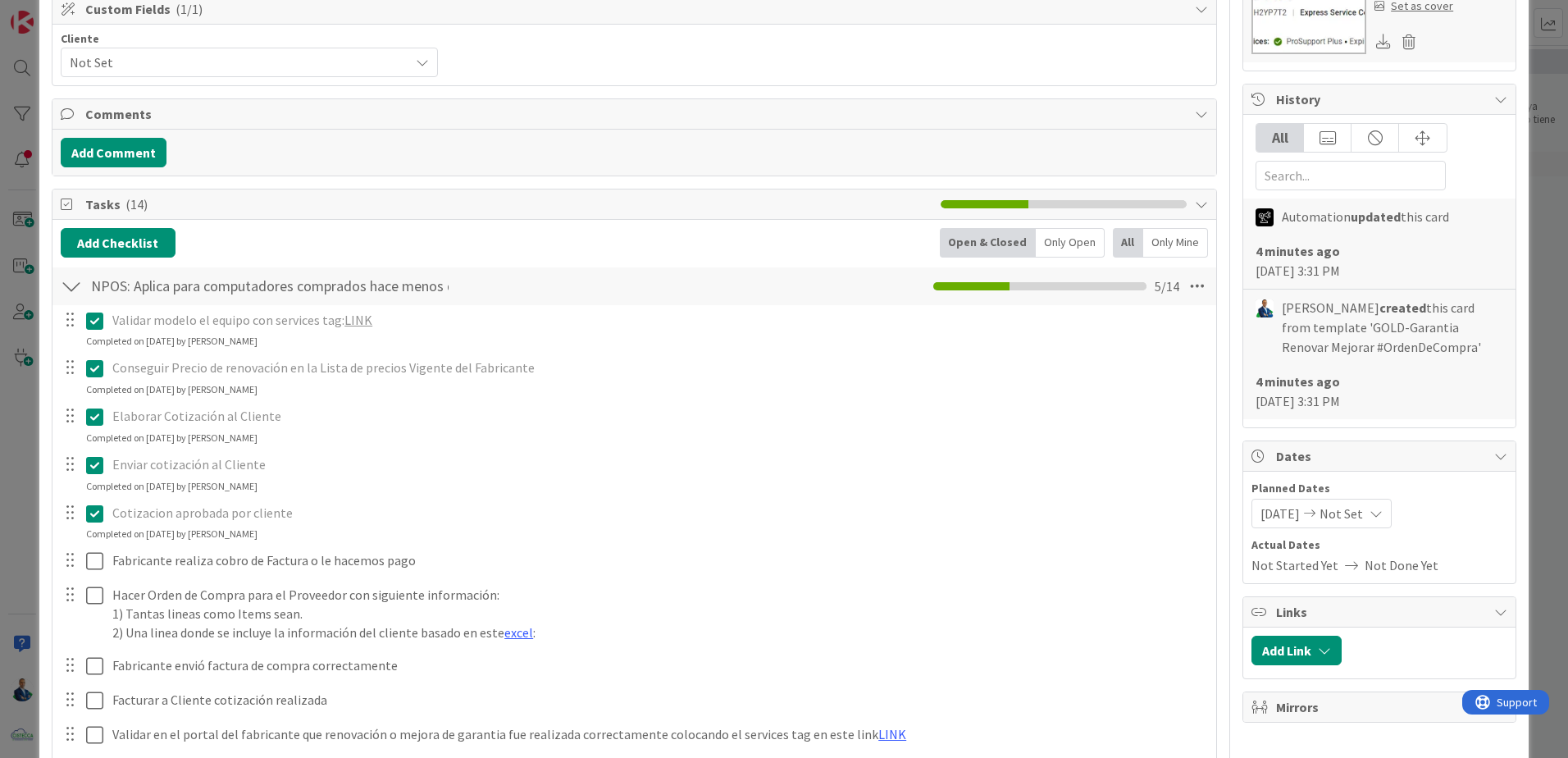
scroll to position [574, 0]
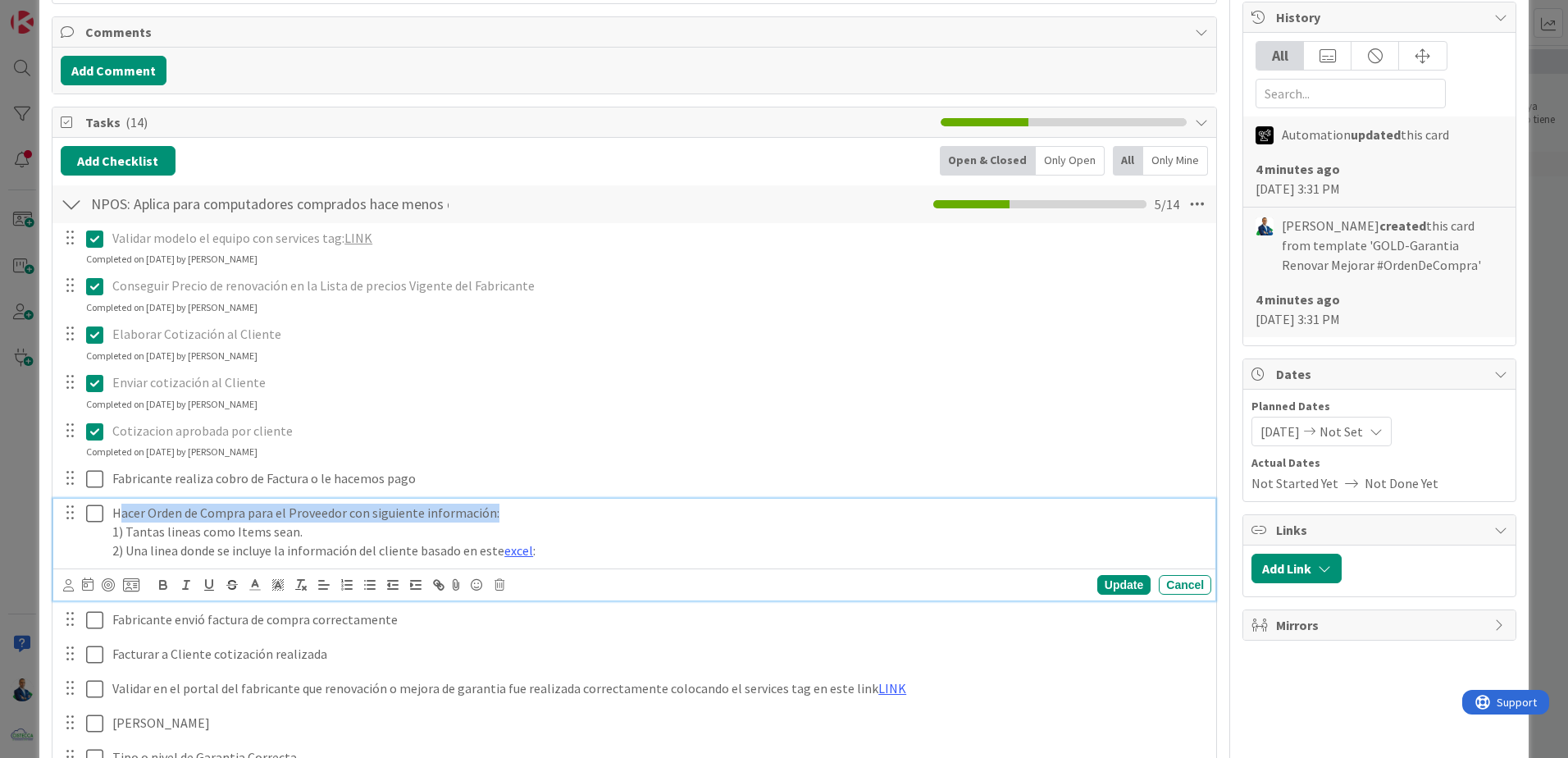
drag, startPoint x: 119, startPoint y: 517, endPoint x: 505, endPoint y: 518, distance: 386.0
click at [505, 518] on p "Hacer Orden de Compra para el Proveedor con siguiente información:" at bounding box center [658, 512] width 1093 height 19
drag, startPoint x: 129, startPoint y: 534, endPoint x: 219, endPoint y: 533, distance: 90.0
click at [220, 533] on p "1) Tantas lineas como Items sean." at bounding box center [658, 531] width 1093 height 19
click at [306, 529] on p "1) Tantas líneas como Items sean." at bounding box center [658, 531] width 1093 height 19
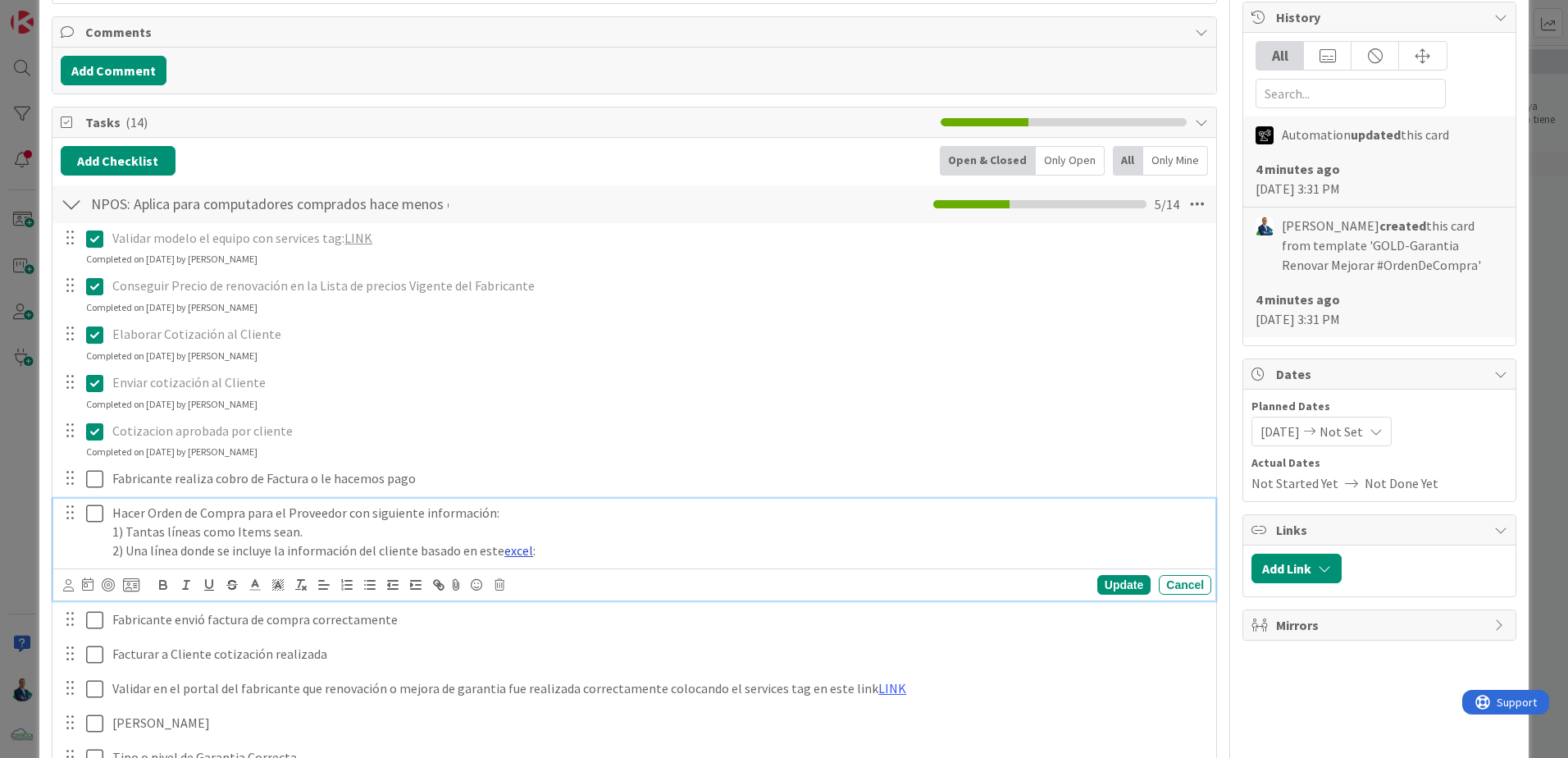
click at [512, 551] on link "excel" at bounding box center [519, 550] width 29 height 16
click at [525, 574] on link "[URL][DOMAIN_NAME]" at bounding box center [472, 582] width 112 height 22
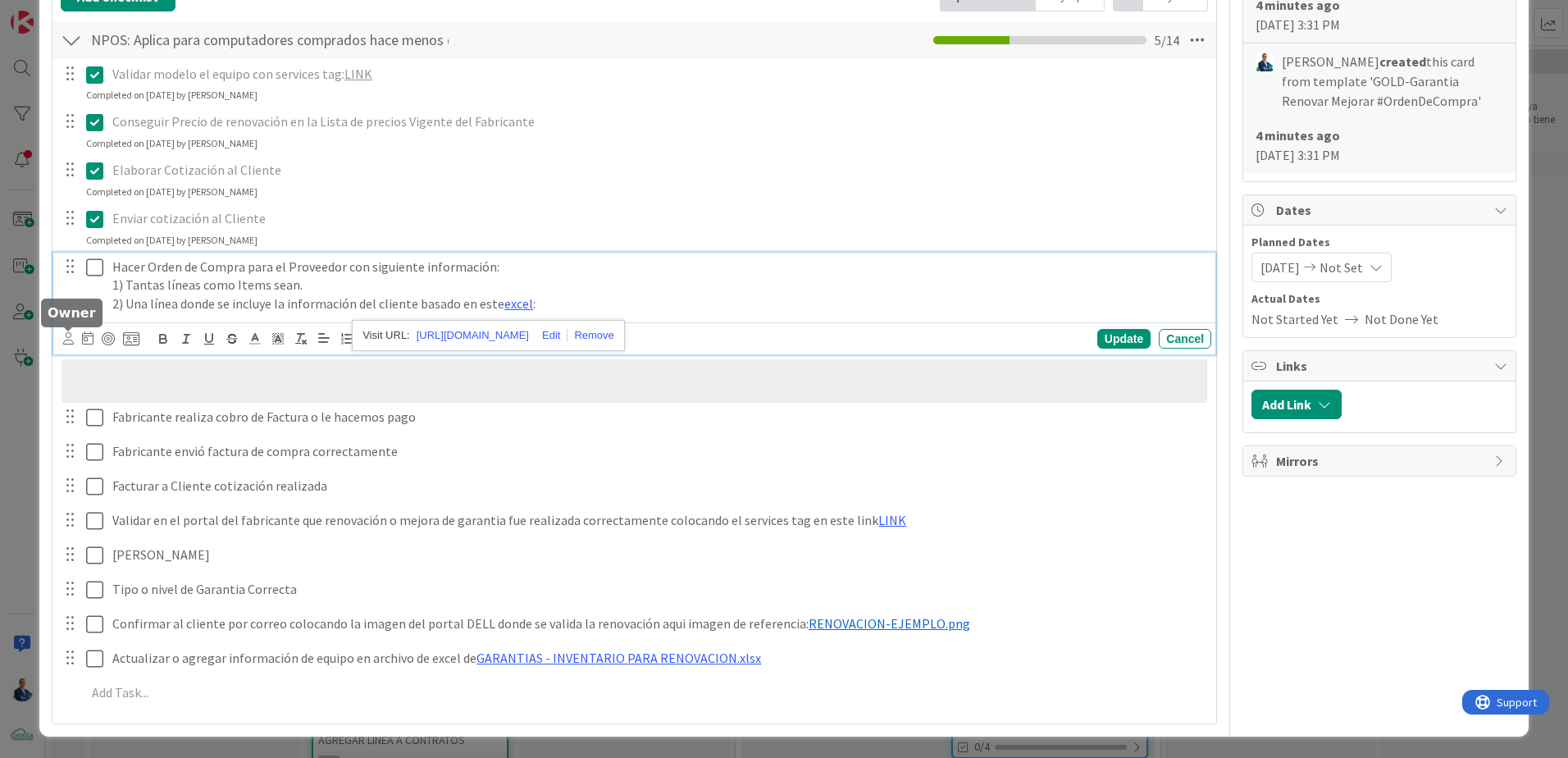
scroll to position [738, 0]
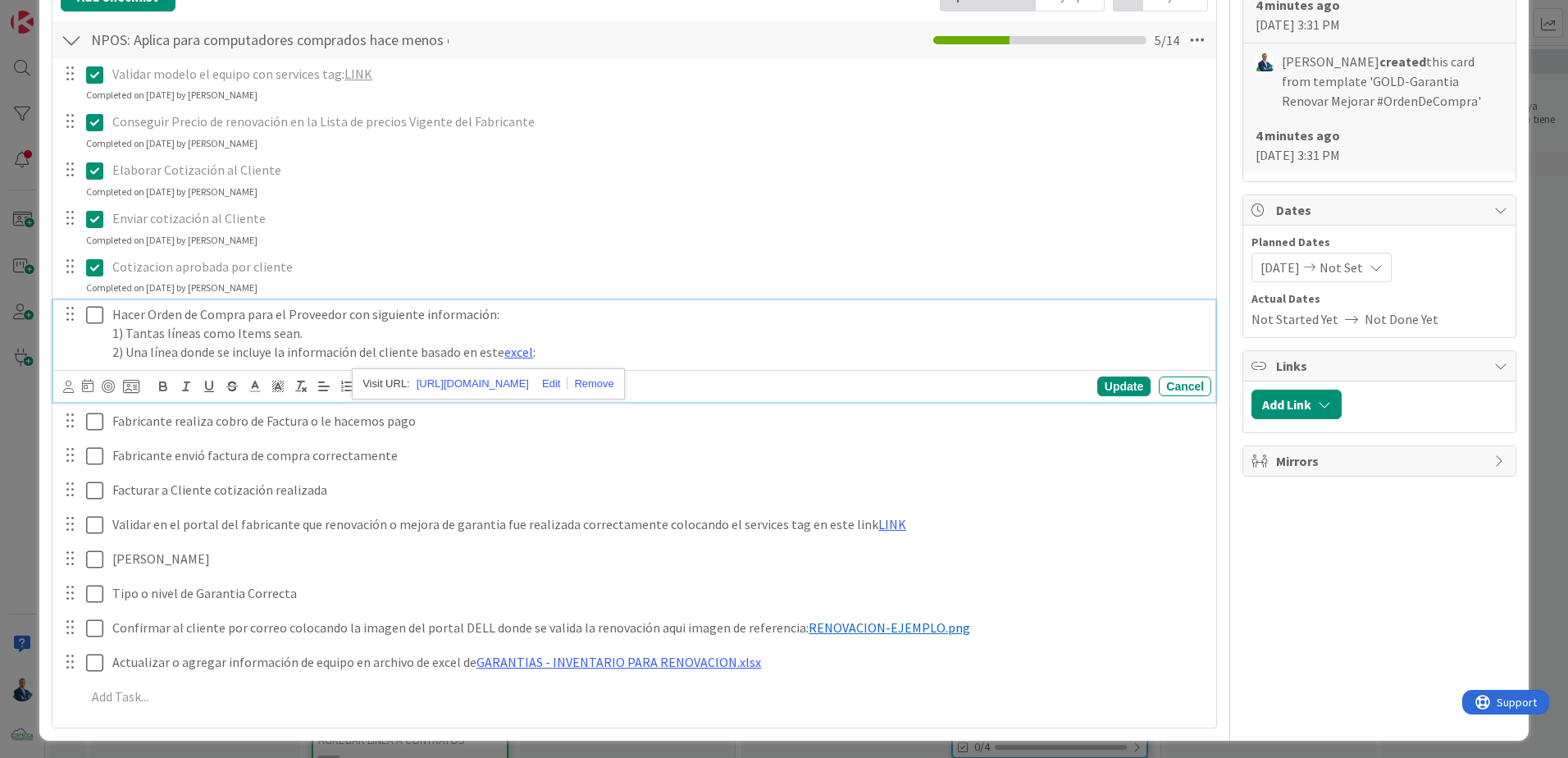
click at [98, 318] on icon at bounding box center [94, 315] width 17 height 20
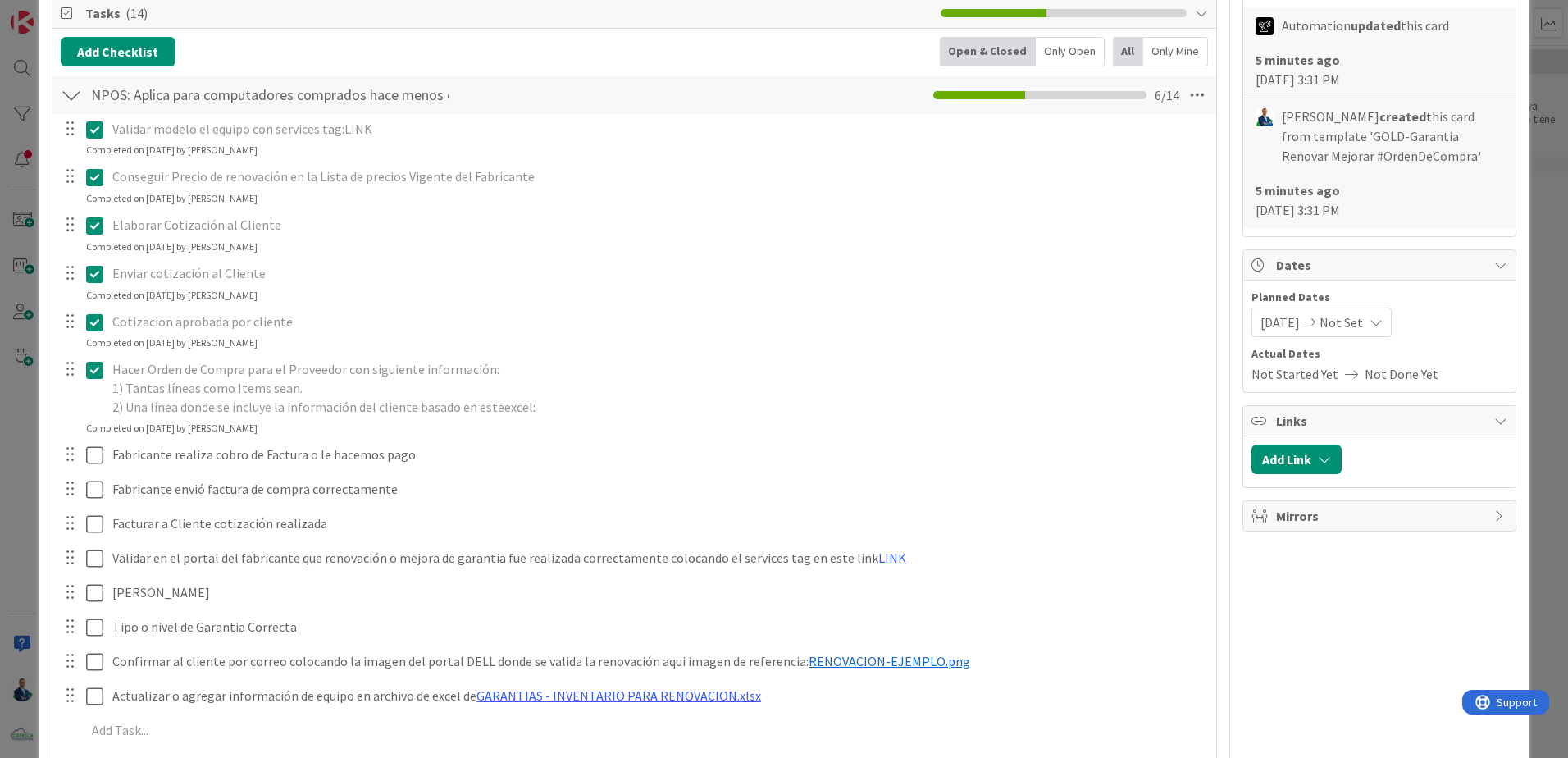
scroll to position [723, 0]
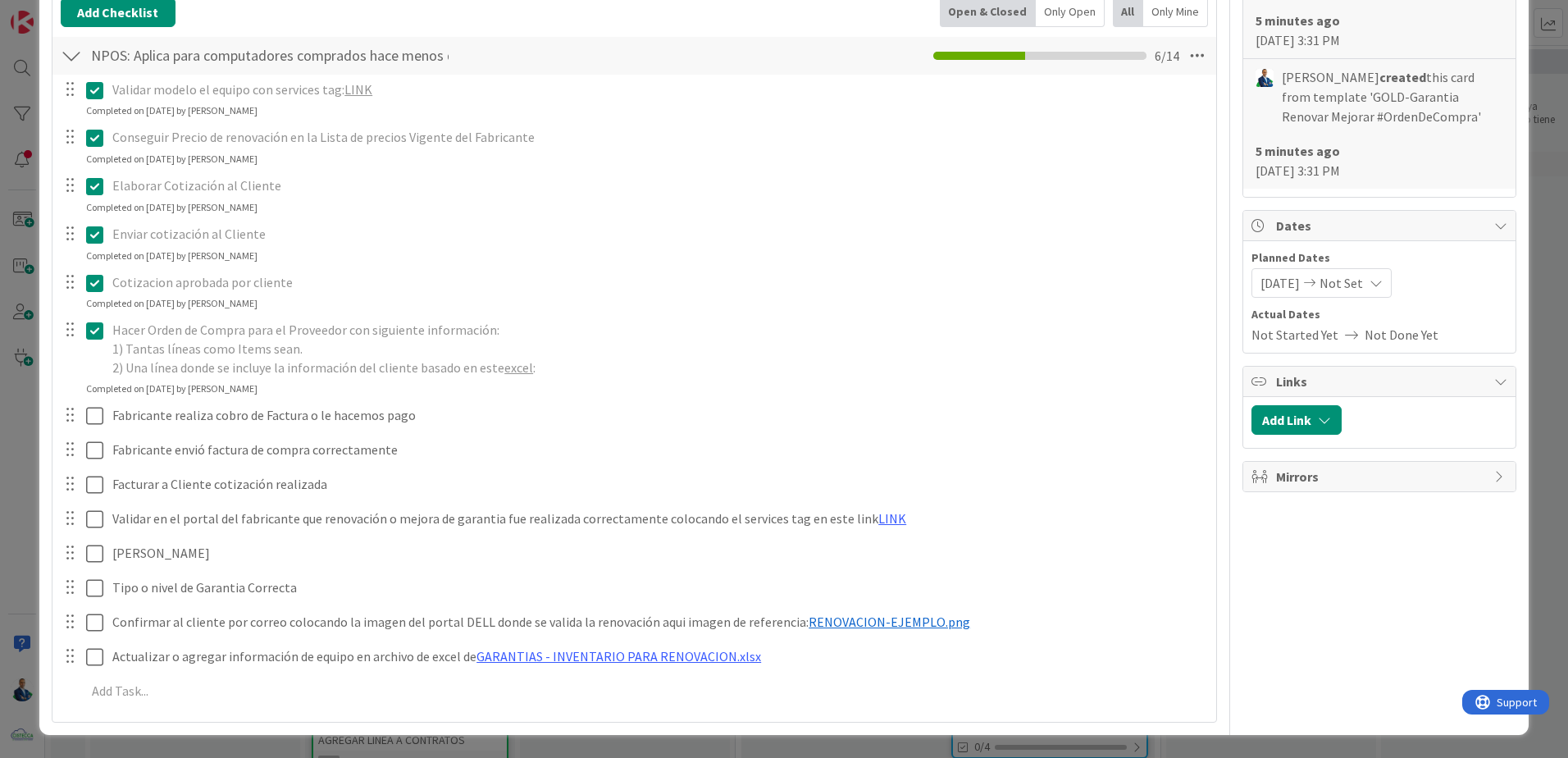
click at [1535, 334] on div "ID 3840 ADMINISTRACION GARANTIAS - MEJORAR Title 49 / 128 GOLD-Garantia Renovar…" at bounding box center [784, 379] width 1568 height 758
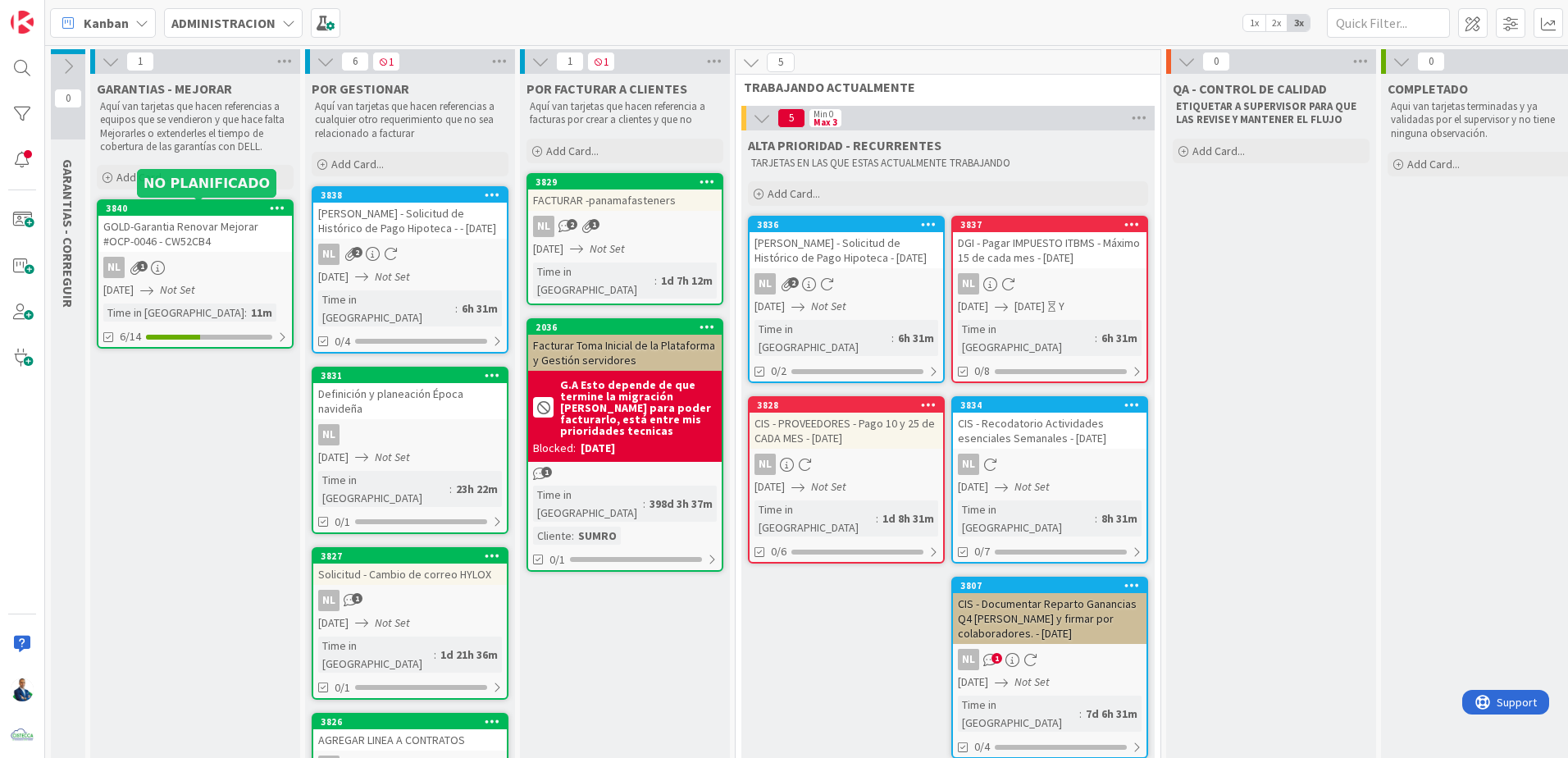
click at [233, 208] on div "3840" at bounding box center [199, 208] width 186 height 12
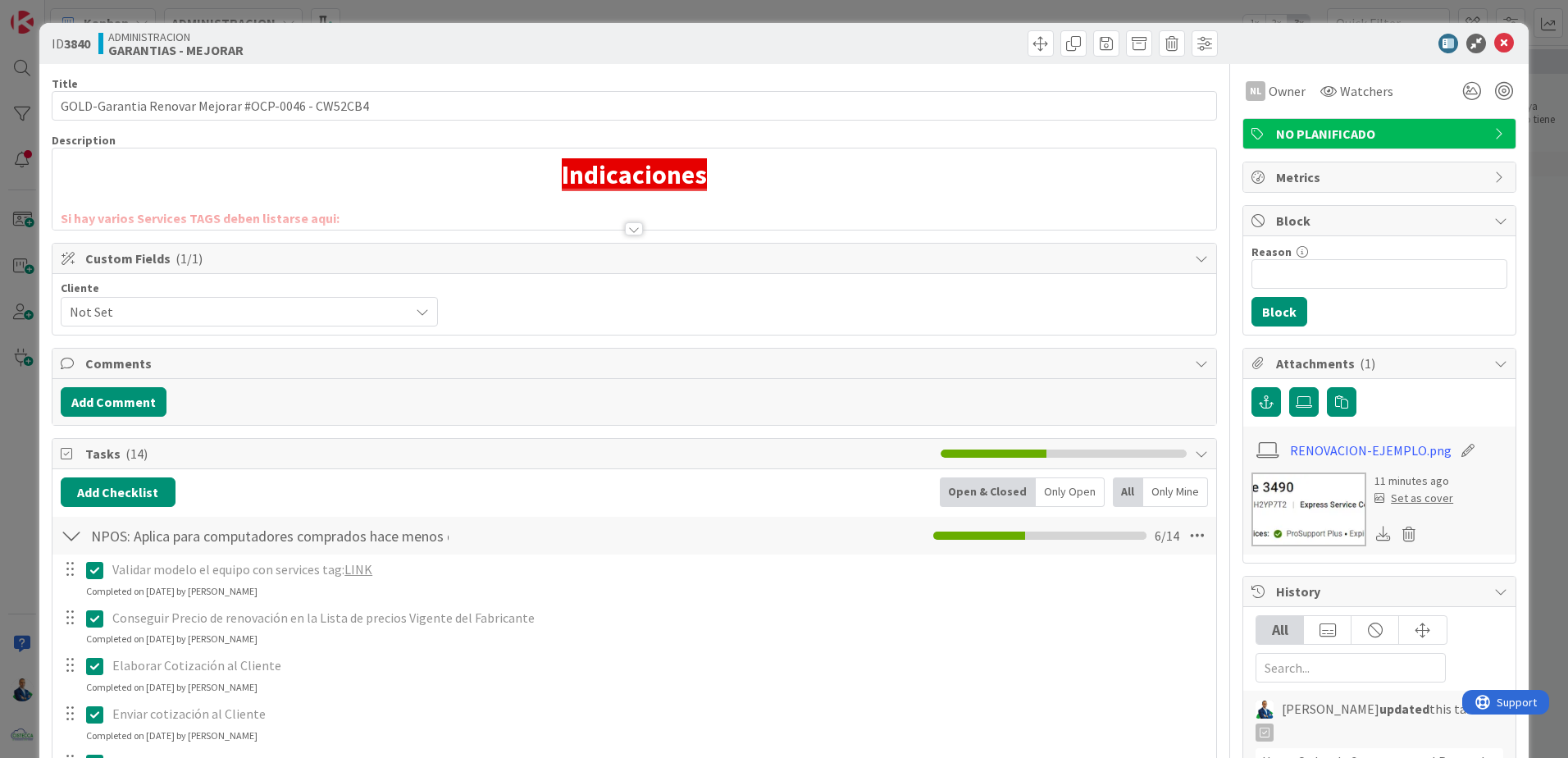
click at [202, 306] on span "Not Set" at bounding box center [235, 311] width 331 height 23
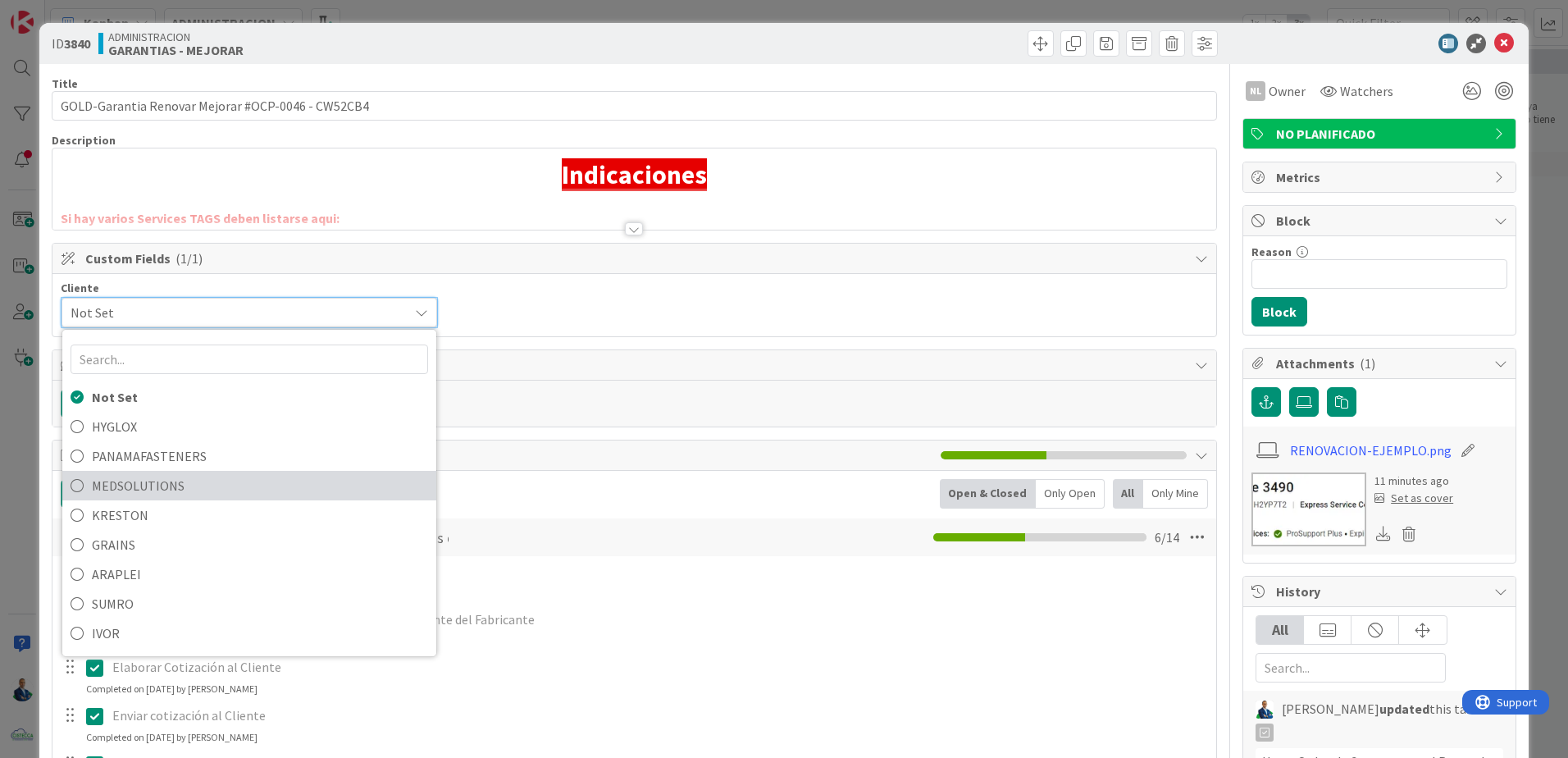
click at [184, 475] on span "MEDSOLUTIONS" at bounding box center [259, 485] width 336 height 24
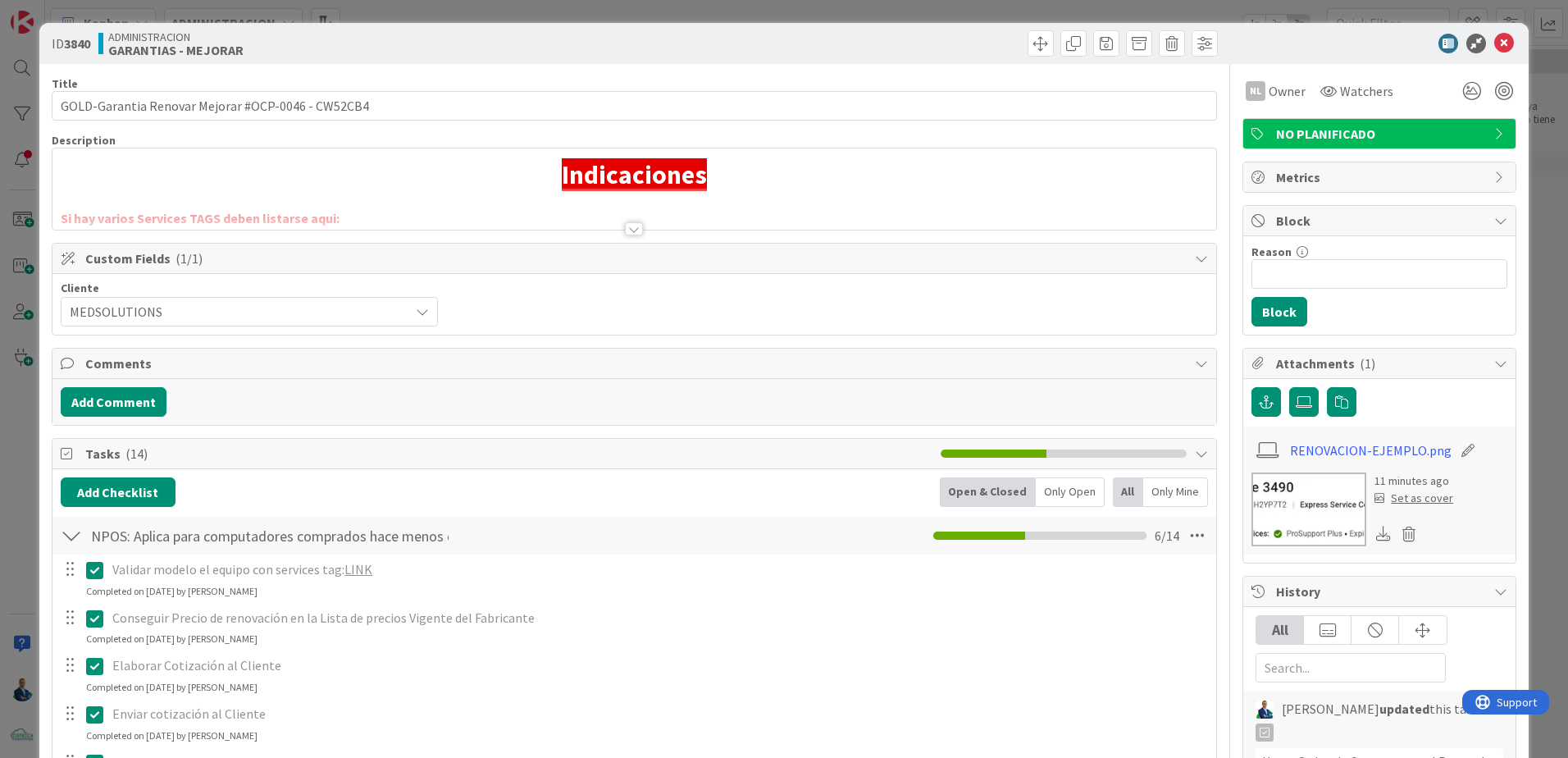
click at [1542, 198] on div "ID 3840 ADMINISTRACION GARANTIAS - MEJORAR Title 49 / 128 GOLD-Garantia Renovar…" at bounding box center [784, 379] width 1568 height 758
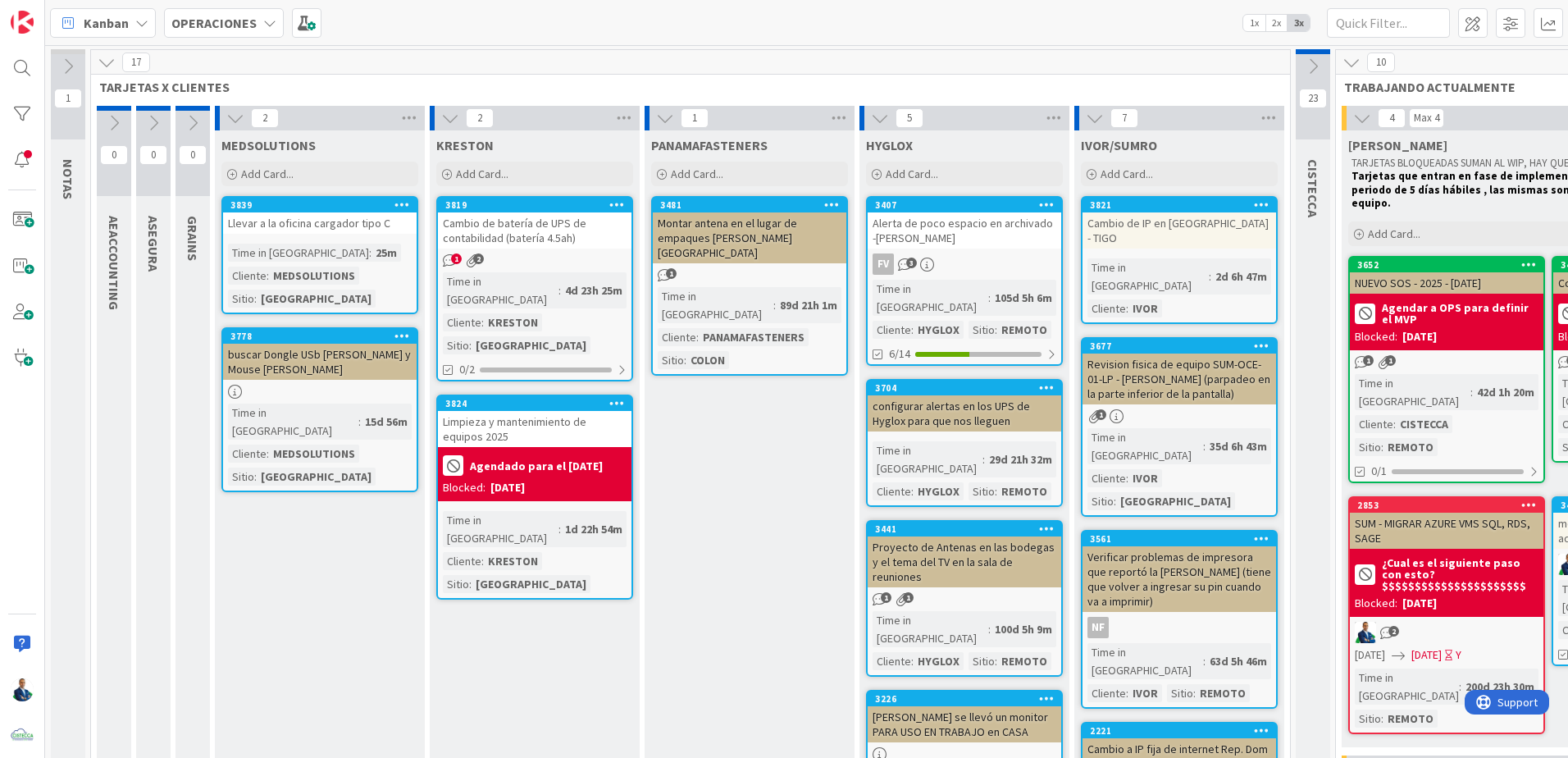
click at [200, 36] on div "OPERACIONES" at bounding box center [224, 23] width 120 height 30
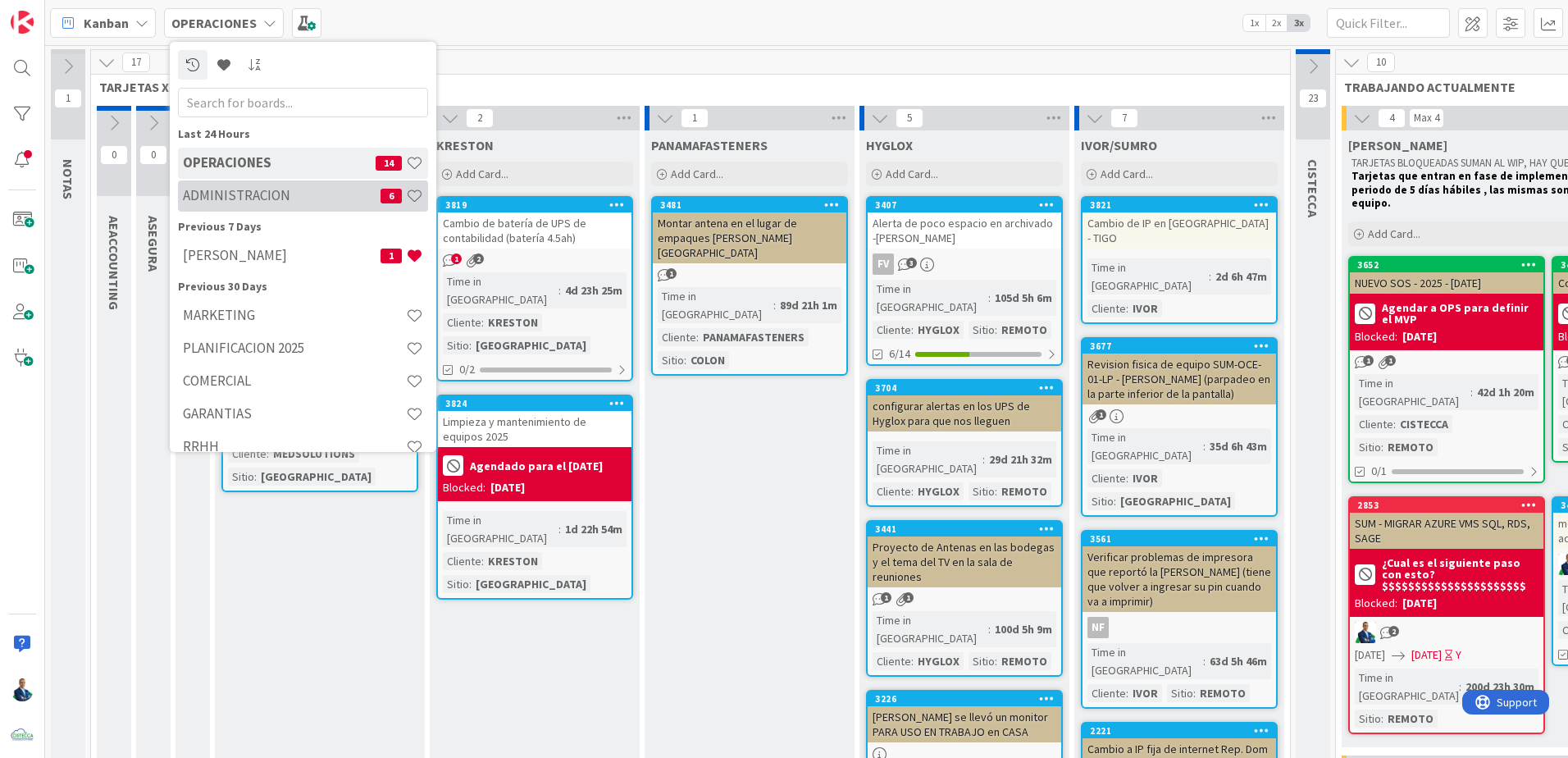
click at [257, 190] on h4 "ADMINISTRACION" at bounding box center [282, 195] width 198 height 16
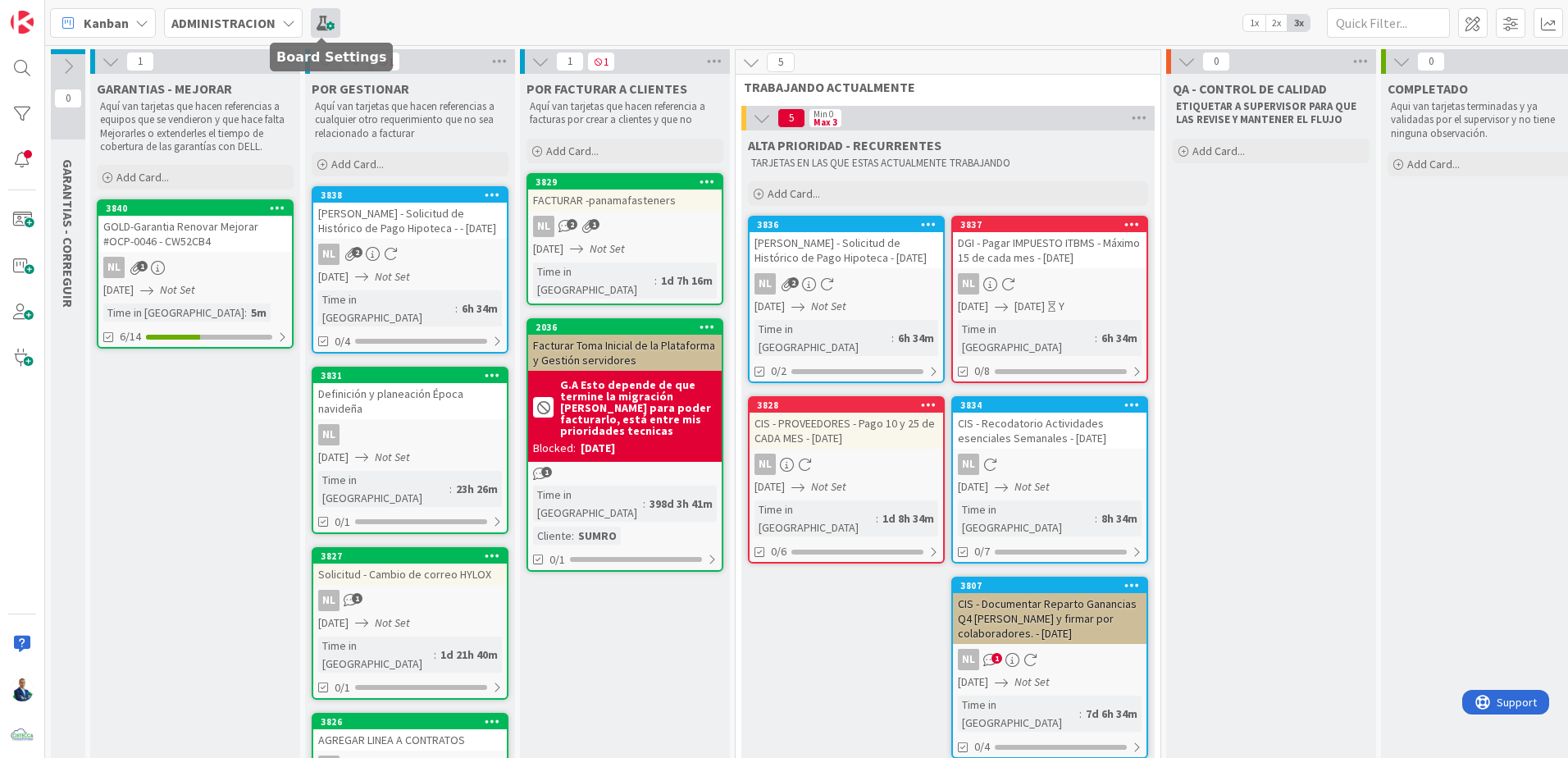
click at [327, 33] on span at bounding box center [326, 23] width 30 height 30
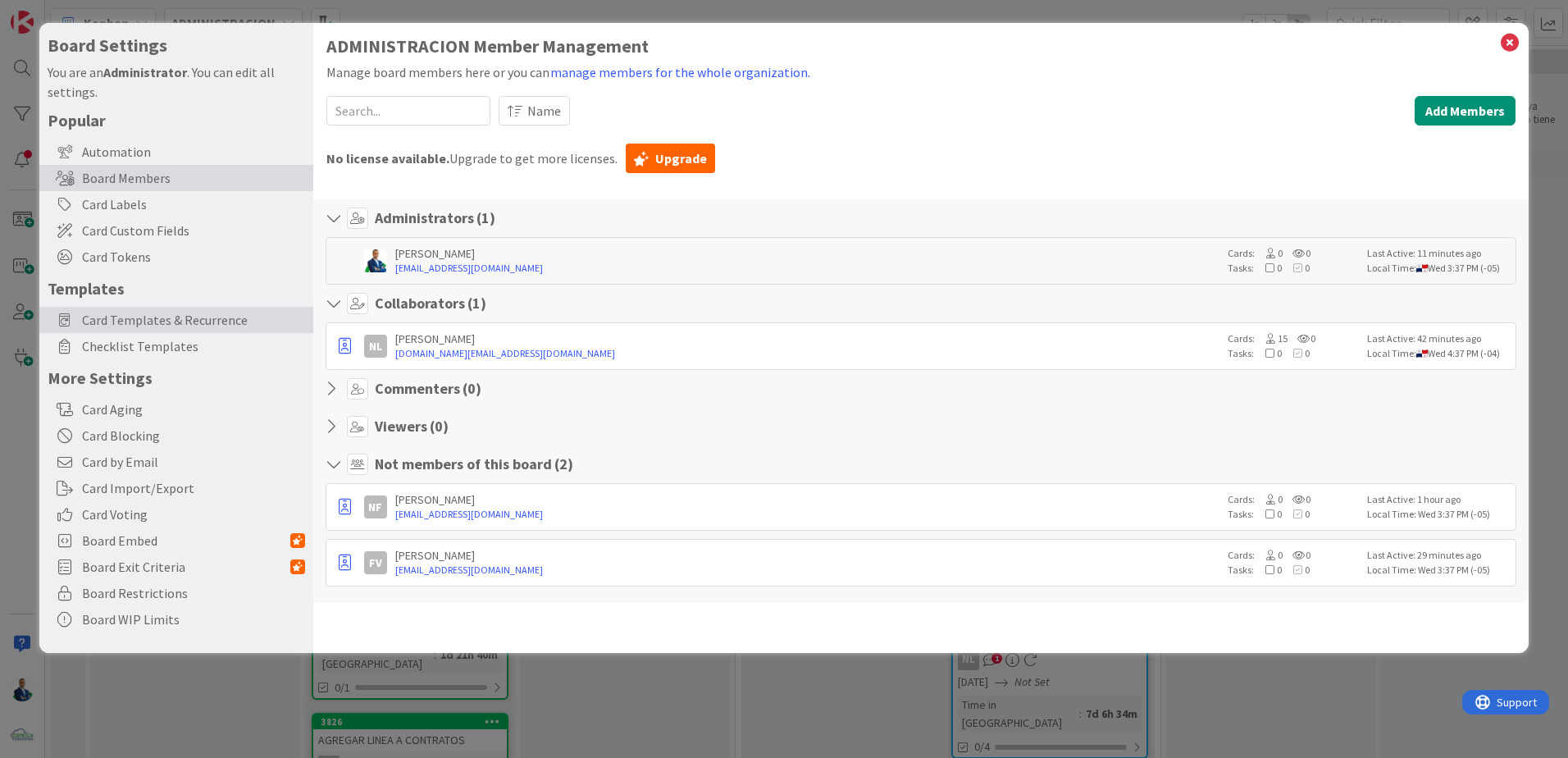
click at [166, 329] on span "Card Templates & Recurrence" at bounding box center [193, 320] width 223 height 20
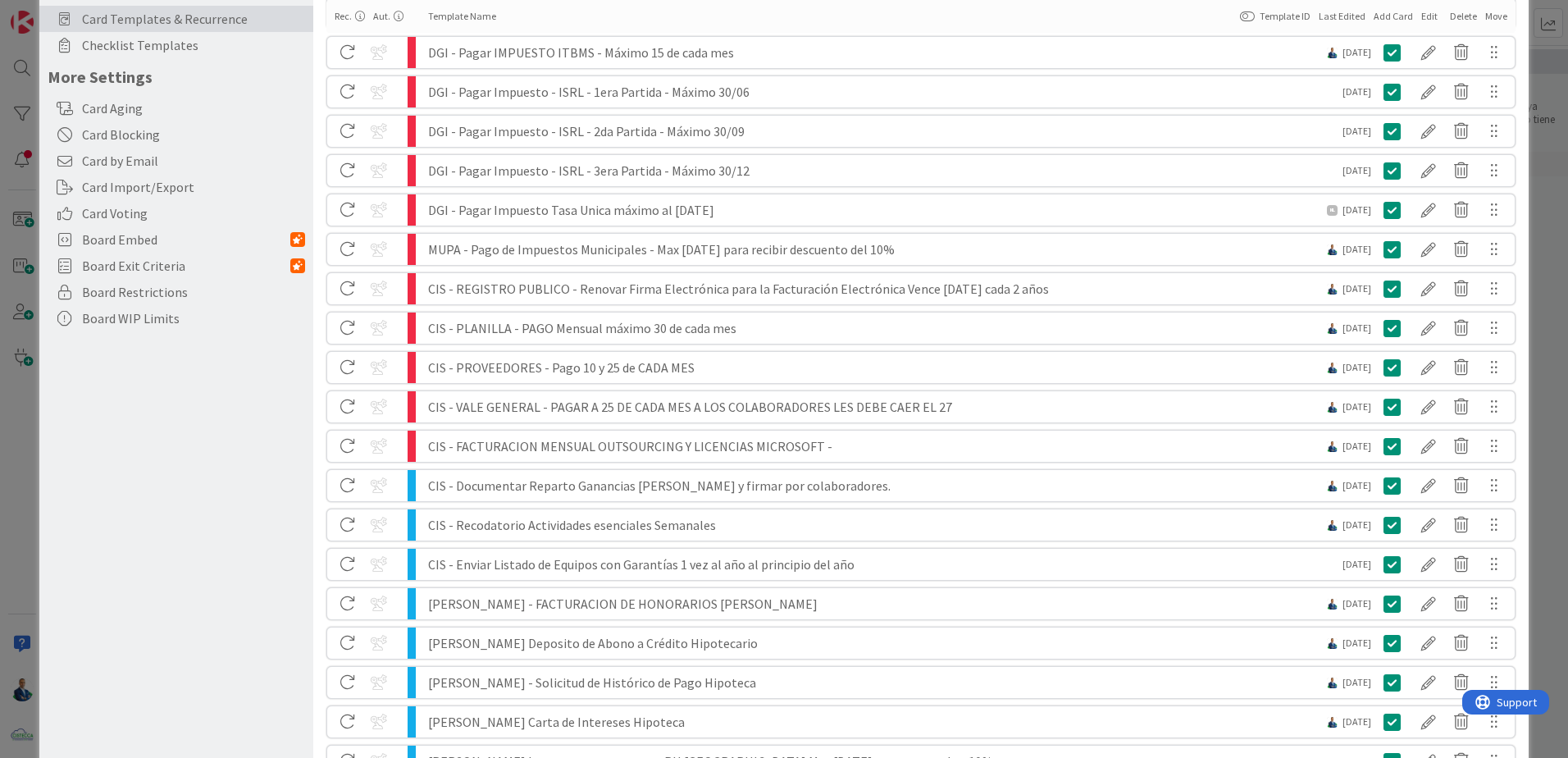
scroll to position [554, 0]
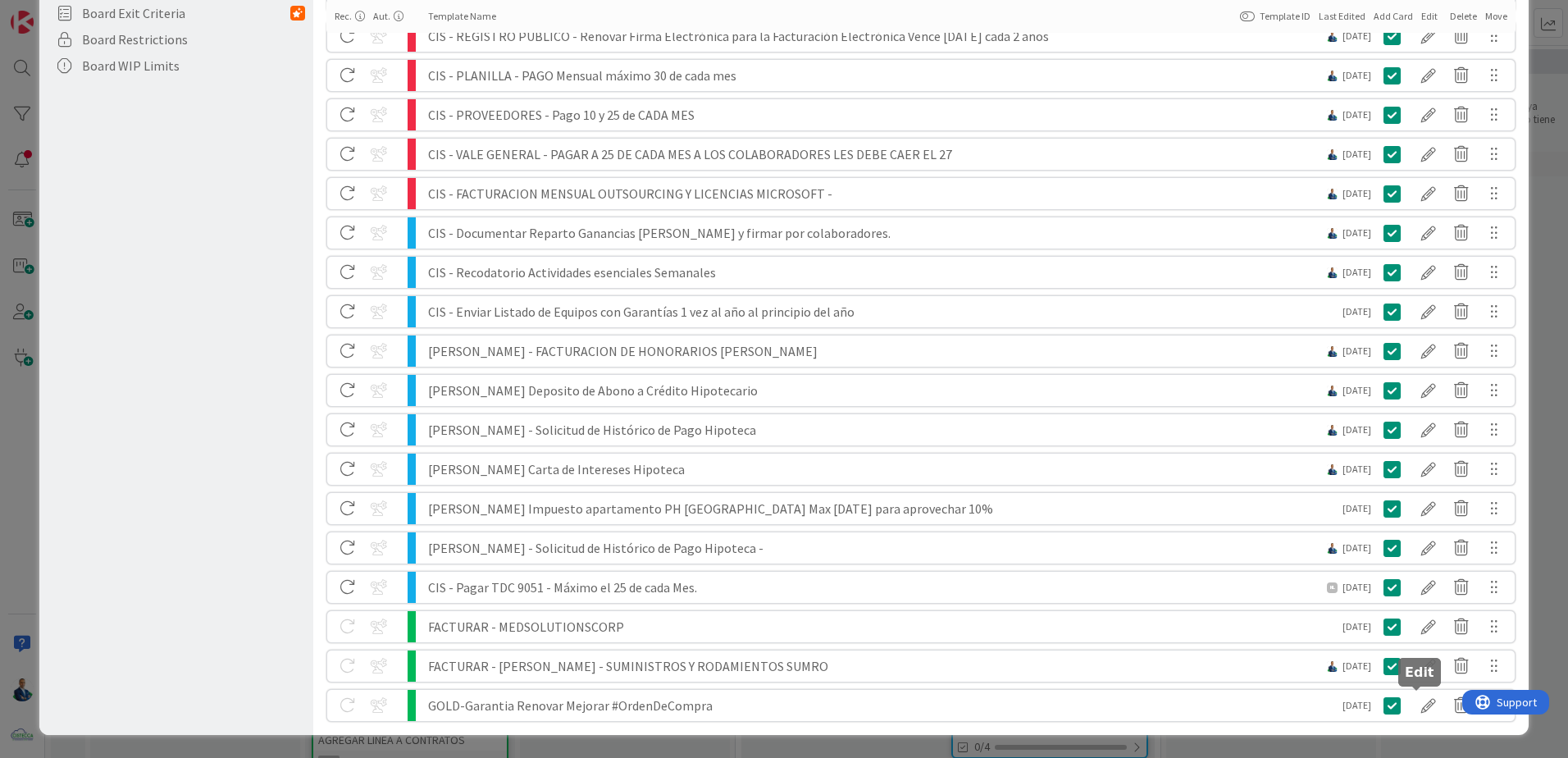
click at [1424, 707] on div at bounding box center [1428, 705] width 33 height 28
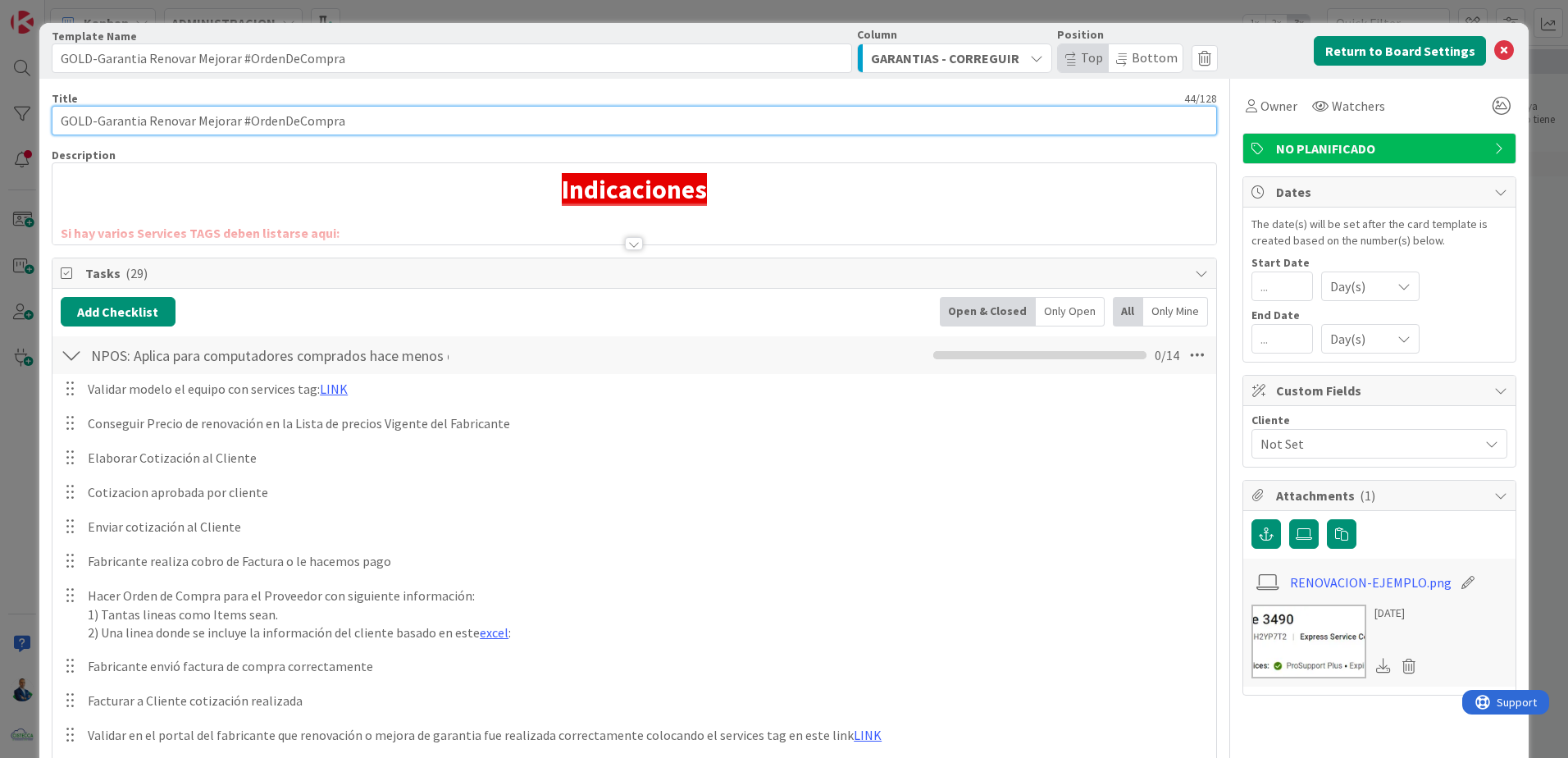
click at [372, 118] on input "GOLD-Garantia Renovar Mejorar #OrdenDeCompra" at bounding box center [634, 121] width 1165 height 30
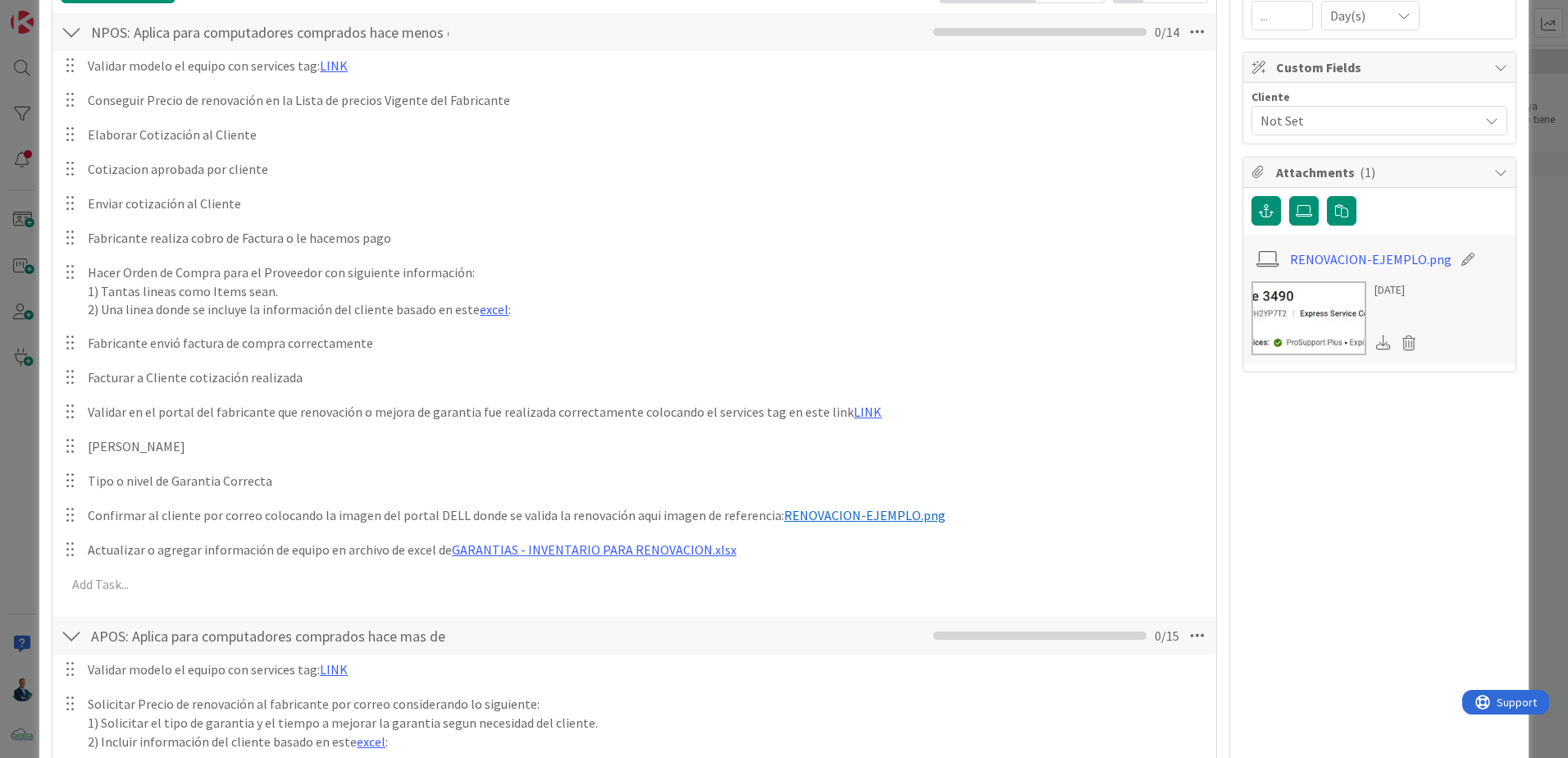
scroll to position [328, 0]
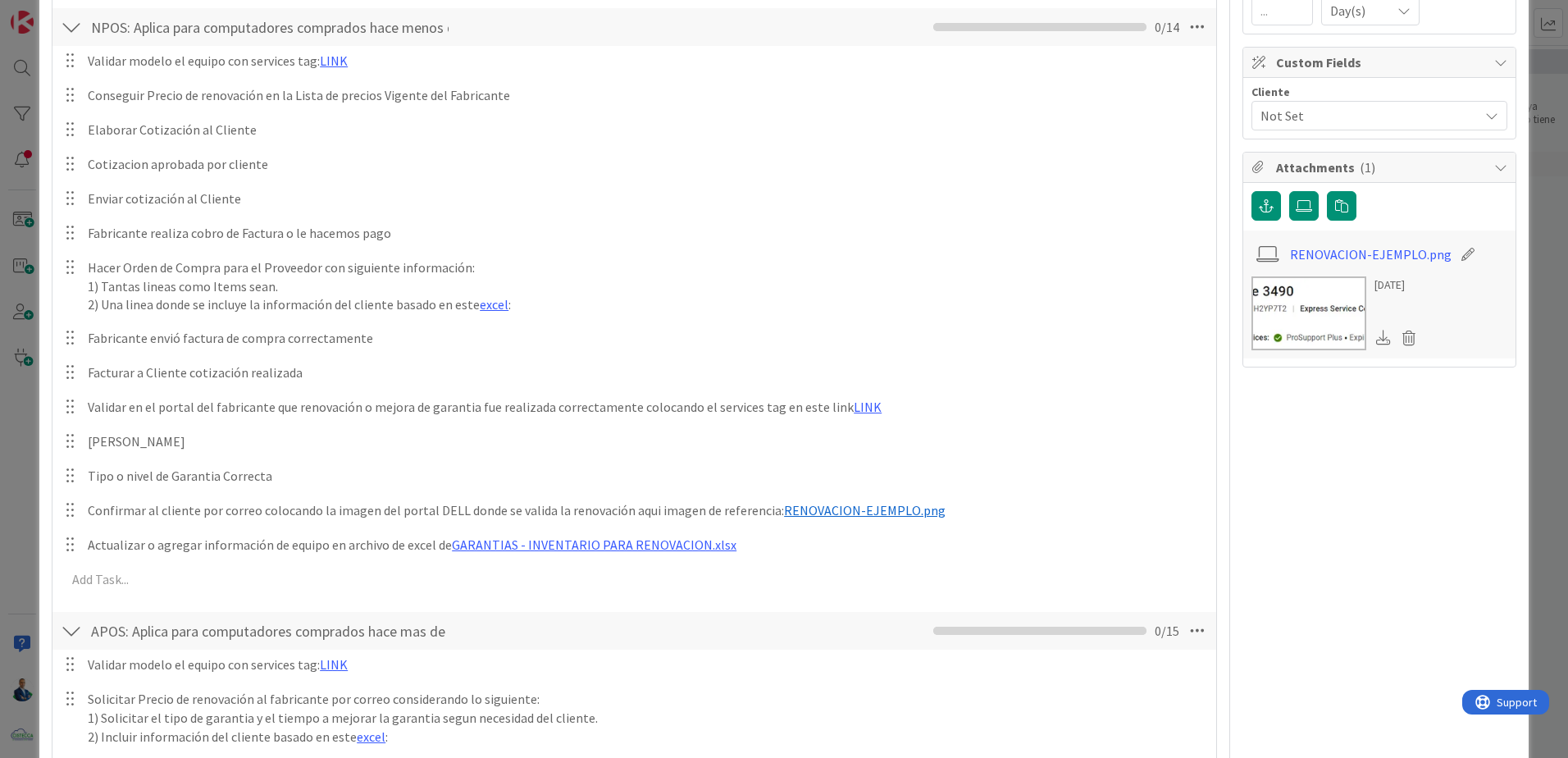
type input "GOLD-Garantia Renovar Mejorar #OrdenDeCompra #SERVICESTAG"
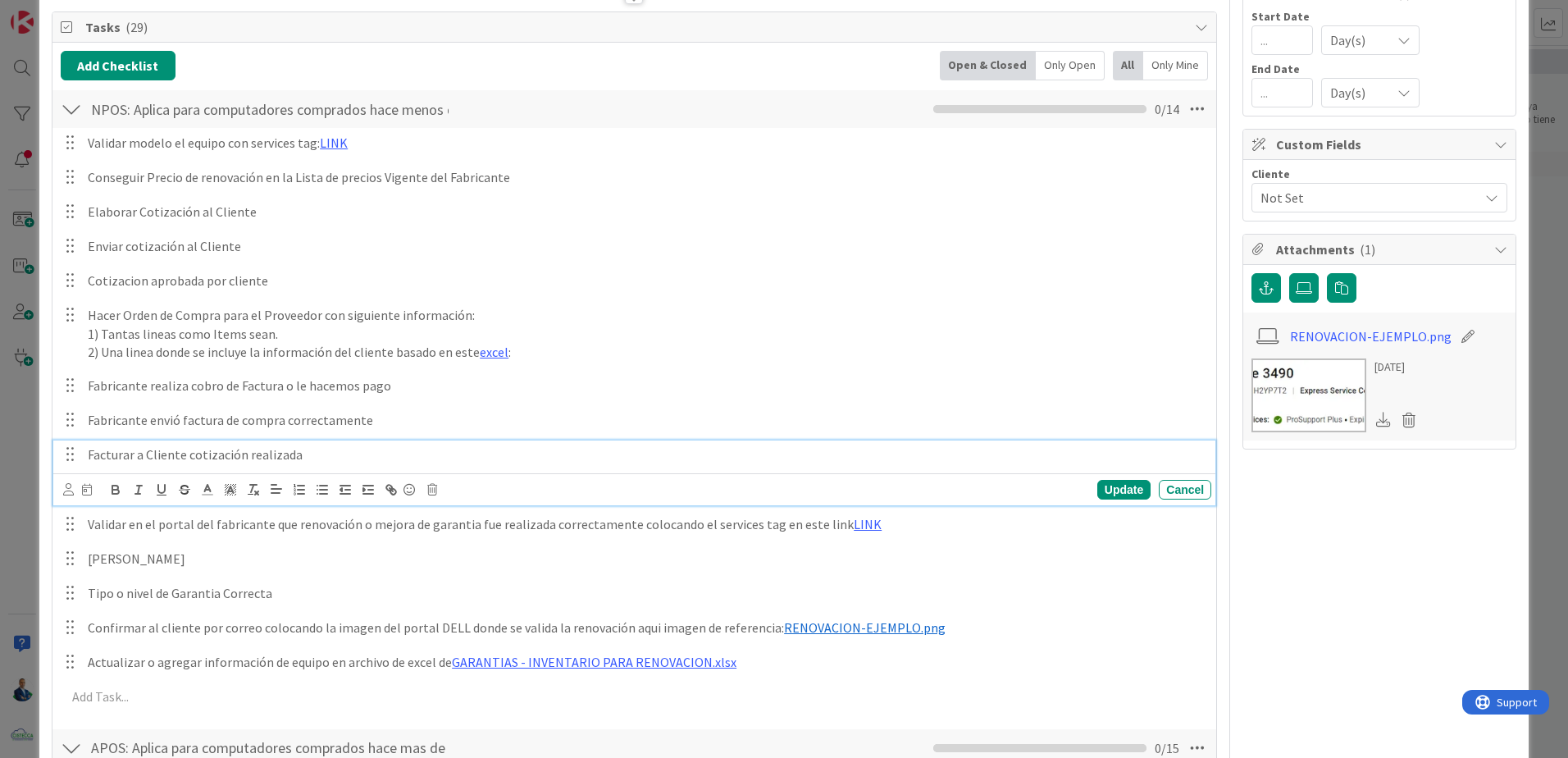
click at [330, 452] on p "Facturar a Cliente cotización realizada" at bounding box center [647, 454] width 1117 height 19
click at [1118, 491] on div "Update" at bounding box center [1124, 490] width 54 height 20
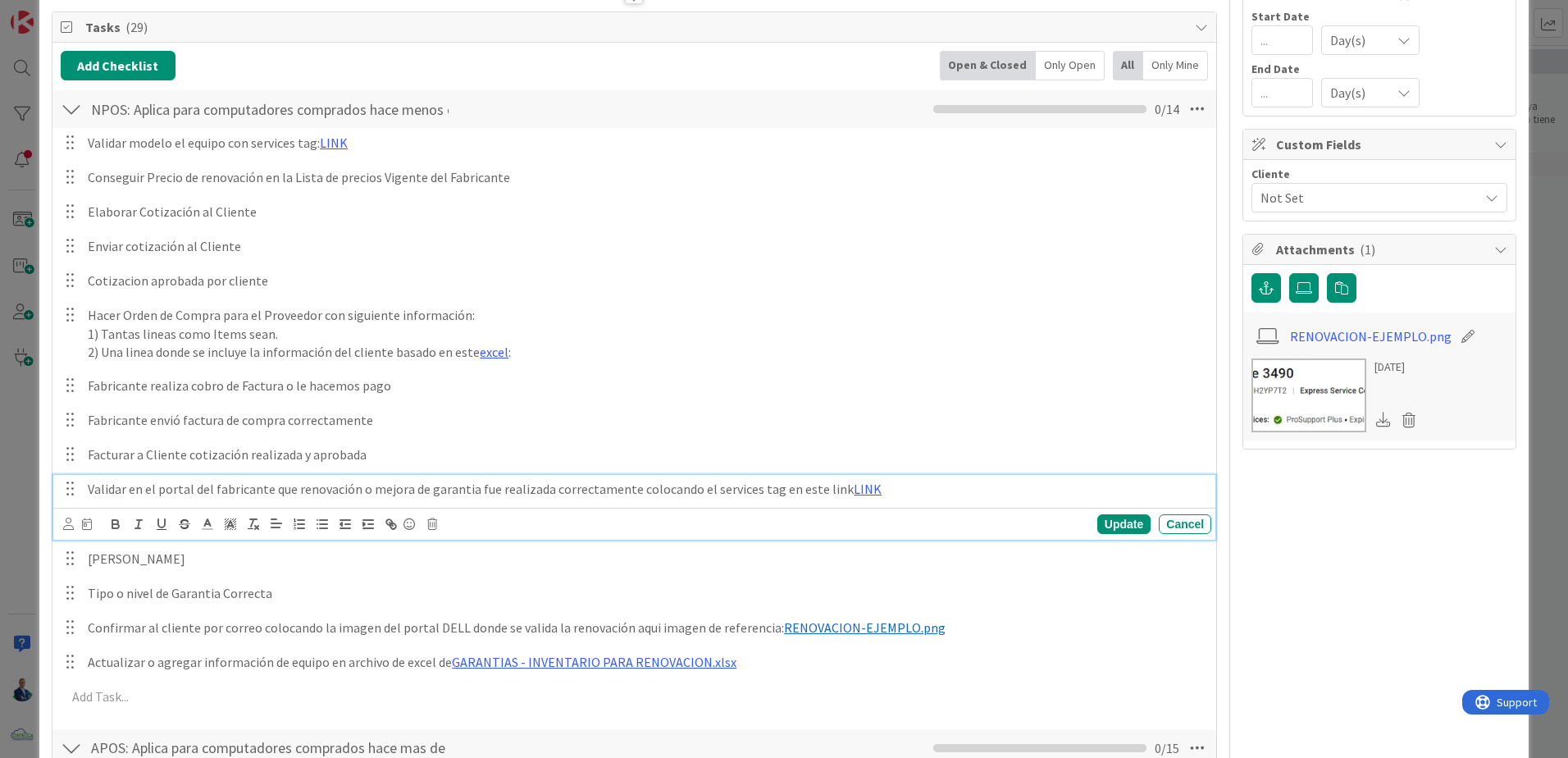
click at [293, 491] on p "Validar en el portal del fabricante que renovación o mejora de garantia fue rea…" at bounding box center [647, 489] width 1117 height 19
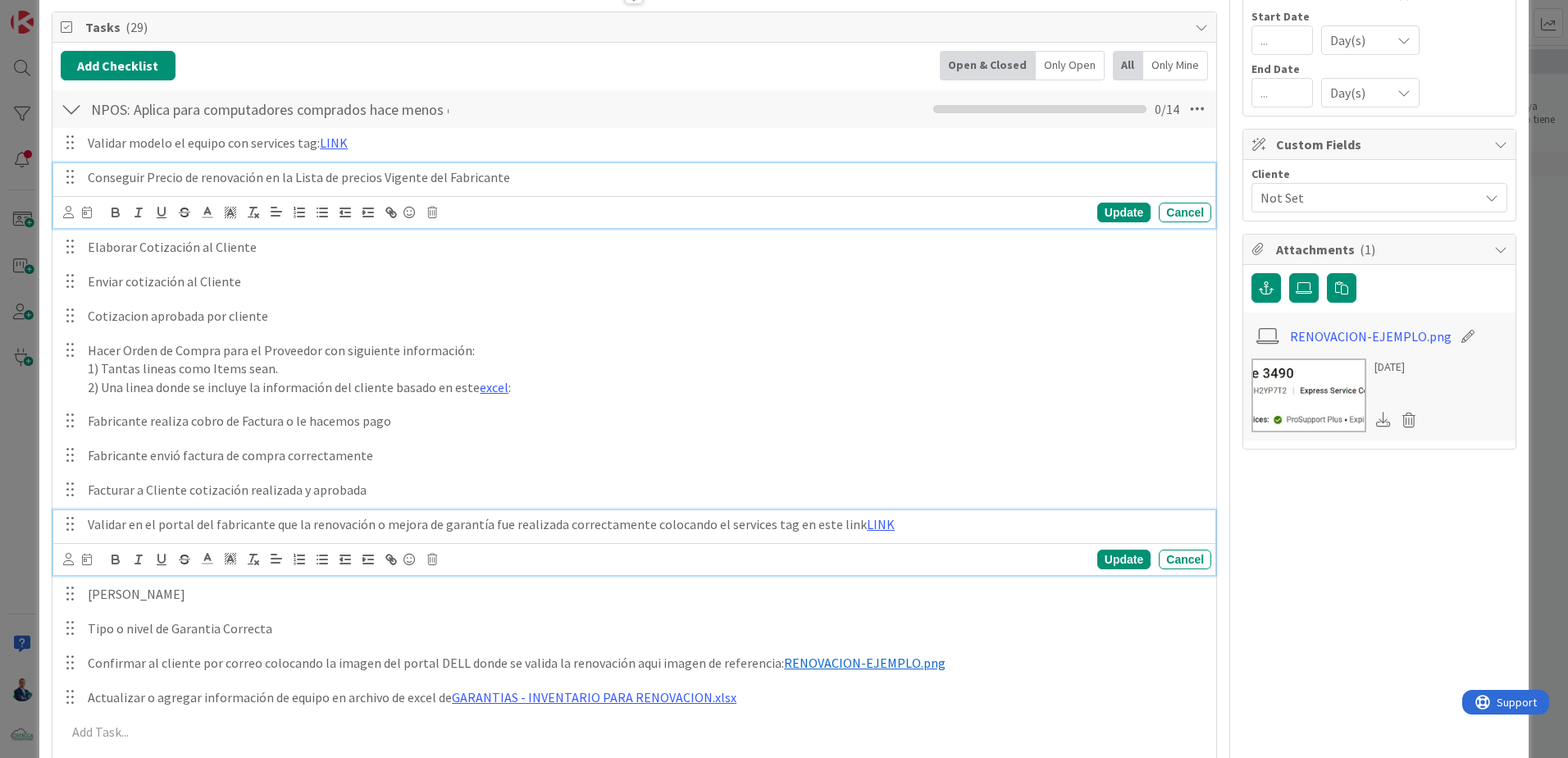
click at [267, 183] on div "Conseguir Precio de renovación en la Lista de precios Vigente del Fabricante Up…" at bounding box center [635, 195] width 1163 height 64
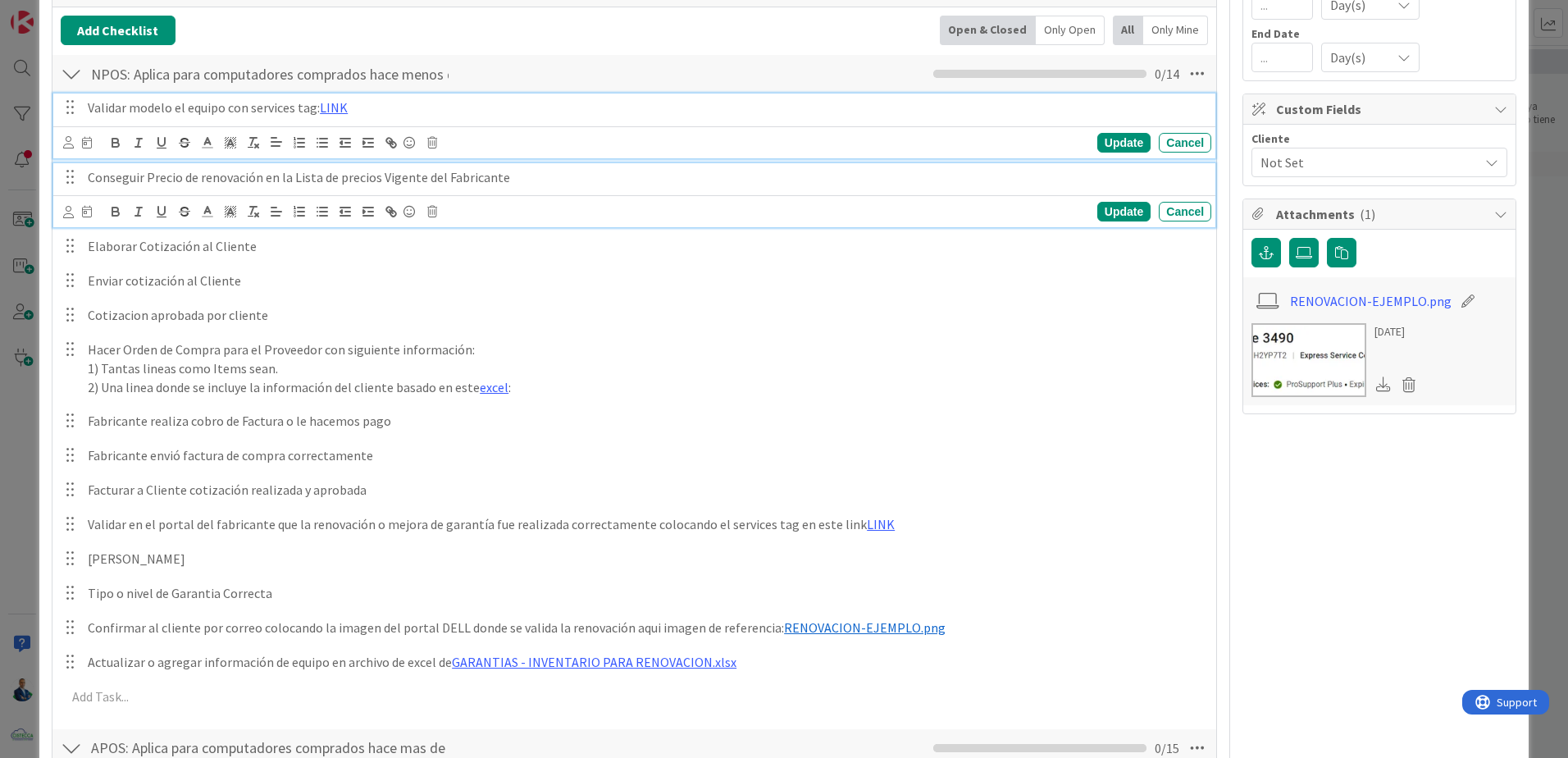
click at [215, 113] on div "Validar modelo el equipo con services tag: LINK Update Cancel" at bounding box center [635, 125] width 1163 height 64
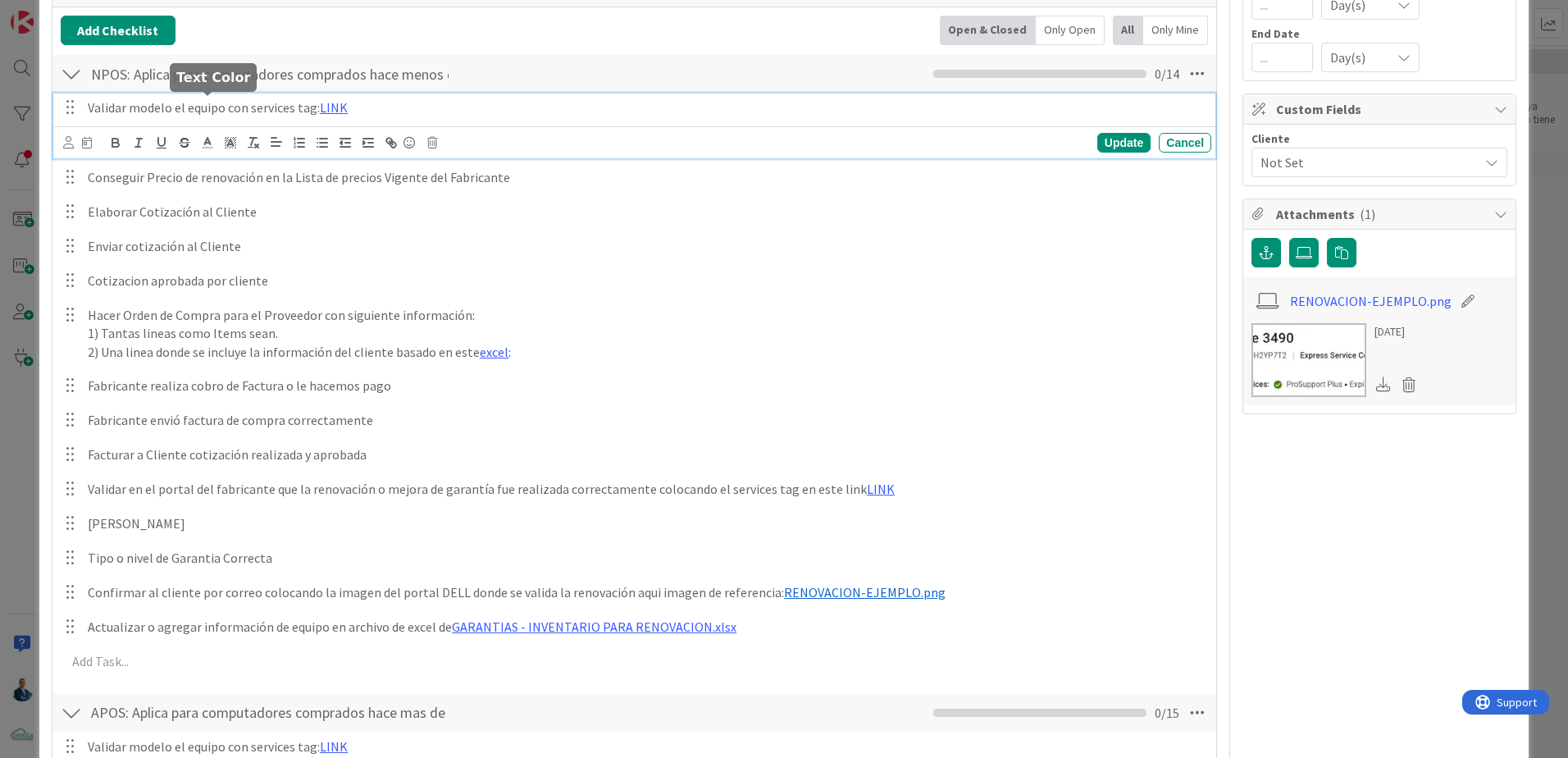
scroll to position [316, 0]
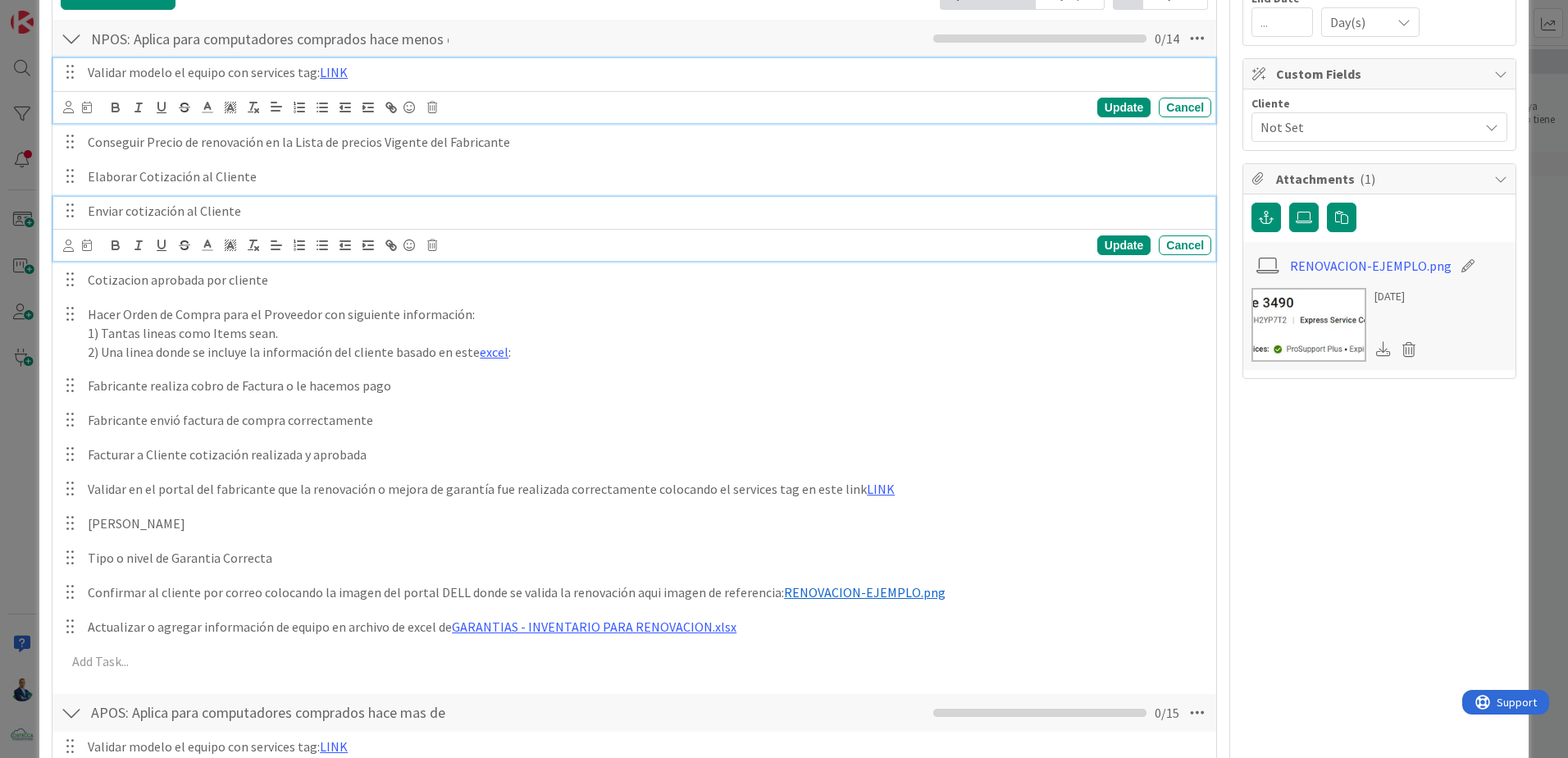
click at [203, 202] on p "Enviar cotización al Cliente" at bounding box center [647, 210] width 1117 height 19
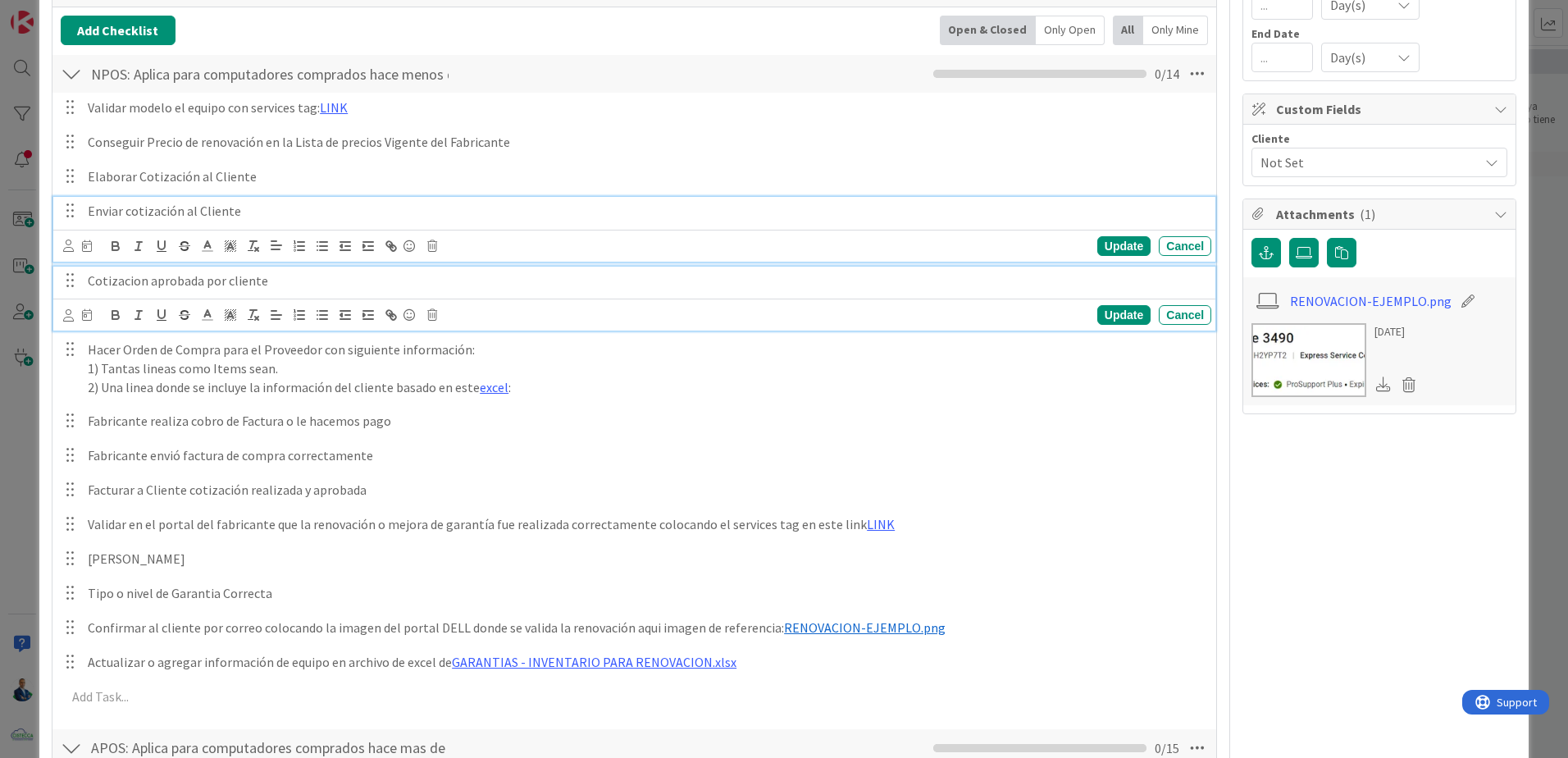
click at [189, 276] on p "Cotizacion aprobada por cliente" at bounding box center [647, 280] width 1117 height 19
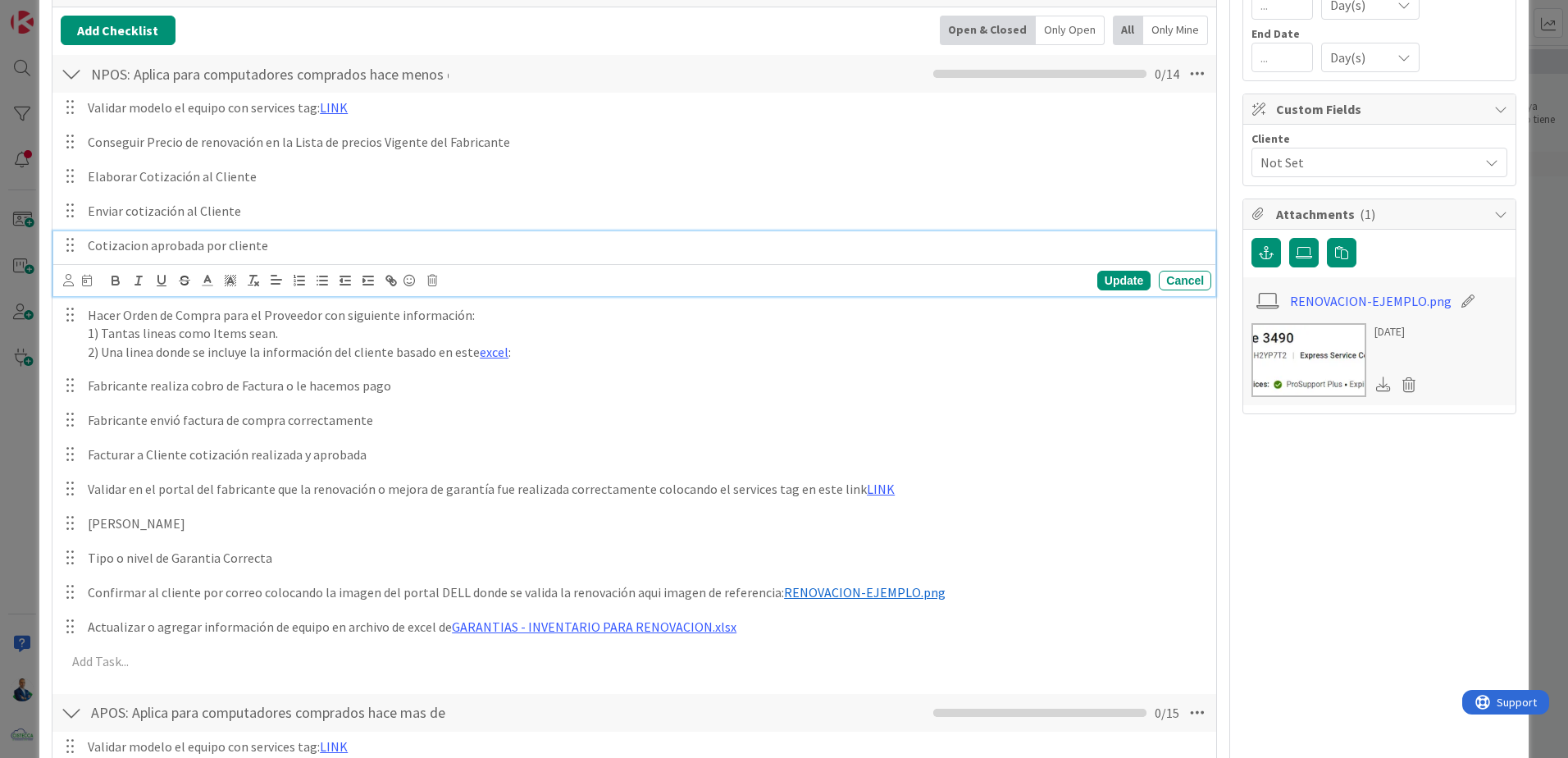
scroll to position [246, 0]
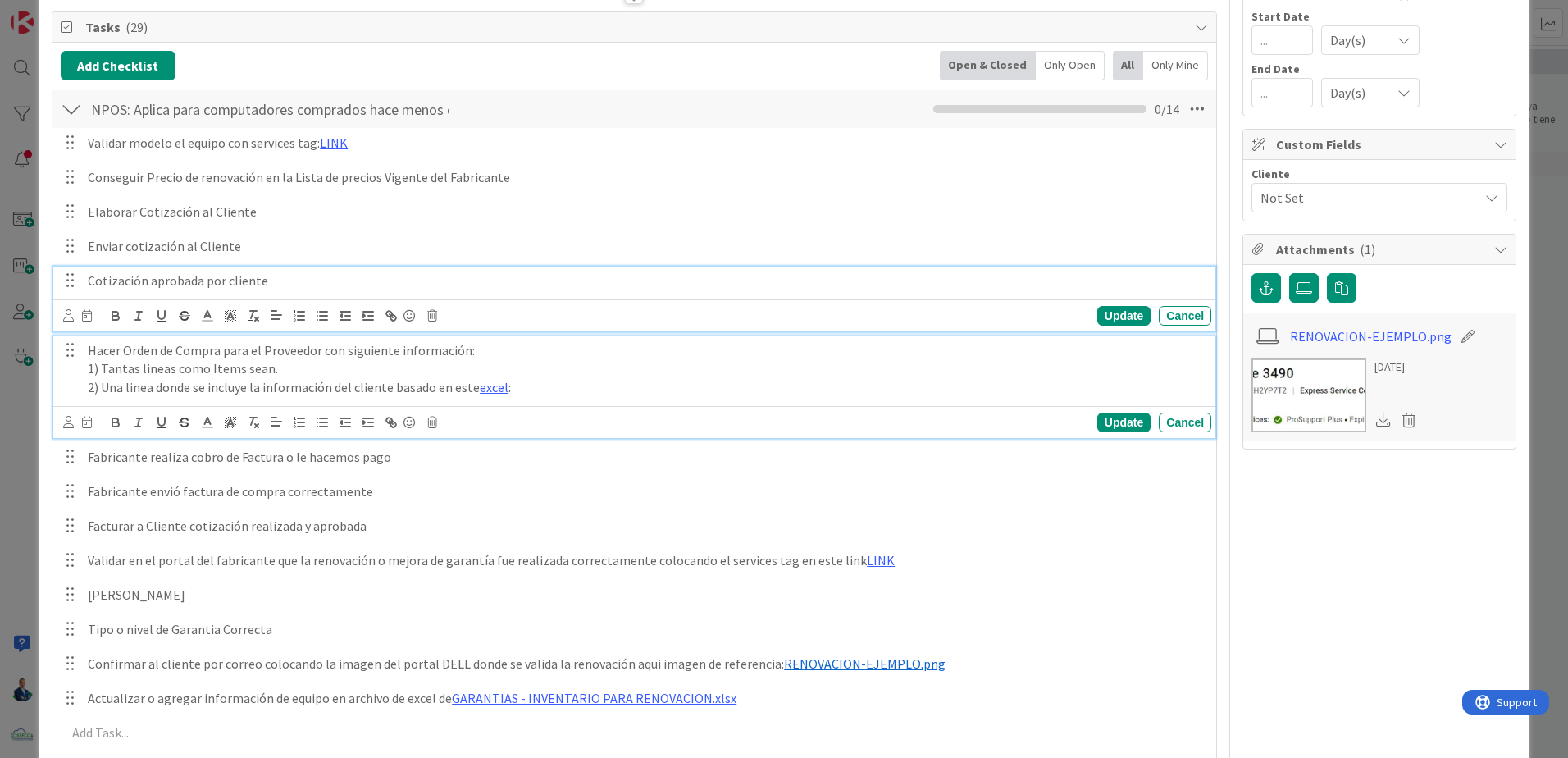
click at [192, 346] on p "Hacer Orden de Compra para el Proveedor con siguiente información:" at bounding box center [647, 350] width 1117 height 19
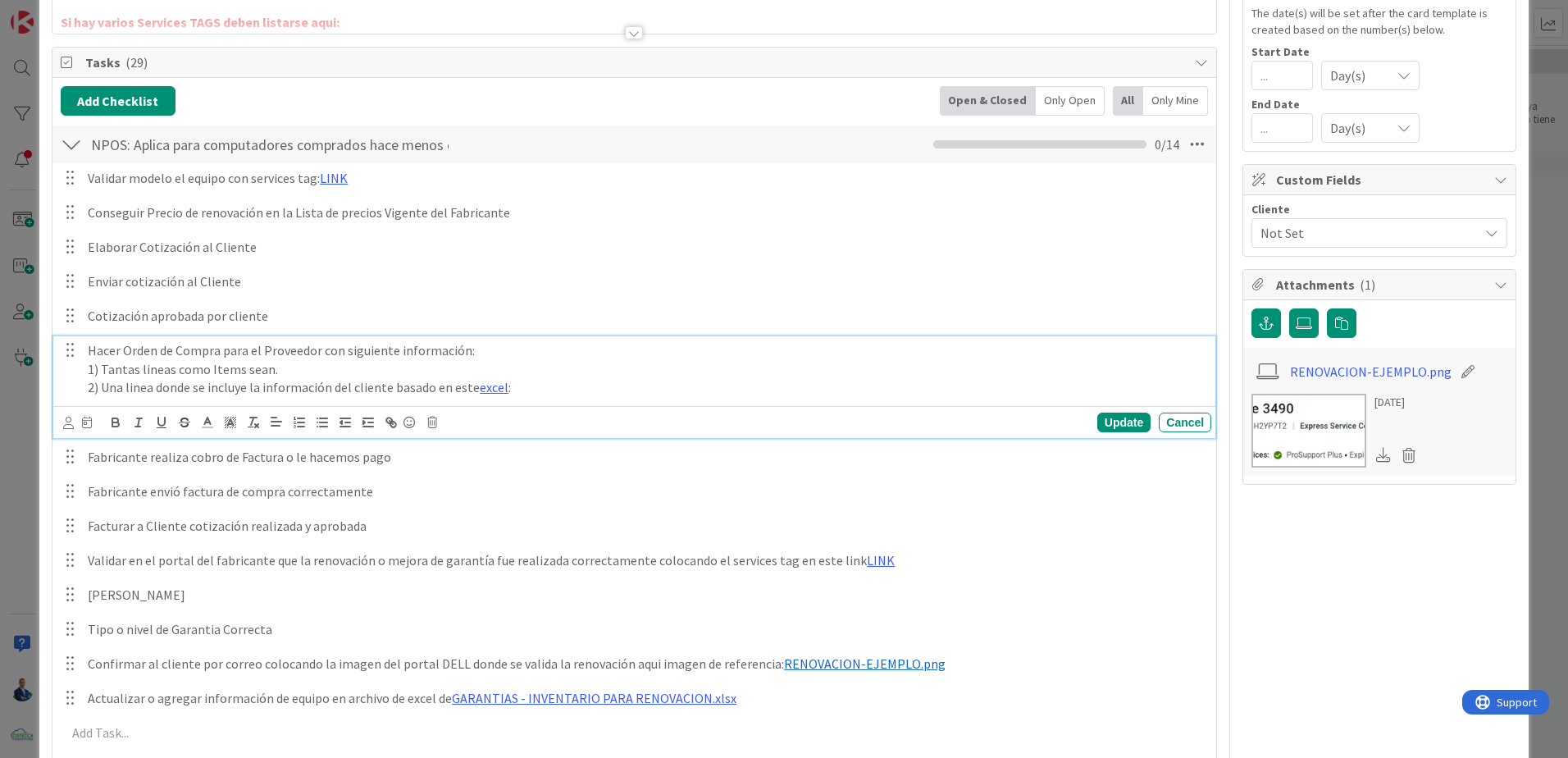
click at [330, 408] on div "Update Cancel" at bounding box center [635, 422] width 1163 height 32
click at [327, 394] on p "2) Una linea donde se incluye la información del cliente basado en este excel :" at bounding box center [647, 387] width 1117 height 19
click at [1112, 428] on div "Update" at bounding box center [1124, 423] width 54 height 20
